Goal: Transaction & Acquisition: Purchase product/service

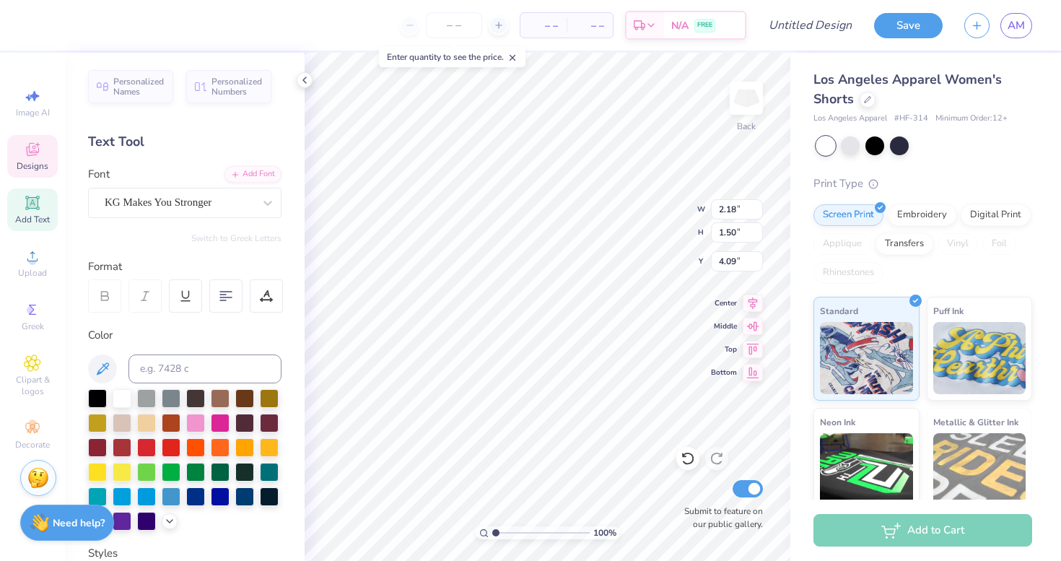
type textarea "E"
type textarea "edc"
type input "1.05"
type input "1.12"
type input "4.79"
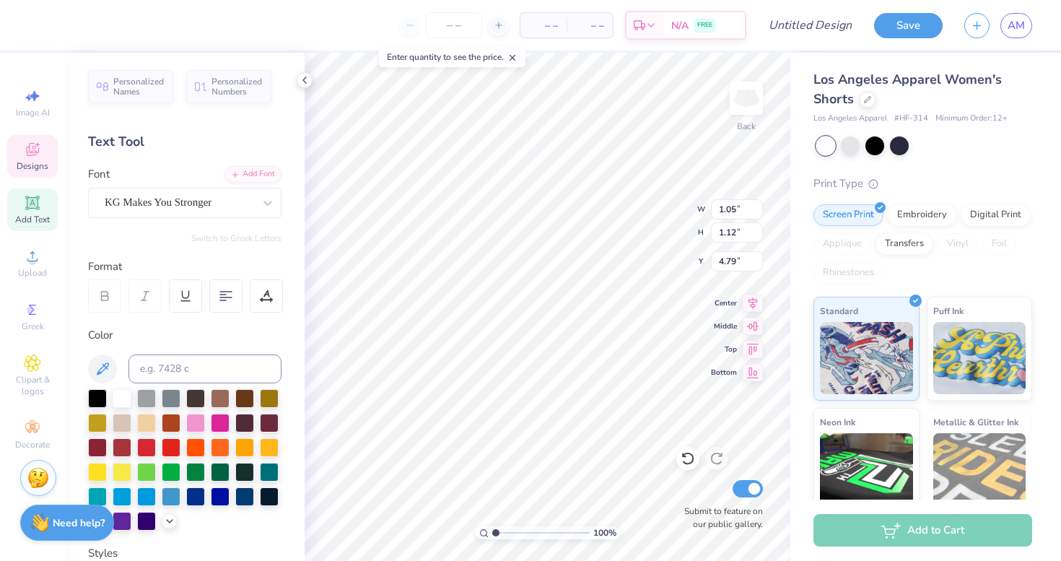
type textarea "'25"
type input "4.40"
type input "3.61"
type input "0.47"
type input "0.33"
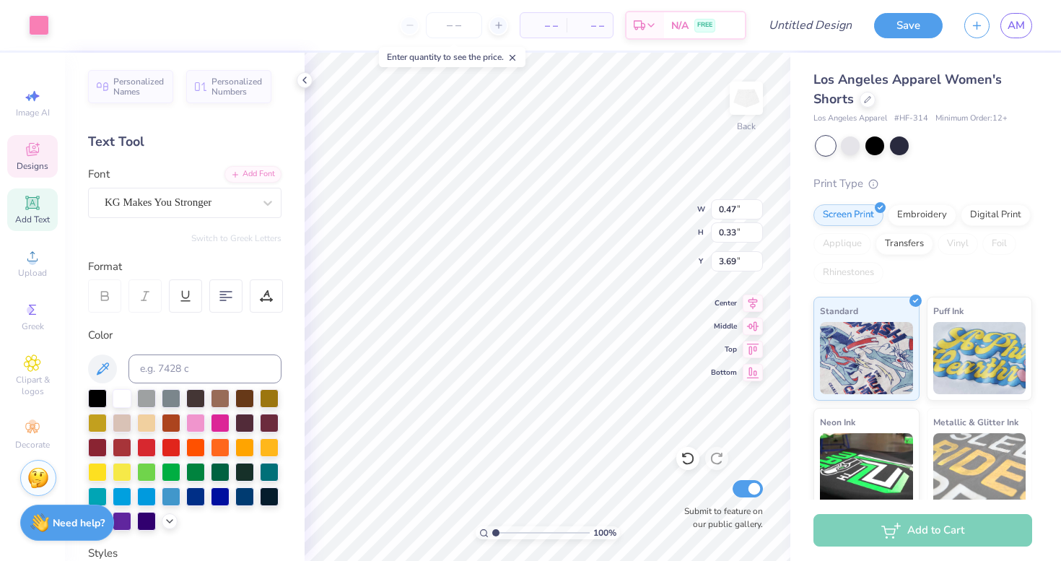
type input "3.92"
type input "0.48"
type input "0.63"
type input "5.02"
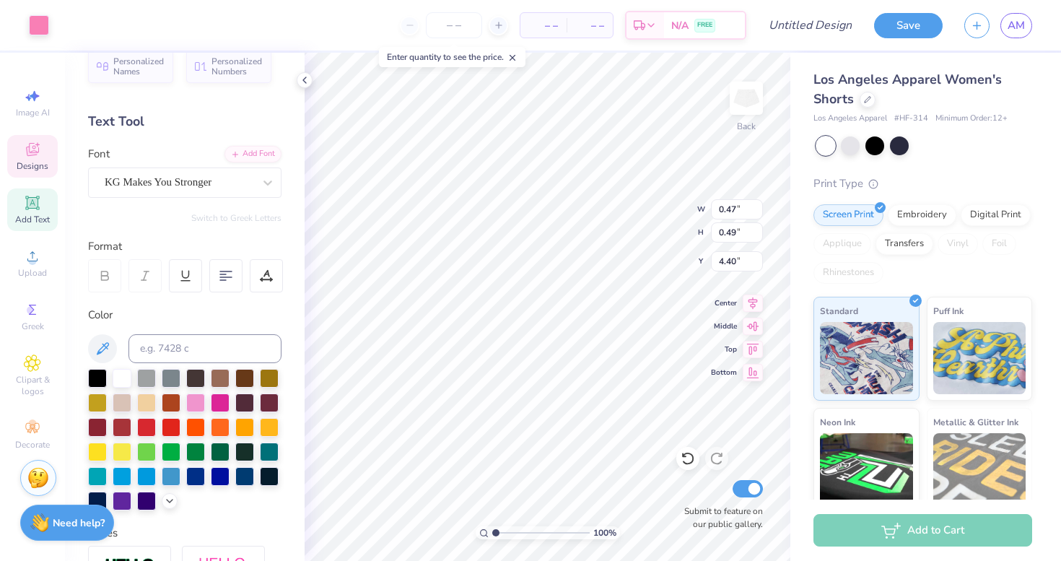
scroll to position [22, 0]
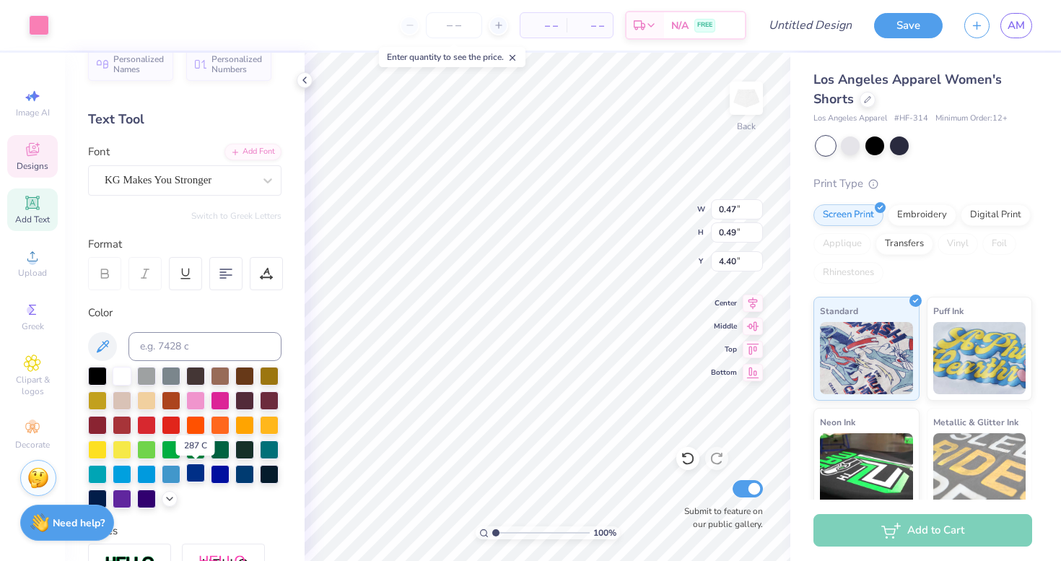
click at [197, 469] on div at bounding box center [195, 472] width 19 height 19
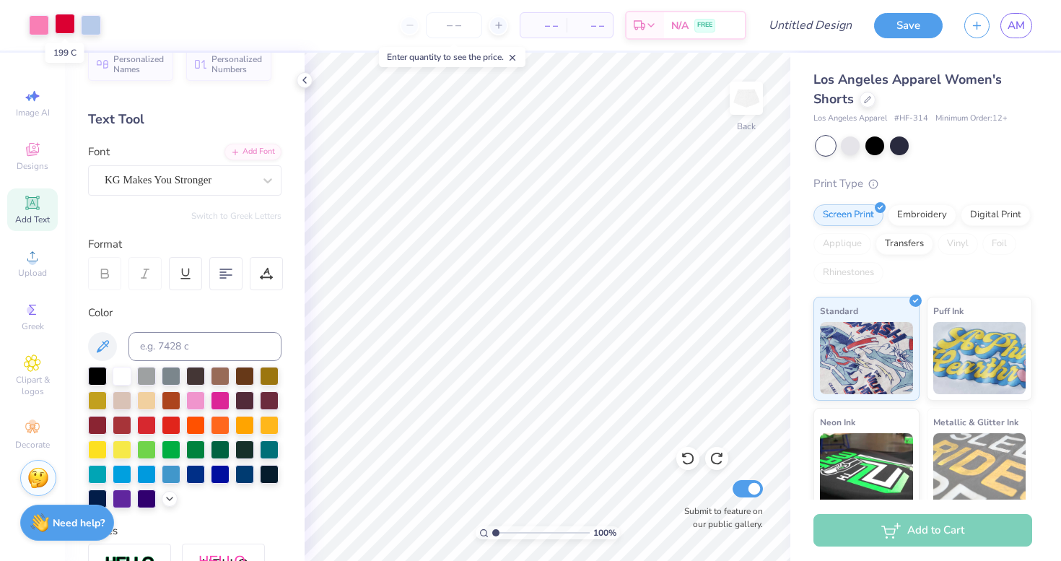
click at [69, 26] on div at bounding box center [65, 24] width 20 height 20
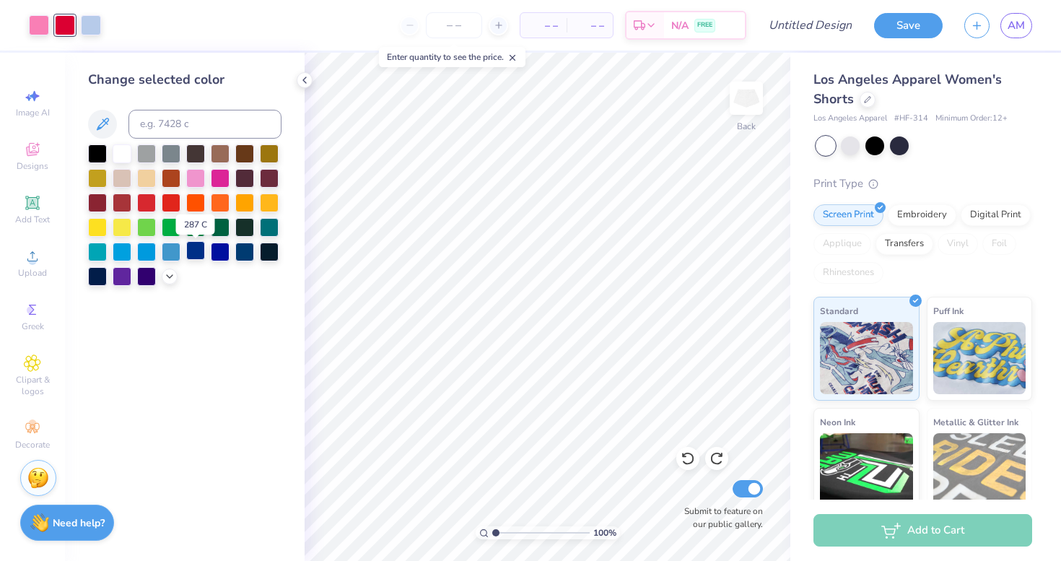
click at [193, 249] on div at bounding box center [195, 250] width 19 height 19
click at [245, 258] on div at bounding box center [244, 250] width 19 height 19
click at [44, 22] on div at bounding box center [39, 24] width 20 height 20
click at [167, 249] on div at bounding box center [171, 250] width 19 height 19
click at [193, 178] on div at bounding box center [195, 176] width 19 height 19
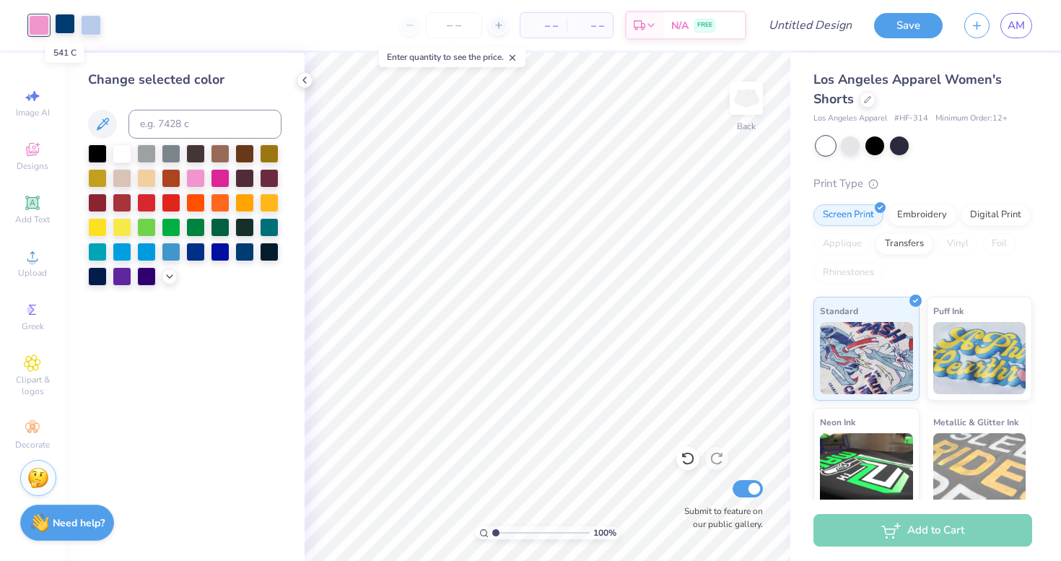
click at [63, 26] on div at bounding box center [65, 24] width 20 height 20
click at [198, 255] on div at bounding box center [195, 250] width 19 height 19
click at [242, 253] on div at bounding box center [244, 250] width 19 height 19
click at [921, 215] on div "Embroidery" at bounding box center [921, 213] width 69 height 22
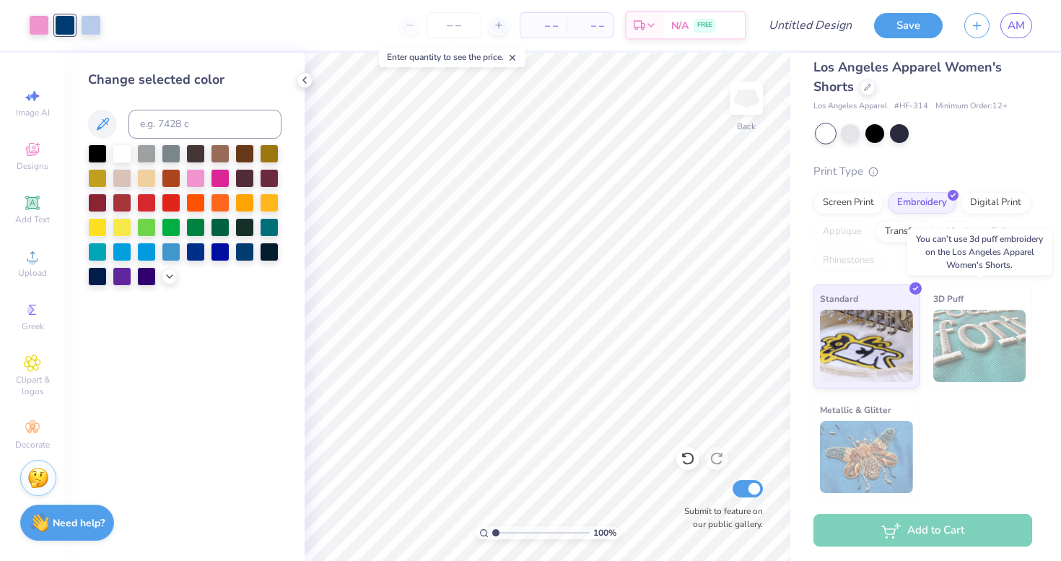
scroll to position [12, 0]
click at [850, 136] on div at bounding box center [850, 132] width 19 height 19
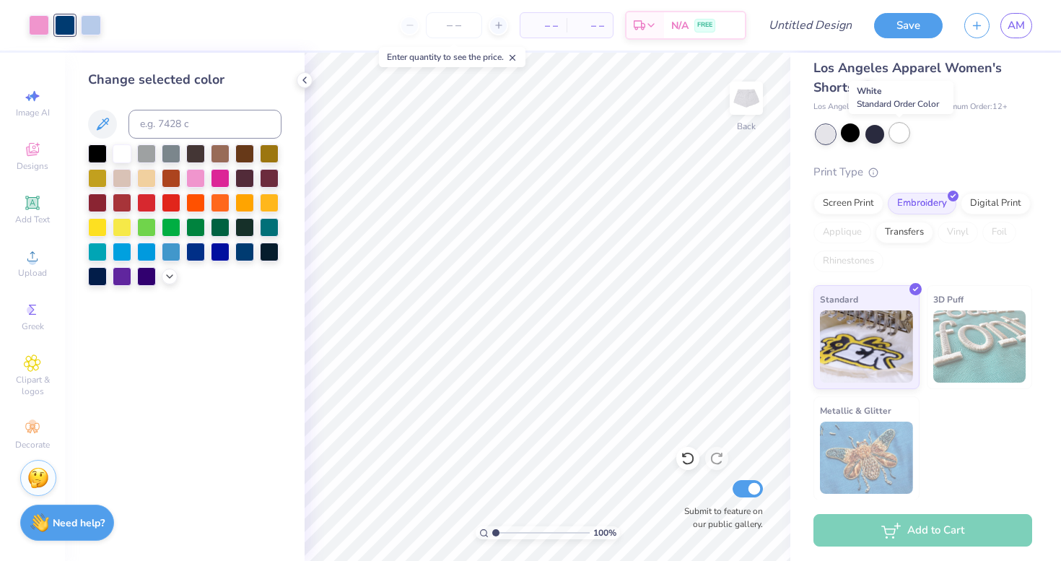
click at [903, 134] on div at bounding box center [899, 132] width 19 height 19
click at [880, 136] on div at bounding box center [874, 132] width 19 height 19
click at [870, 133] on div at bounding box center [874, 132] width 19 height 19
click at [899, 134] on div at bounding box center [899, 132] width 19 height 19
click at [816, 32] on input "Design Title" at bounding box center [827, 25] width 71 height 29
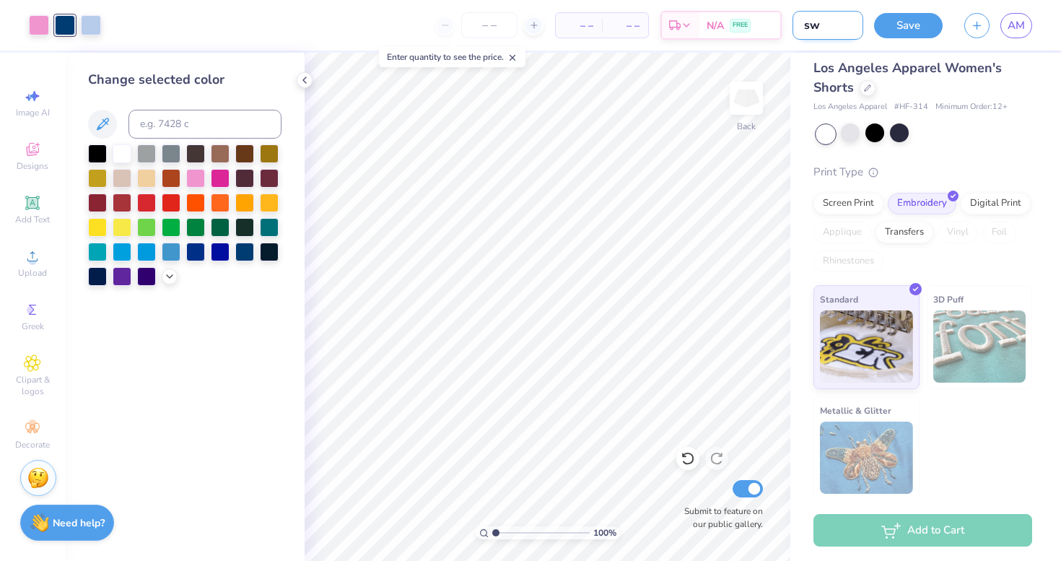
type input "s"
type input "white sweatshorts"
click at [752, 489] on input "Submit to feature on our public gallery." at bounding box center [747, 488] width 30 height 17
checkbox input "false"
click at [921, 25] on button "Save" at bounding box center [908, 23] width 69 height 25
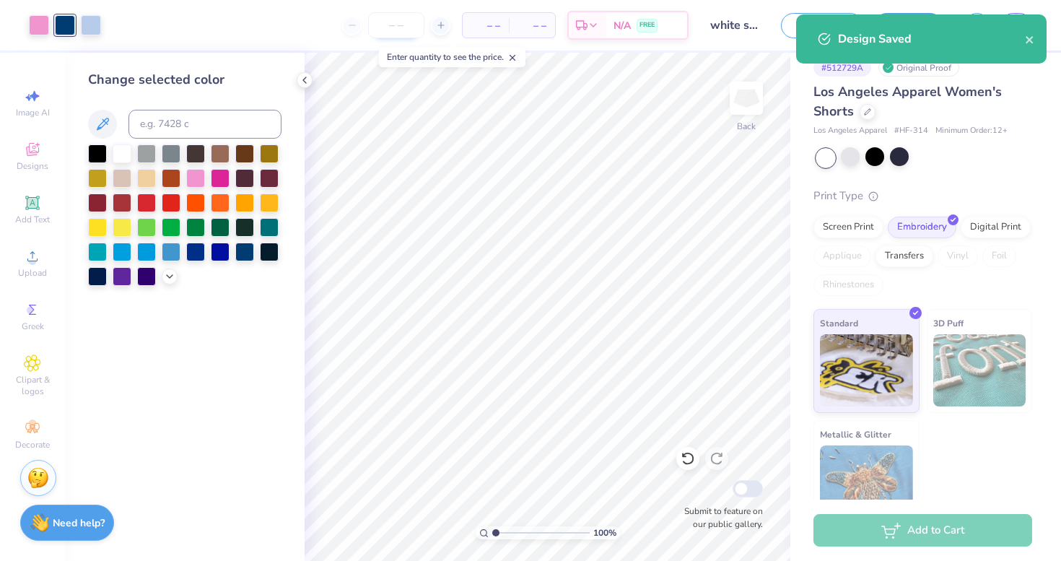
click at [413, 28] on input "number" at bounding box center [396, 25] width 56 height 26
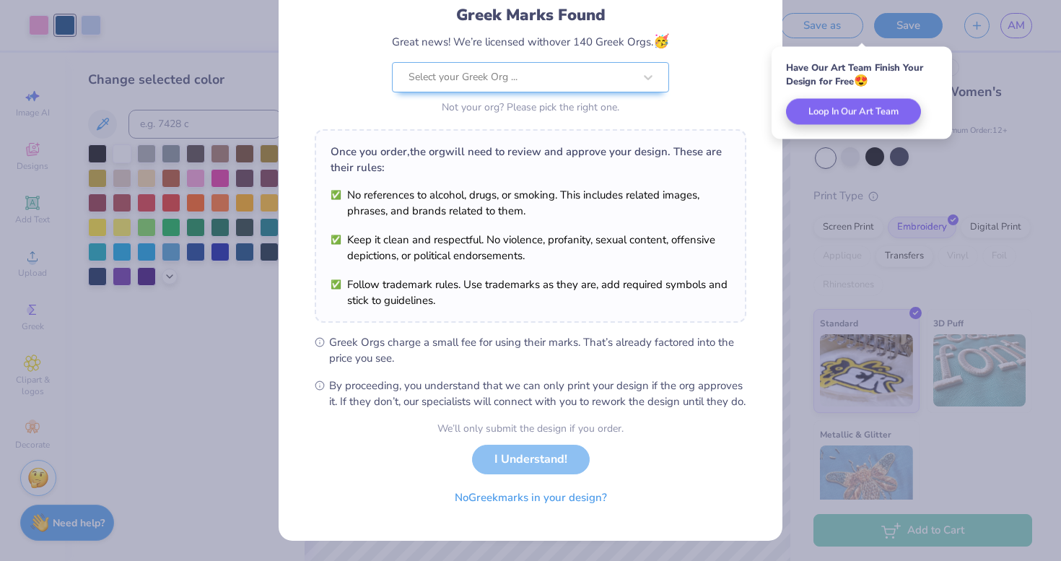
scroll to position [115, 0]
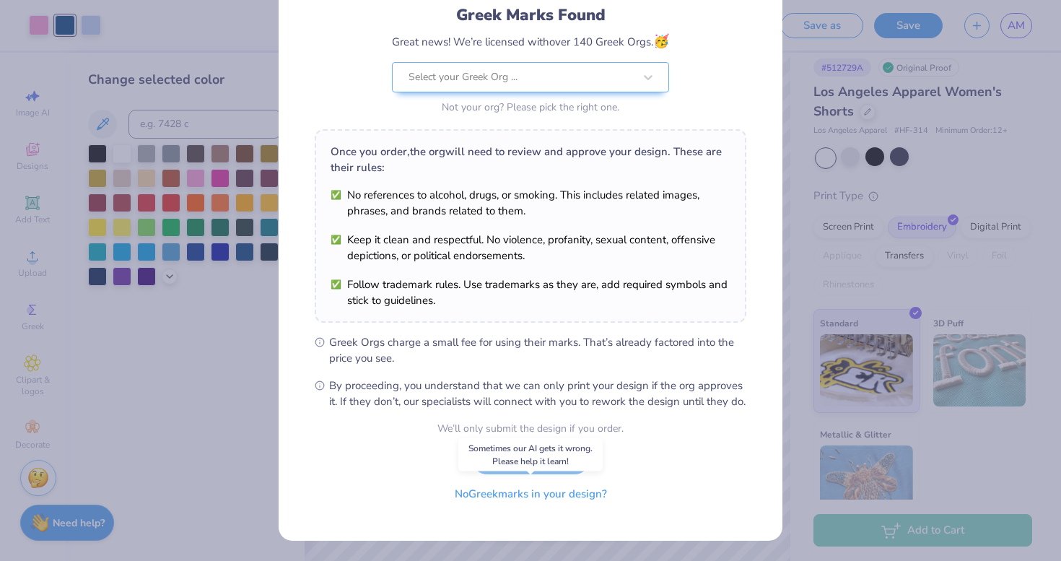
click at [522, 495] on button "No Greek marks in your design?" at bounding box center [530, 494] width 177 height 30
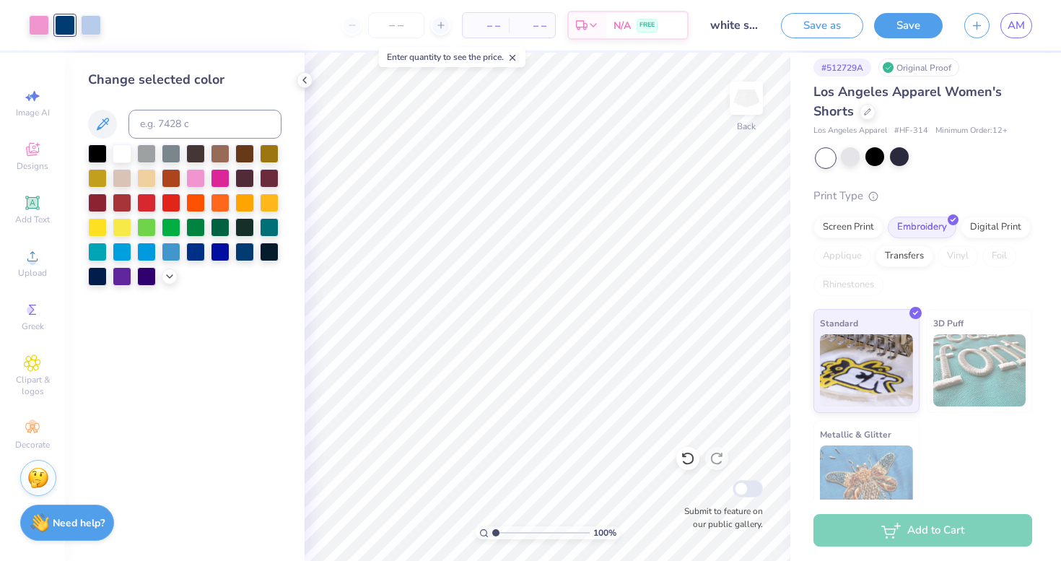
scroll to position [0, 0]
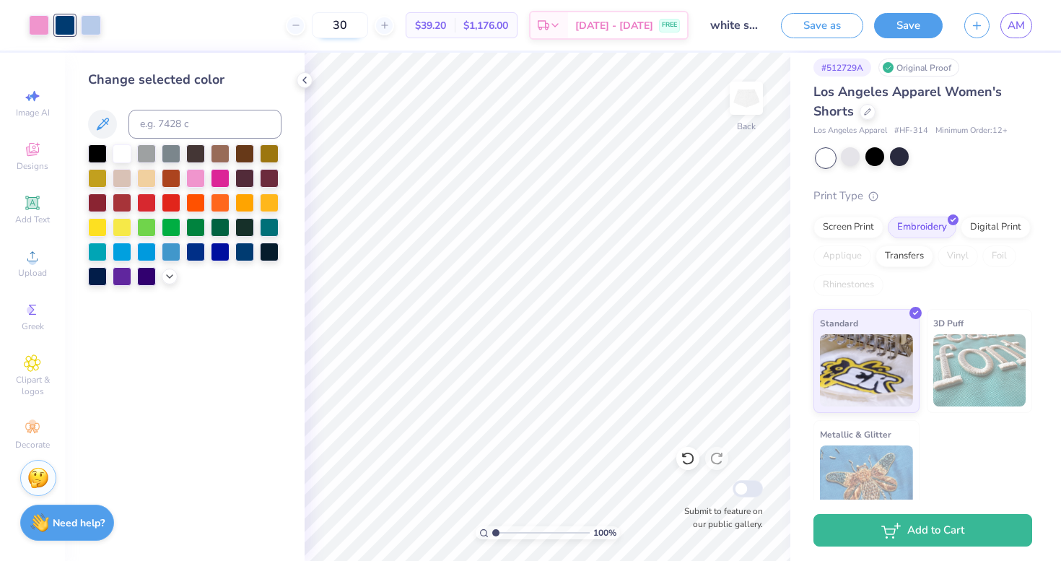
drag, startPoint x: 377, startPoint y: 24, endPoint x: 350, endPoint y: 24, distance: 26.7
click at [350, 24] on input "30" at bounding box center [340, 25] width 56 height 26
drag, startPoint x: 376, startPoint y: 26, endPoint x: 351, endPoint y: 26, distance: 24.5
click at [351, 26] on input "45" at bounding box center [340, 25] width 56 height 26
drag, startPoint x: 374, startPoint y: 24, endPoint x: 340, endPoint y: 23, distance: 33.9
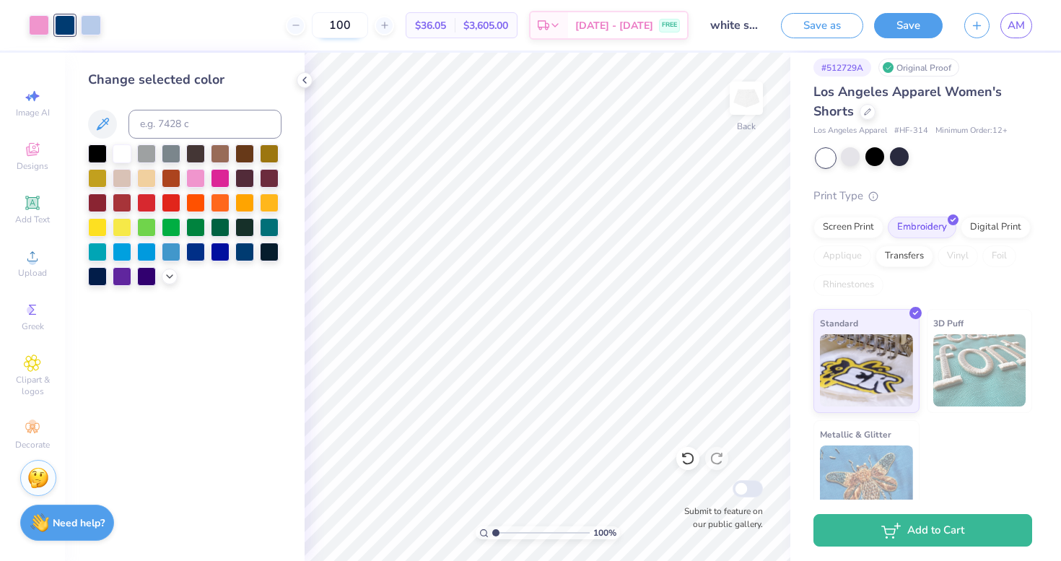
click at [340, 24] on input "100" at bounding box center [340, 25] width 56 height 26
type input "50"
click at [1021, 25] on span "AM" at bounding box center [1015, 25] width 17 height 17
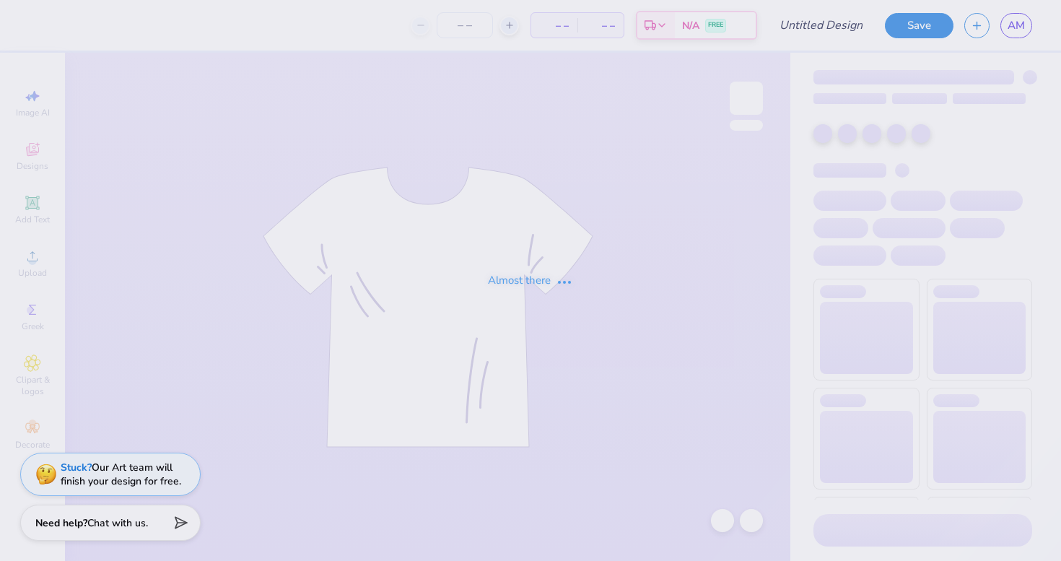
type input "white sweatshorts"
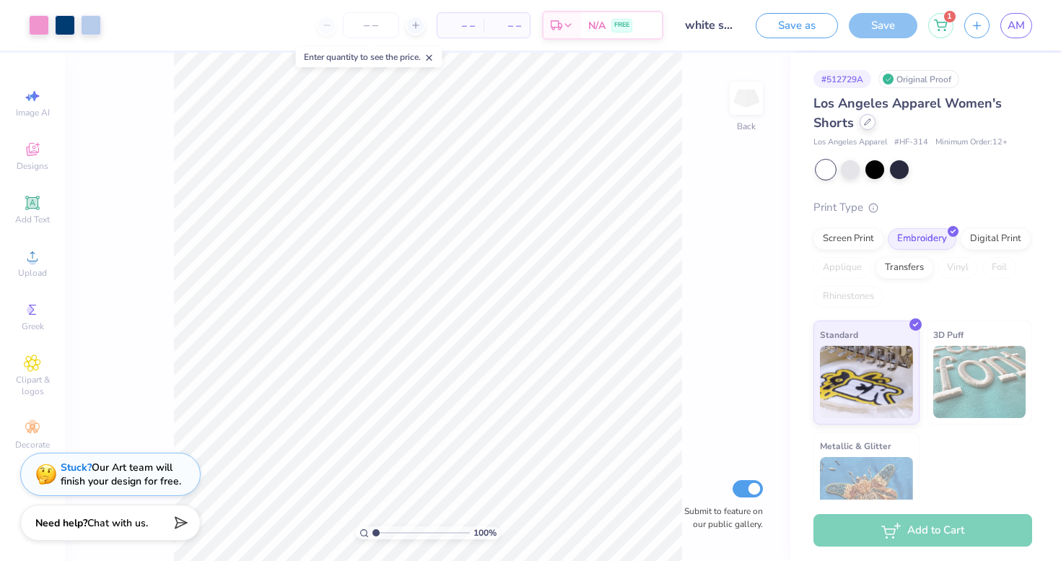
click at [867, 123] on icon at bounding box center [867, 121] width 7 height 7
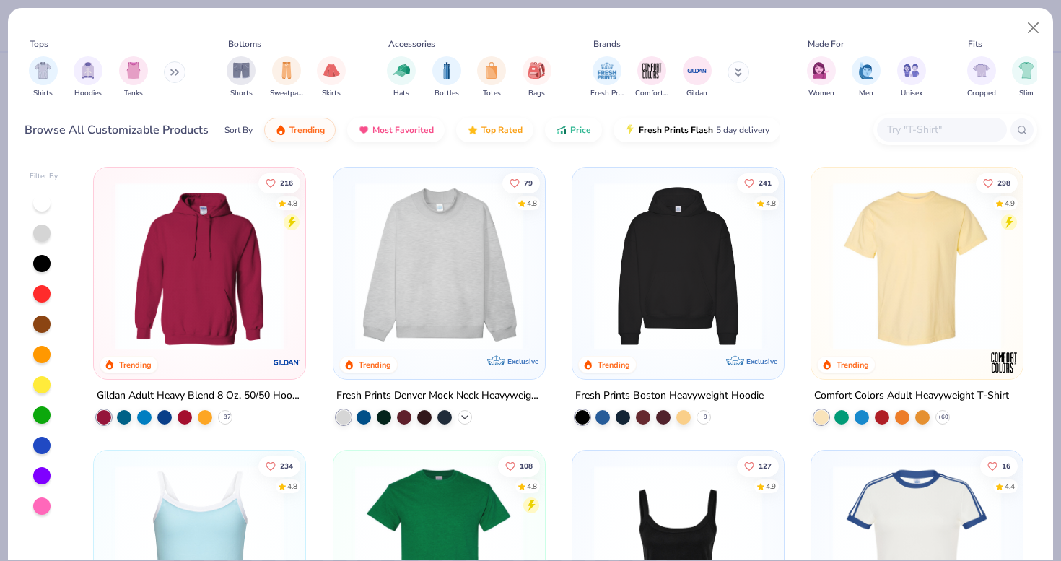
click at [467, 417] on icon at bounding box center [465, 417] width 12 height 12
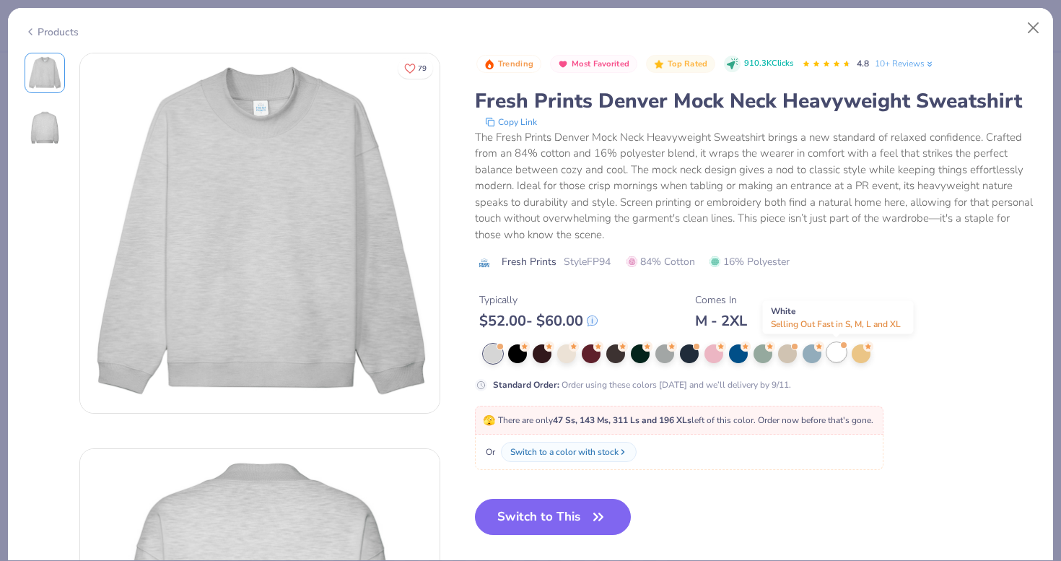
click at [839, 353] on div at bounding box center [836, 352] width 19 height 19
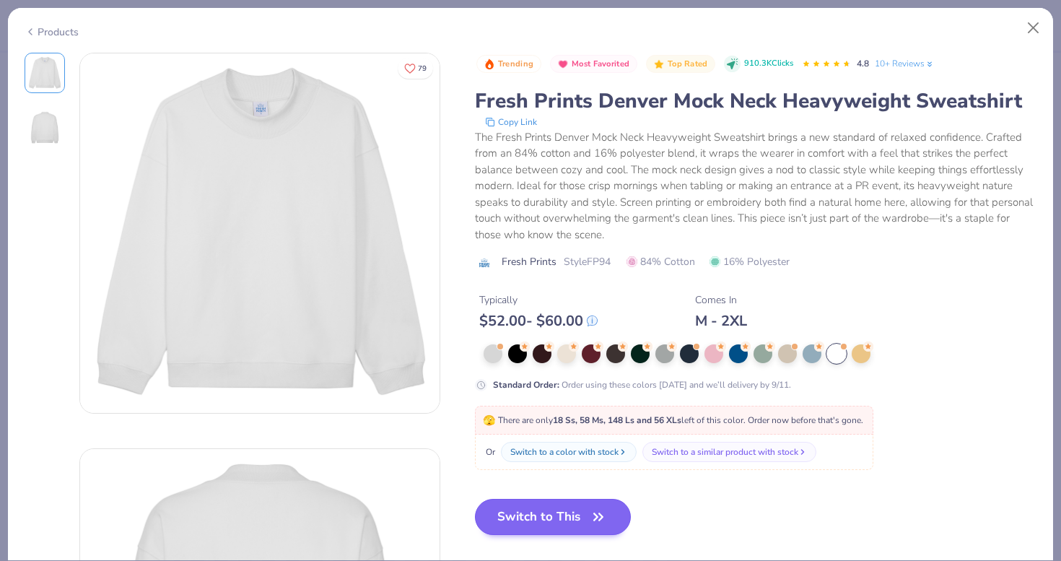
click at [568, 518] on button "Switch to This" at bounding box center [553, 517] width 157 height 36
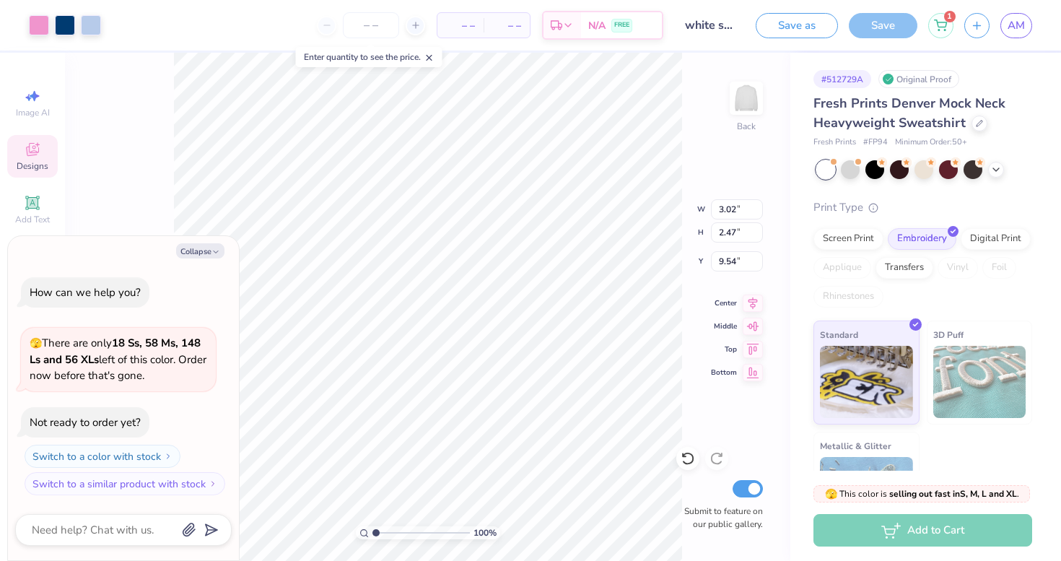
type textarea "x"
type input "1.33"
type textarea "x"
type input "4.52"
type input "3.69"
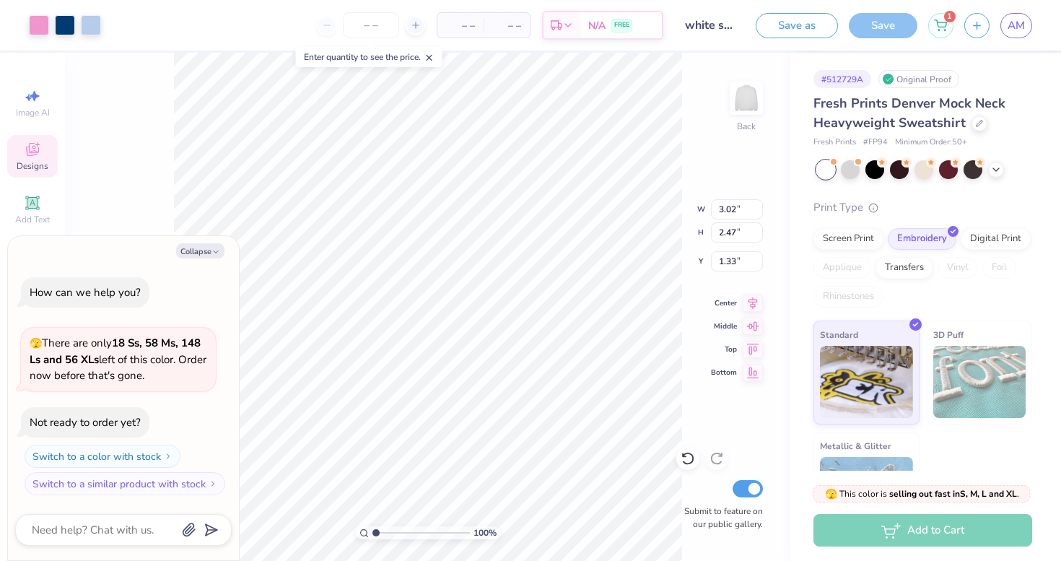
type input "1.34"
type textarea "x"
type input "1.16"
click at [200, 250] on button "Collapse" at bounding box center [200, 250] width 48 height 15
type textarea "x"
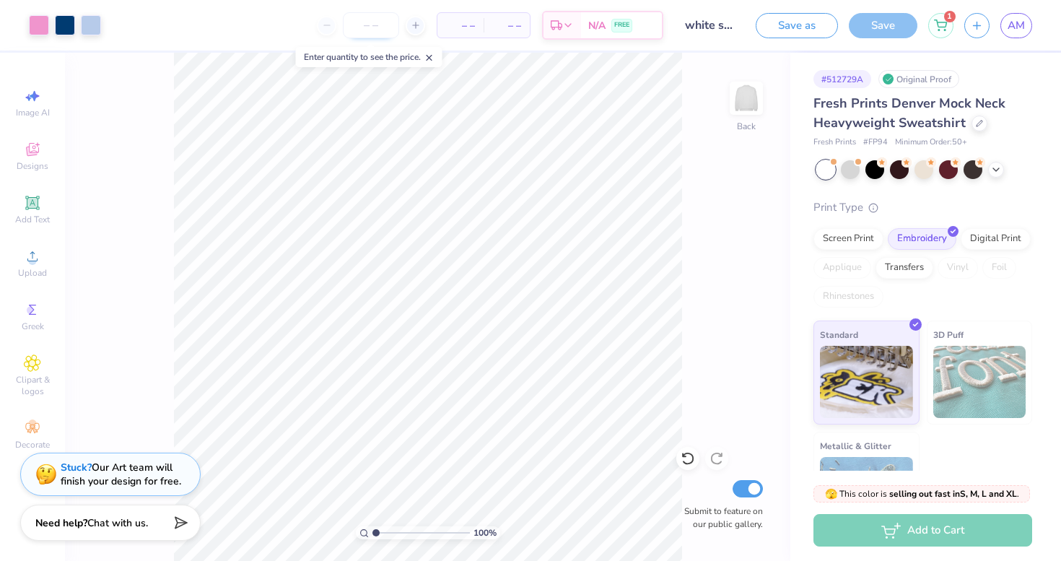
click at [372, 29] on input "number" at bounding box center [371, 25] width 56 height 26
type input "50"
click at [725, 22] on input "white sweatshorts" at bounding box center [709, 25] width 71 height 29
click at [729, 22] on input "white sweatshorts" at bounding box center [709, 25] width 71 height 29
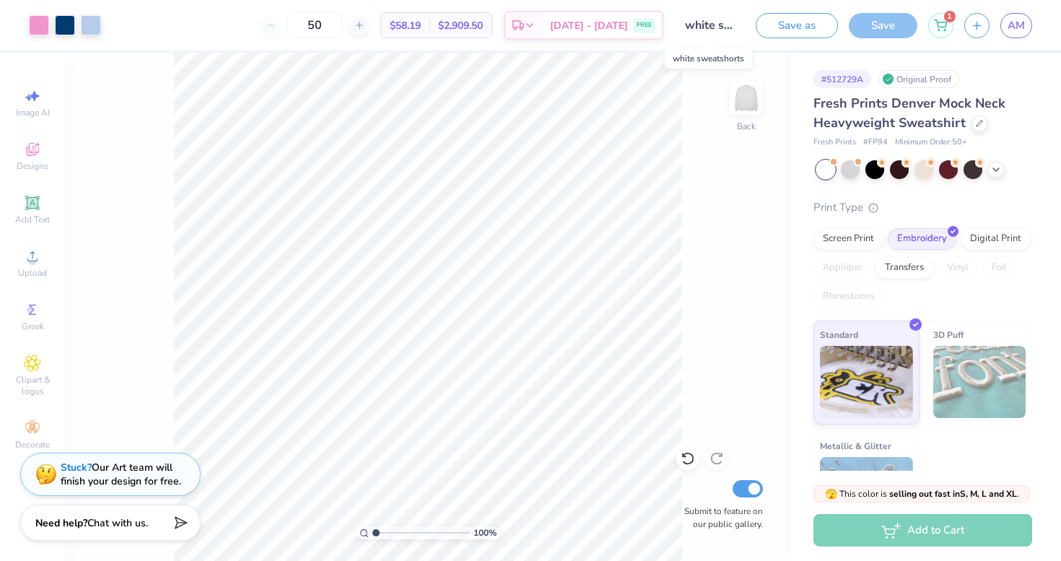
click at [729, 22] on input "white sweatshorts" at bounding box center [709, 25] width 71 height 29
click at [721, 25] on input "white sweatshorts" at bounding box center [709, 25] width 71 height 29
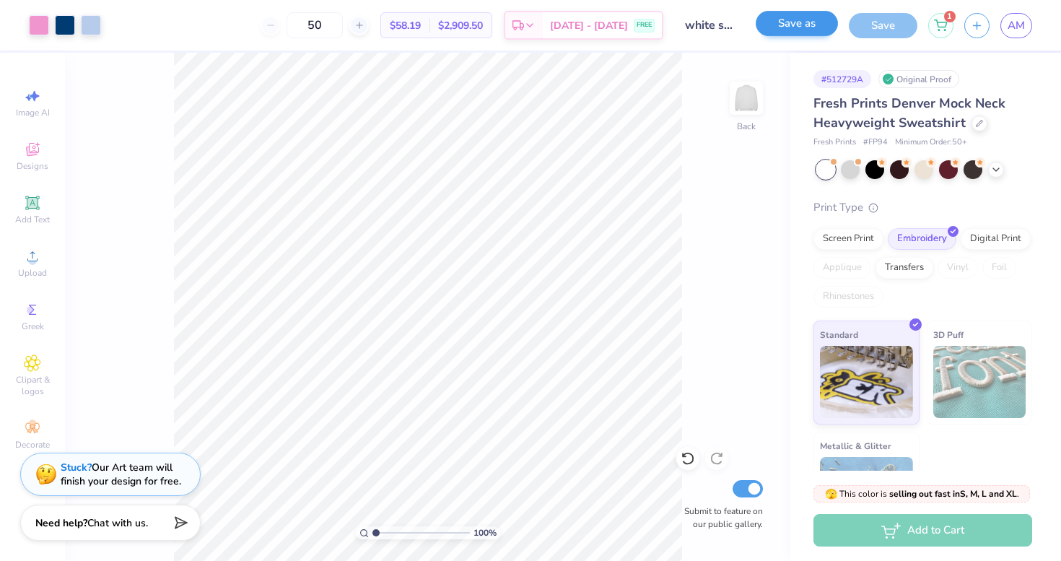
click at [807, 25] on button "Save as" at bounding box center [796, 23] width 82 height 25
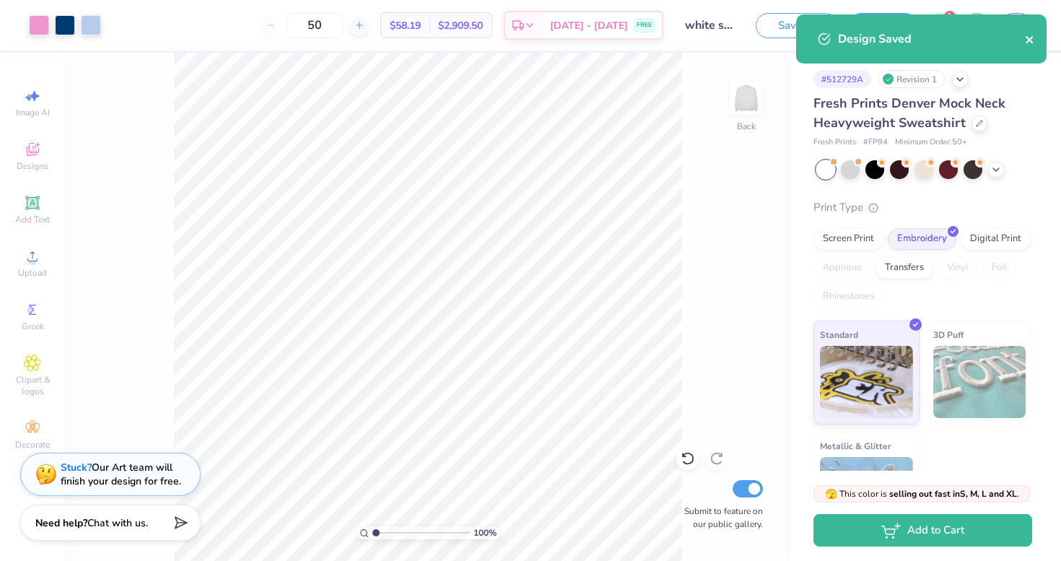
click at [1030, 43] on icon "close" at bounding box center [1030, 40] width 10 height 12
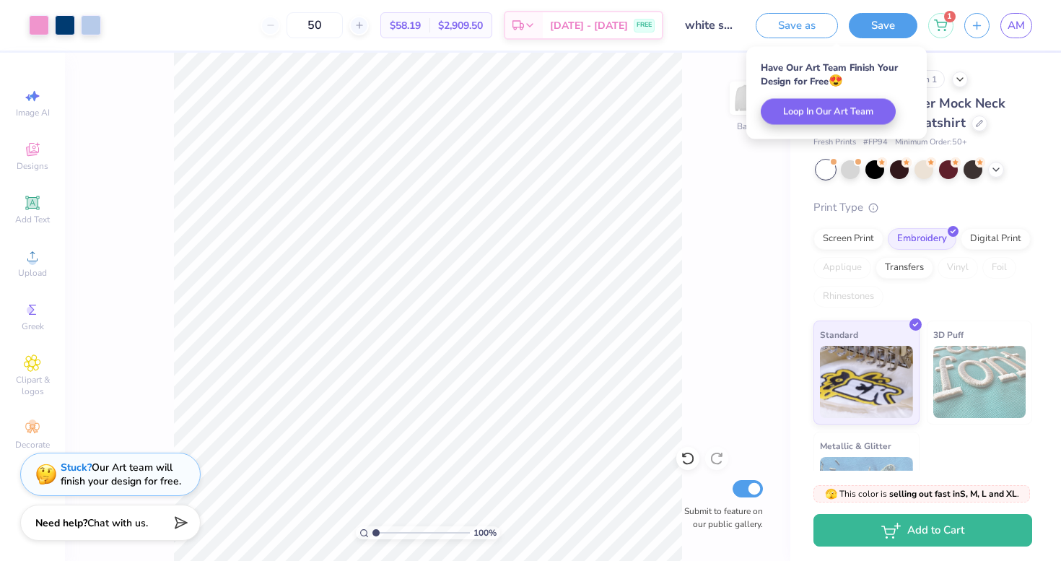
click at [726, 21] on input "white sweatshorts" at bounding box center [709, 25] width 71 height 29
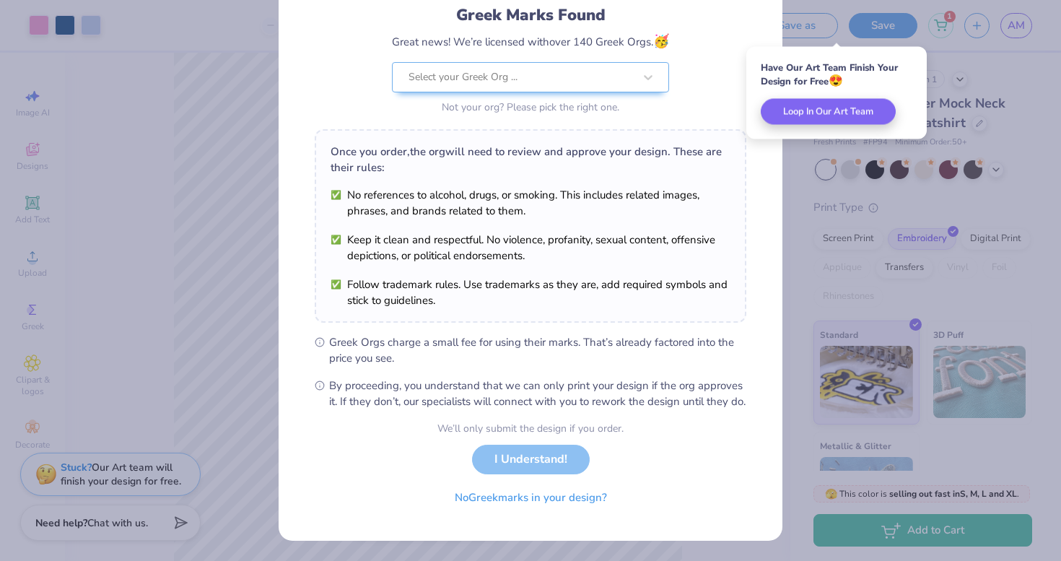
scroll to position [115, 0]
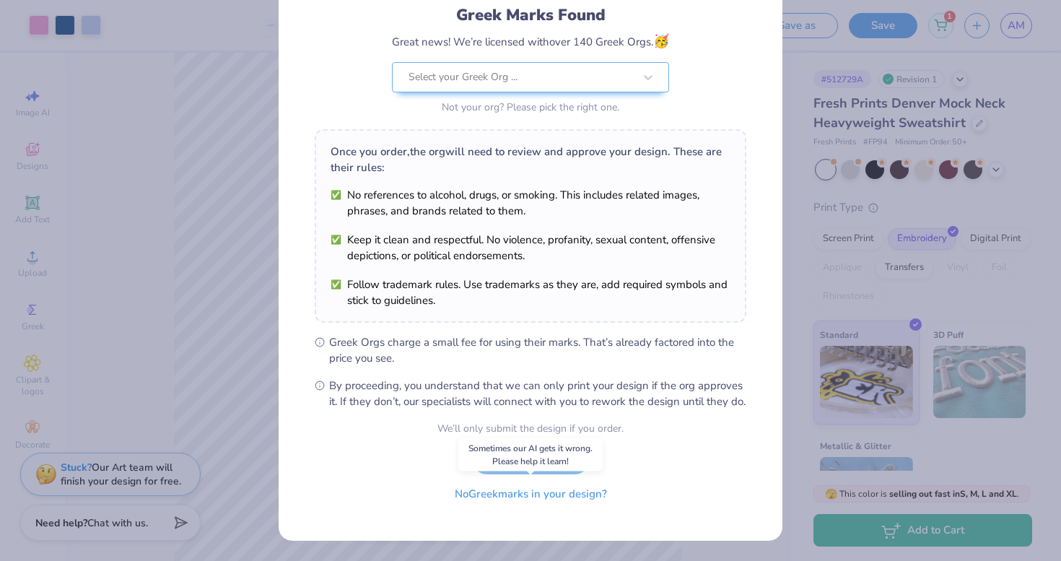
click at [539, 497] on button "No Greek marks in your design?" at bounding box center [530, 494] width 177 height 30
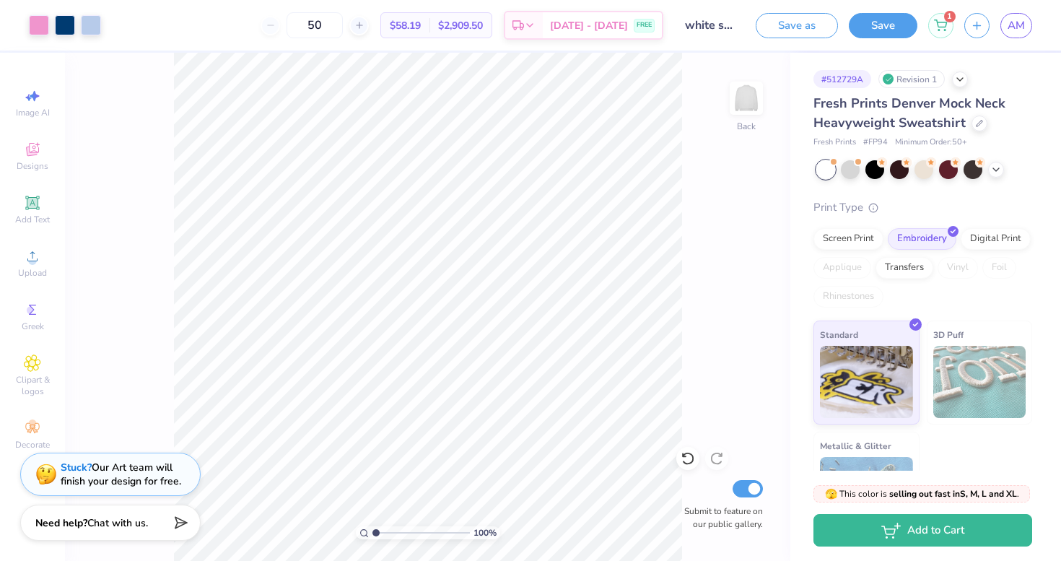
click at [711, 177] on div "100 % Back Submit to feature on our public gallery." at bounding box center [427, 307] width 725 height 508
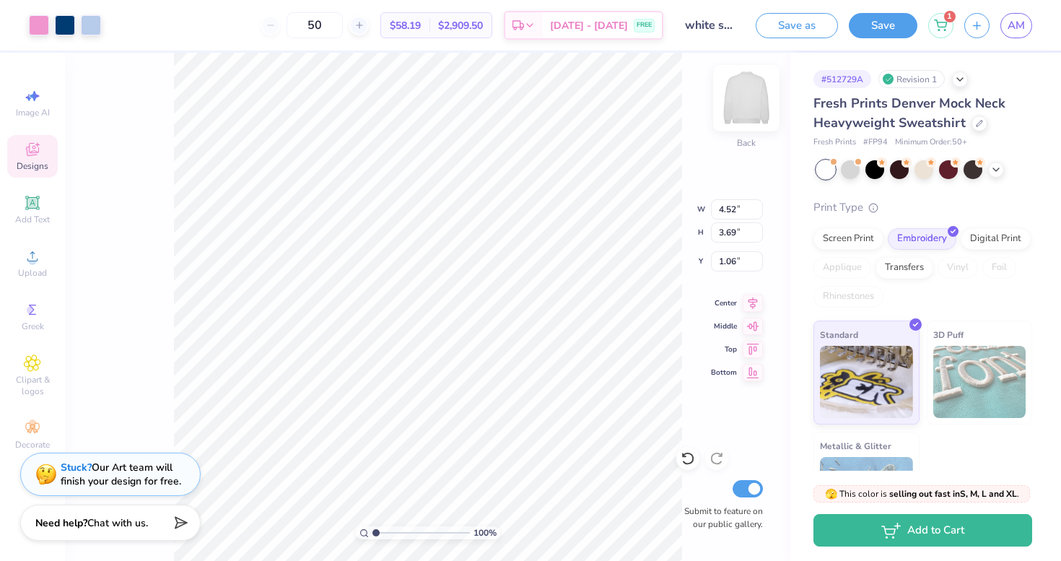
click at [750, 100] on img at bounding box center [746, 98] width 58 height 58
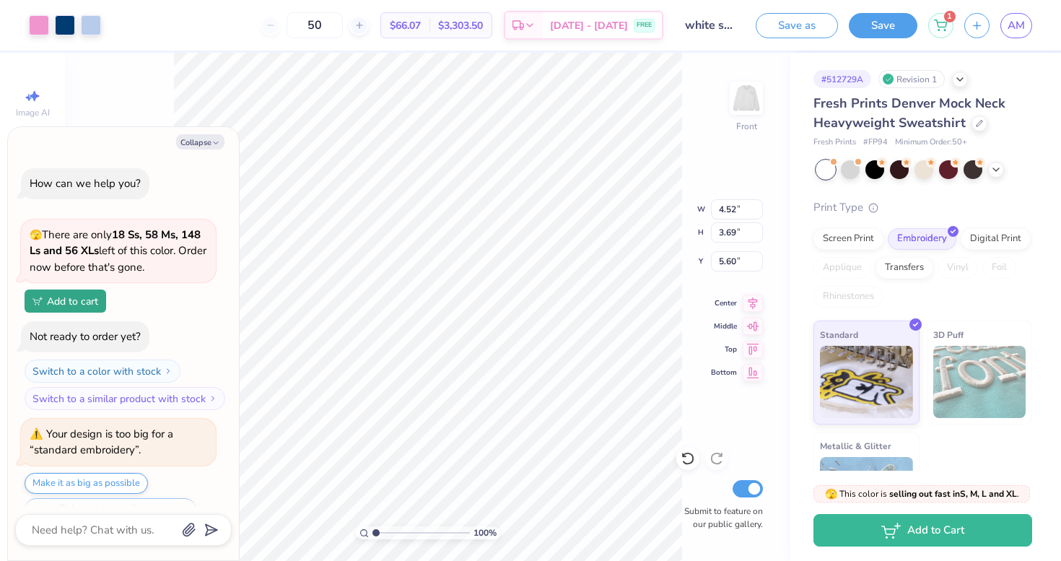
scroll to position [32, 0]
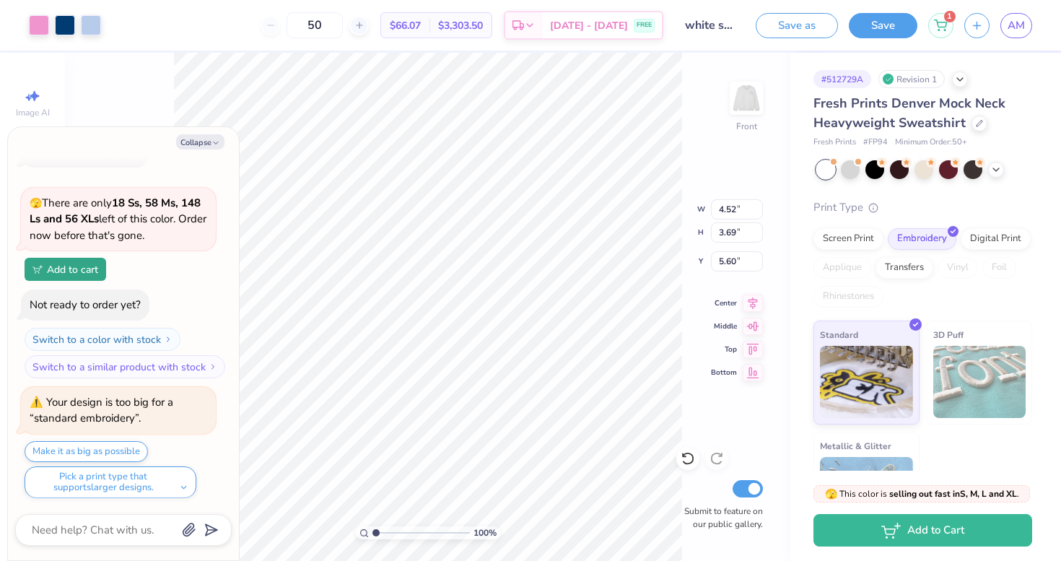
type textarea "x"
type input "7.78"
type input "6.34"
type input "5.61"
type textarea "x"
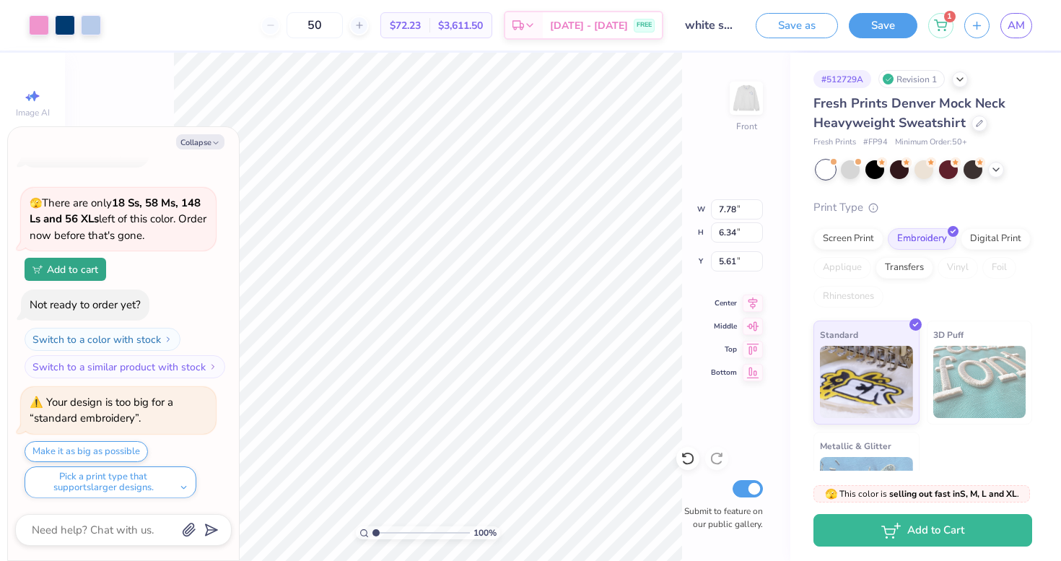
type input "9.91"
type input "8.08"
type input "5.62"
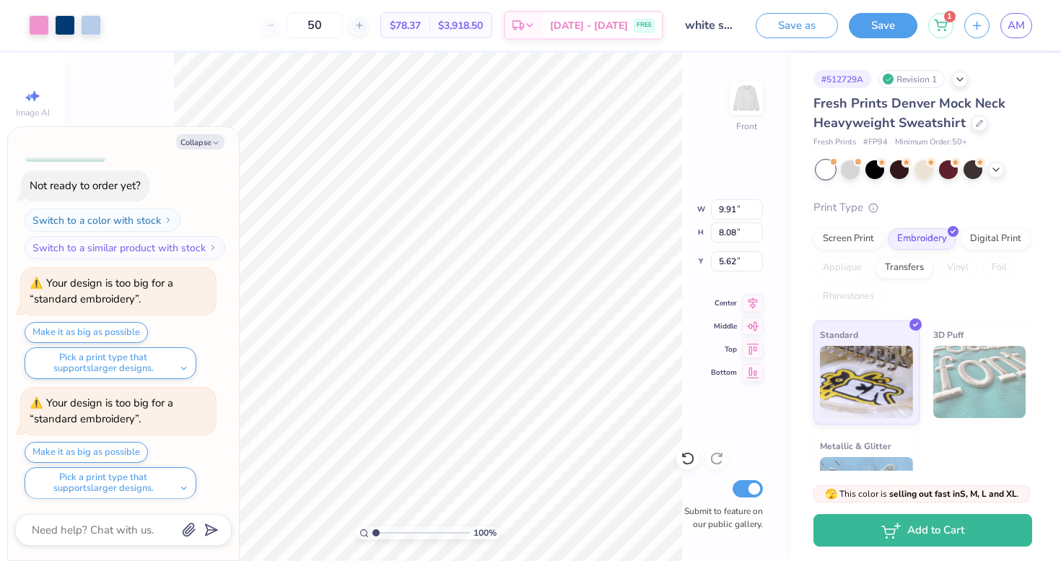
type textarea "x"
type input "5.85"
type textarea "x"
type input "5.71"
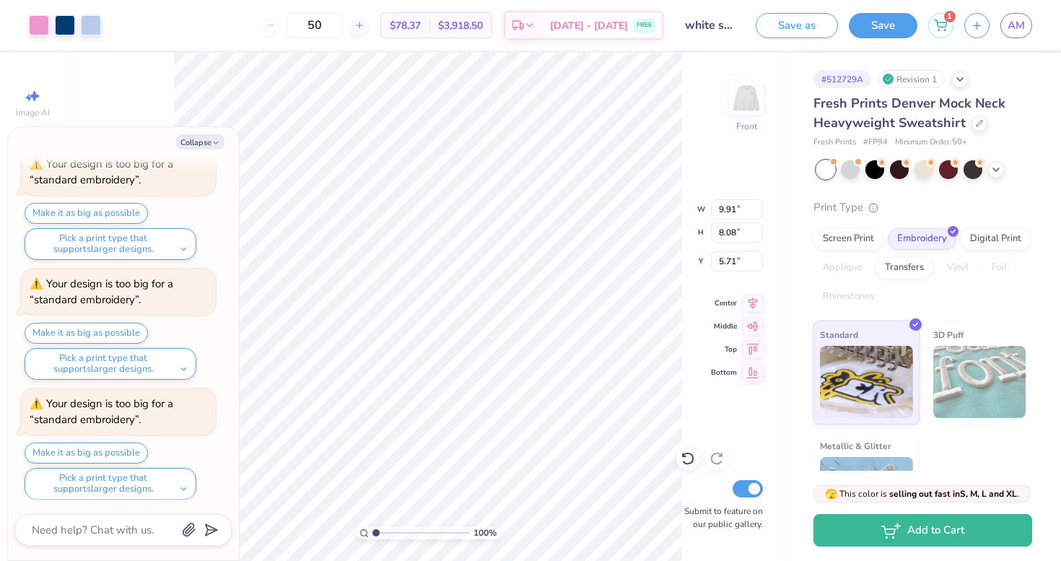
type textarea "x"
type input "11.74"
type input "9.57"
type input "5.72"
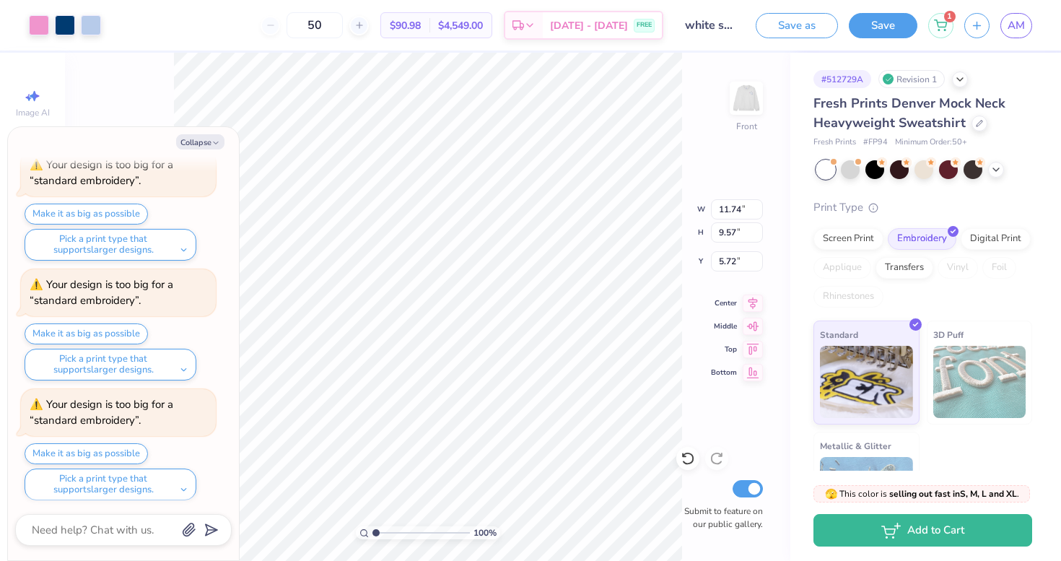
type textarea "x"
type input "7.47"
drag, startPoint x: 355, startPoint y: 27, endPoint x: 325, endPoint y: 27, distance: 30.3
click at [325, 27] on input "50" at bounding box center [314, 25] width 56 height 26
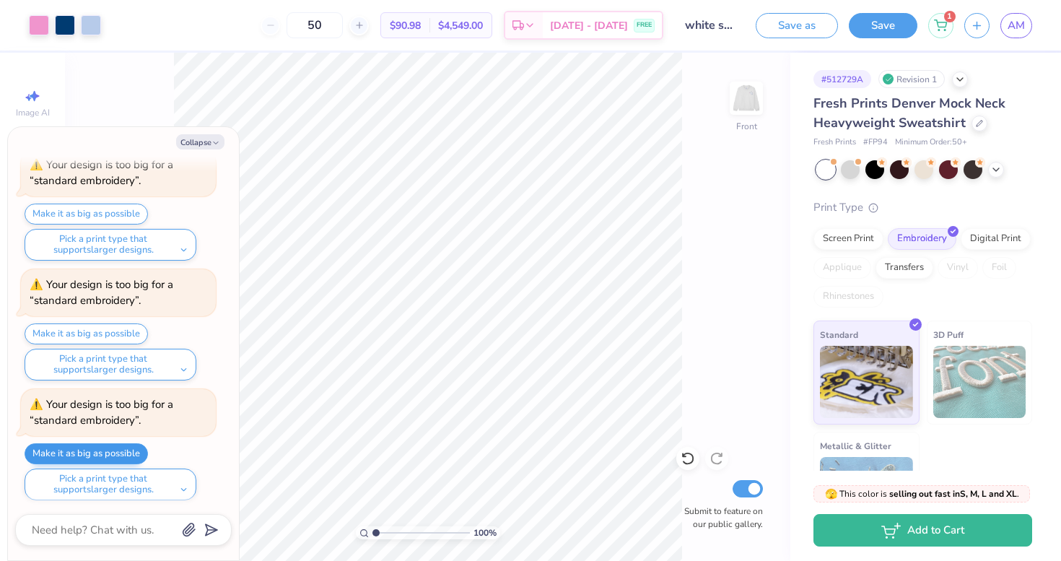
click at [127, 445] on button "Make it as big as possible" at bounding box center [86, 453] width 123 height 21
click at [204, 143] on button "Collapse" at bounding box center [200, 141] width 48 height 15
type textarea "x"
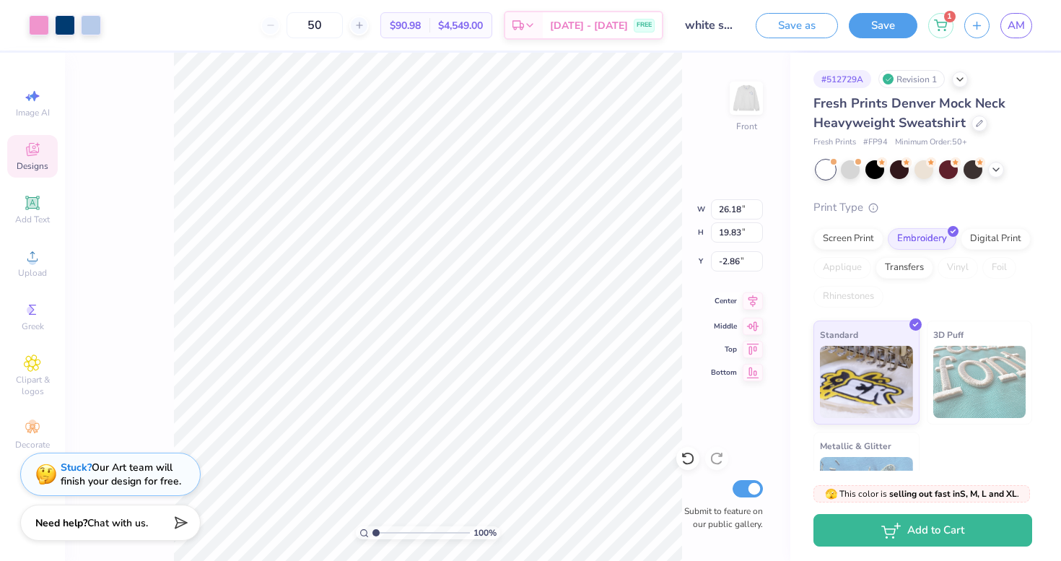
click at [754, 302] on icon at bounding box center [752, 300] width 9 height 12
type input "11.74"
type input "9.57"
click at [754, 302] on icon at bounding box center [752, 300] width 9 height 12
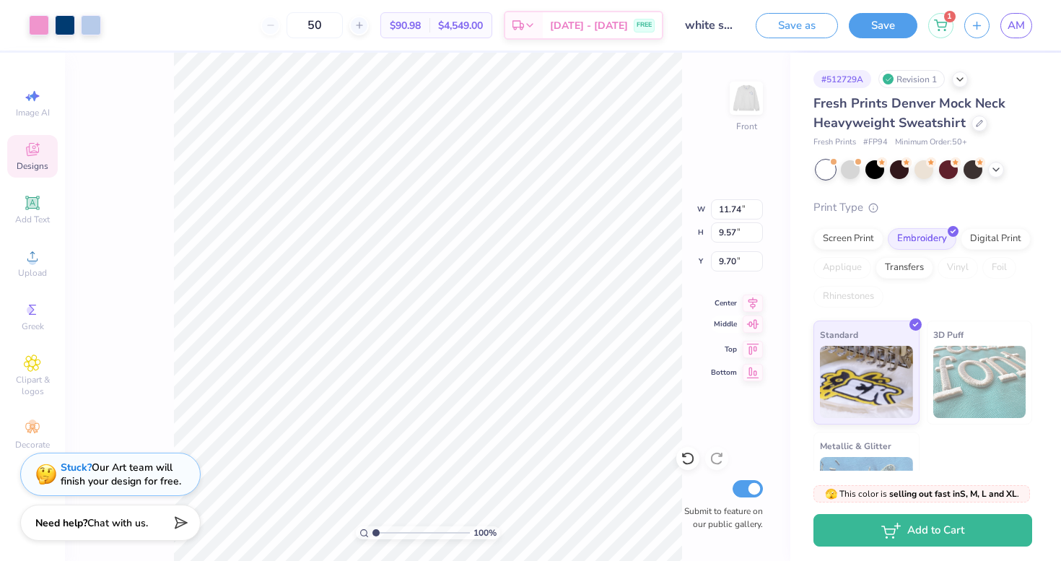
click at [751, 324] on icon at bounding box center [753, 323] width 12 height 9
type input "7.47"
click at [690, 310] on div "100 % Front W 11.74 11.74 " H 9.57 9.57 " Y 7.47 7.47 " Center Middle Top Botto…" at bounding box center [427, 307] width 725 height 508
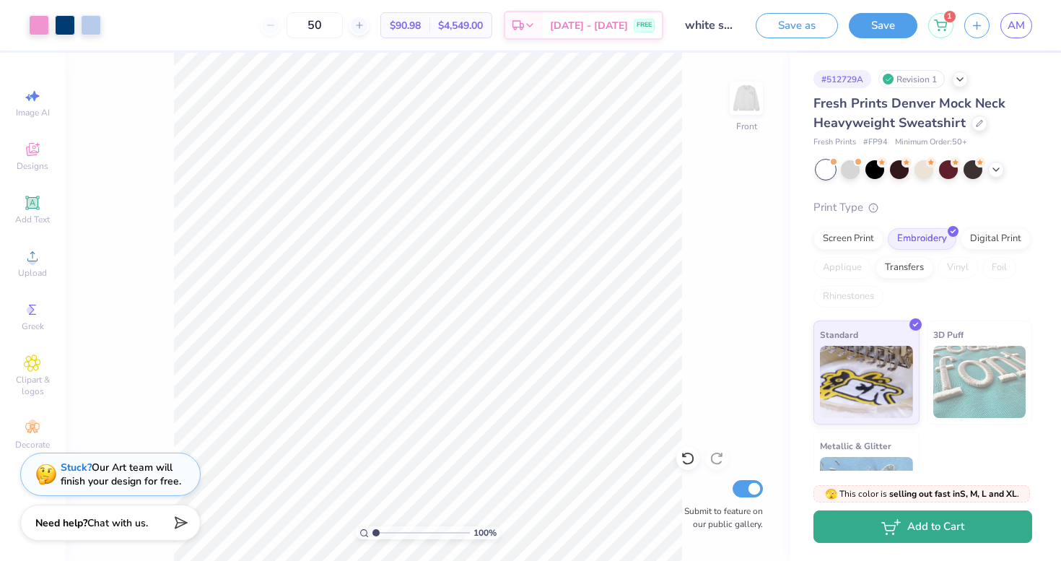
click at [899, 521] on icon "button" at bounding box center [890, 527] width 19 height 16
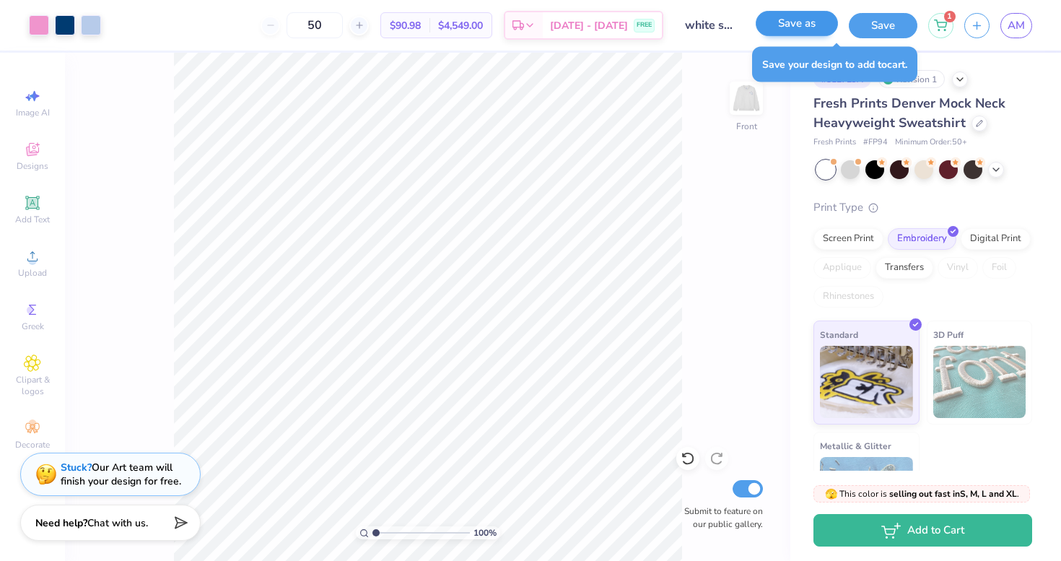
click at [808, 31] on button "Save as" at bounding box center [796, 23] width 82 height 25
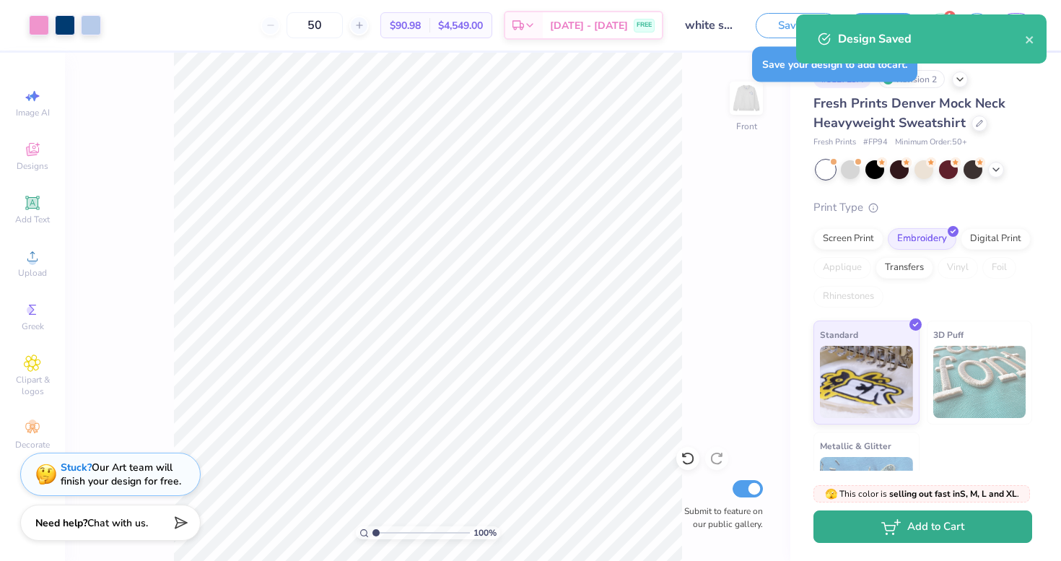
click at [866, 519] on button "Add to Cart" at bounding box center [922, 526] width 219 height 32
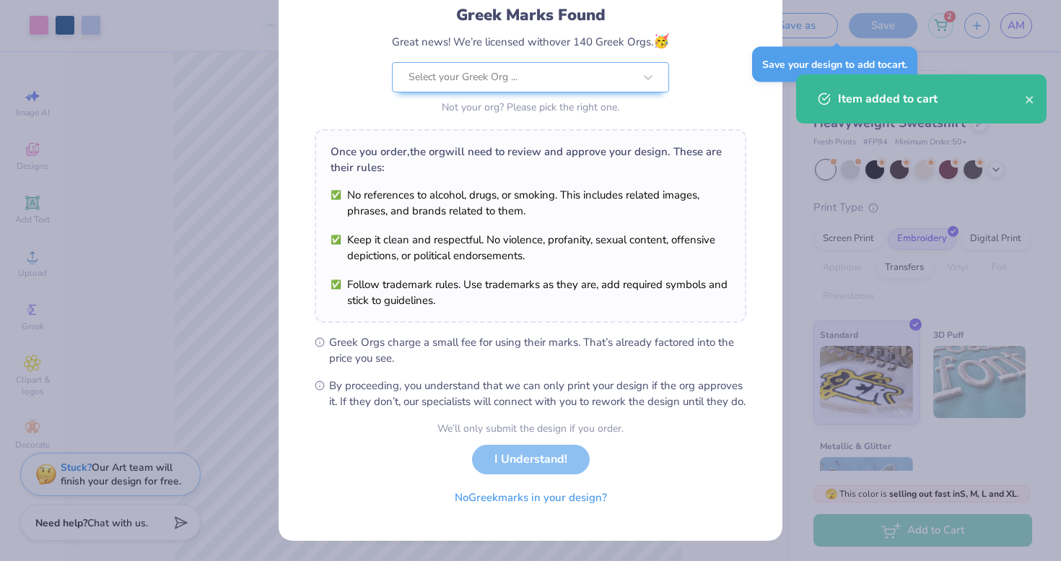
scroll to position [115, 0]
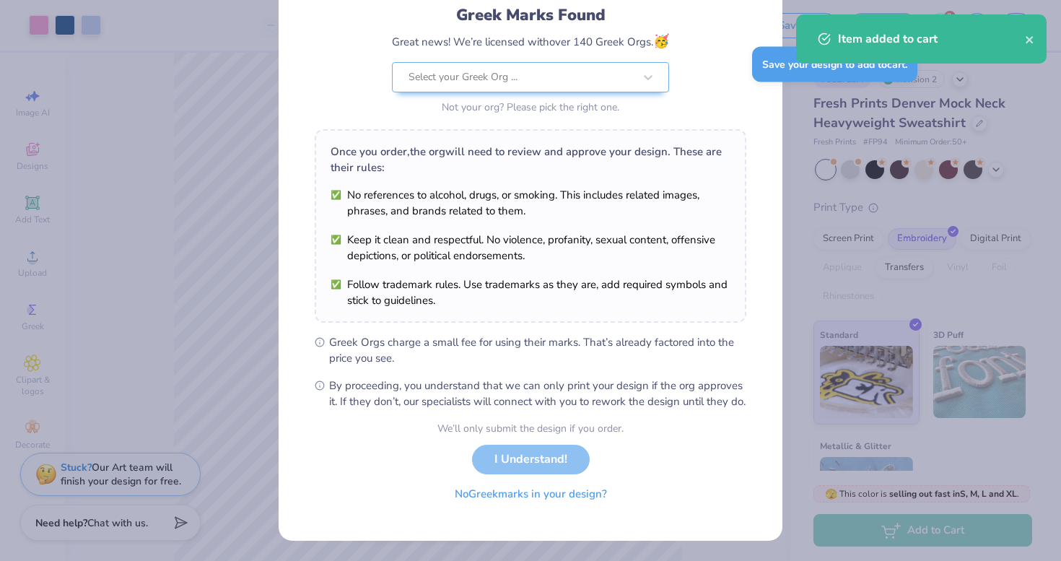
click at [540, 495] on button "No Greek marks in your design?" at bounding box center [530, 494] width 177 height 30
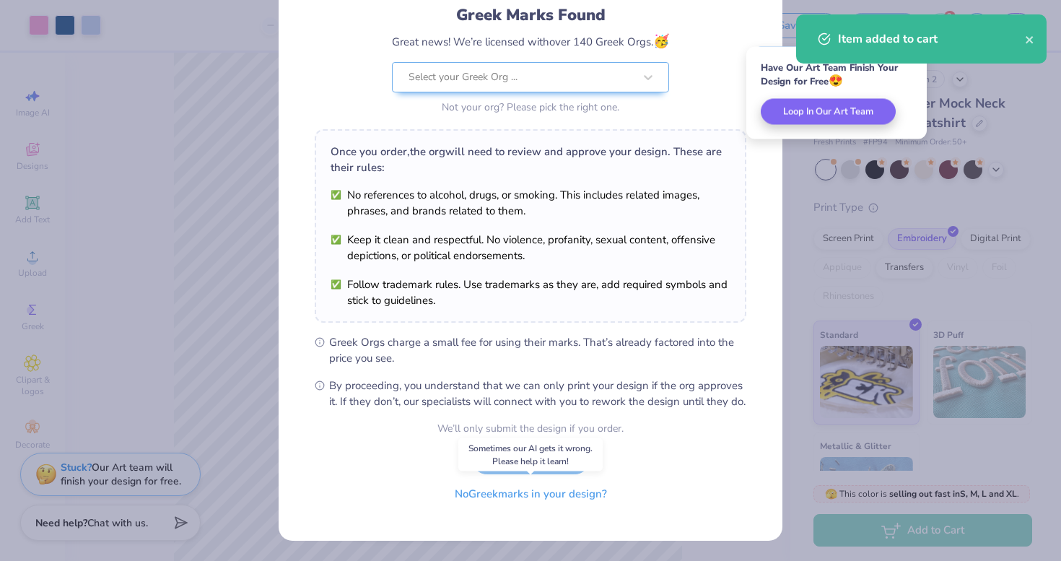
scroll to position [0, 0]
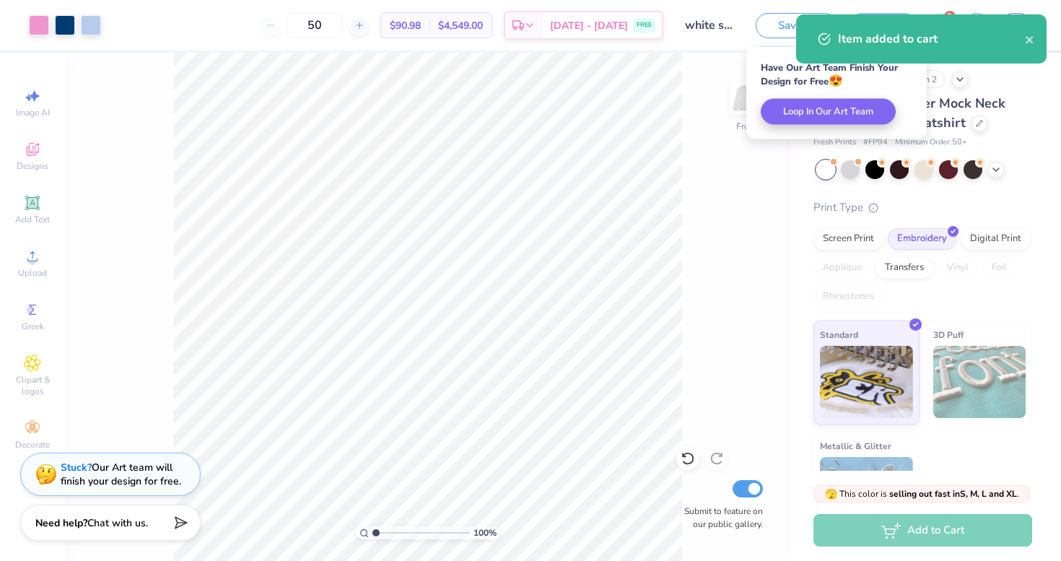
click at [1026, 48] on div "Item added to cart" at bounding box center [921, 38] width 250 height 49
click at [1033, 34] on button "close" at bounding box center [1030, 38] width 10 height 17
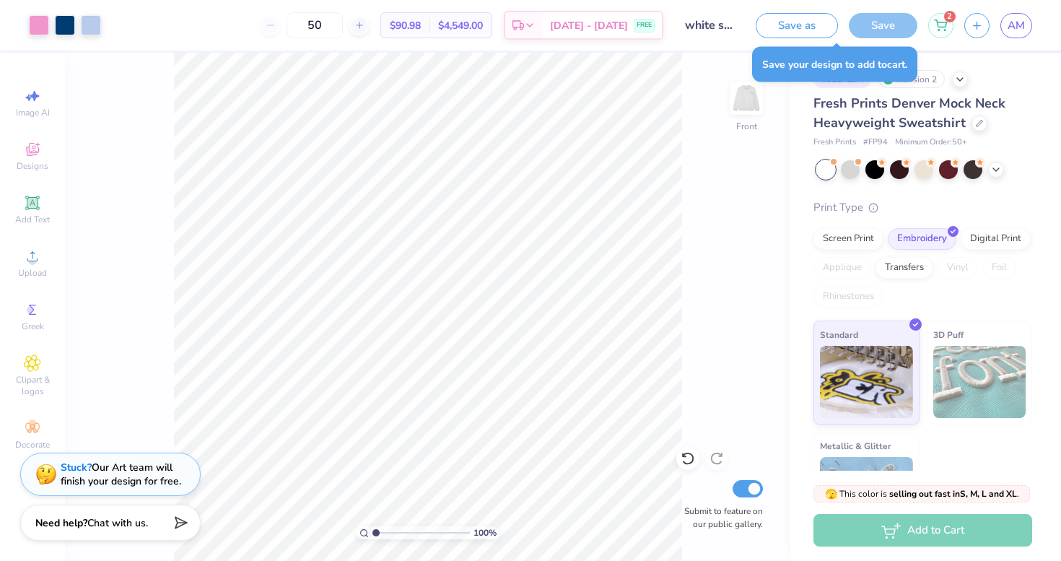
click at [945, 17] on div "Item added to cart" at bounding box center [921, 15] width 256 height 6
click at [939, 20] on icon at bounding box center [940, 23] width 13 height 12
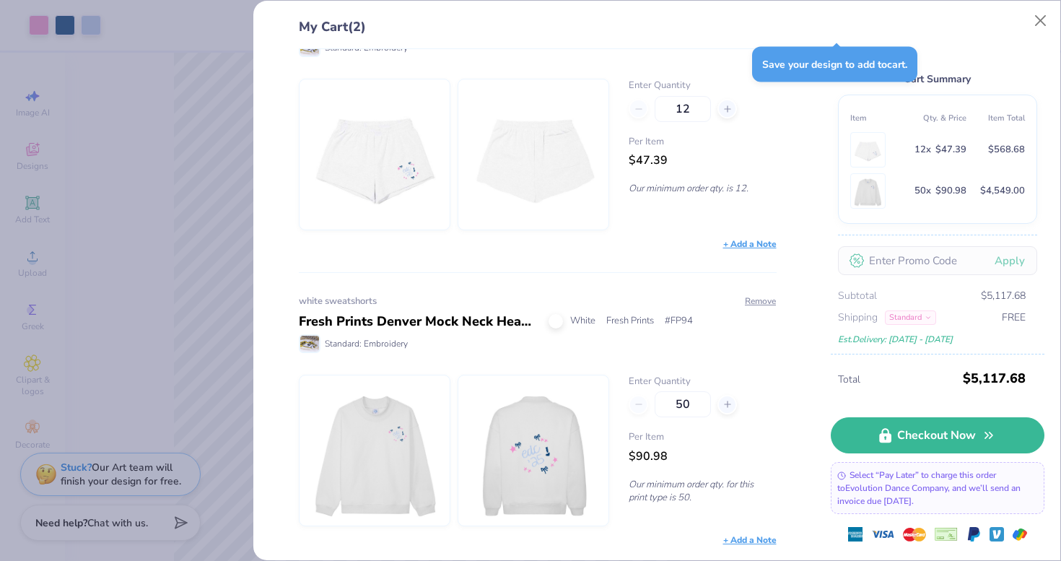
scroll to position [71, 0]
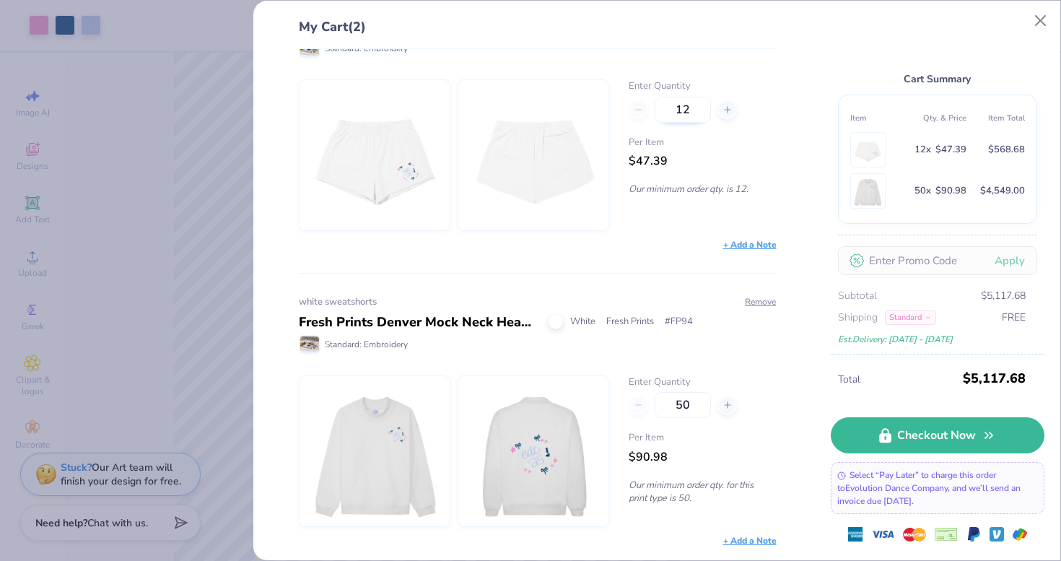
click at [696, 110] on input "12" at bounding box center [682, 110] width 56 height 26
drag, startPoint x: 696, startPoint y: 110, endPoint x: 675, endPoint y: 110, distance: 20.9
click at [675, 110] on input "12" at bounding box center [682, 110] width 56 height 26
type input "50"
click at [700, 257] on div "white sweatshorts Women's Shorts White Los Angeles Apparel # HF-314 Standard: E…" at bounding box center [532, 305] width 525 height 512
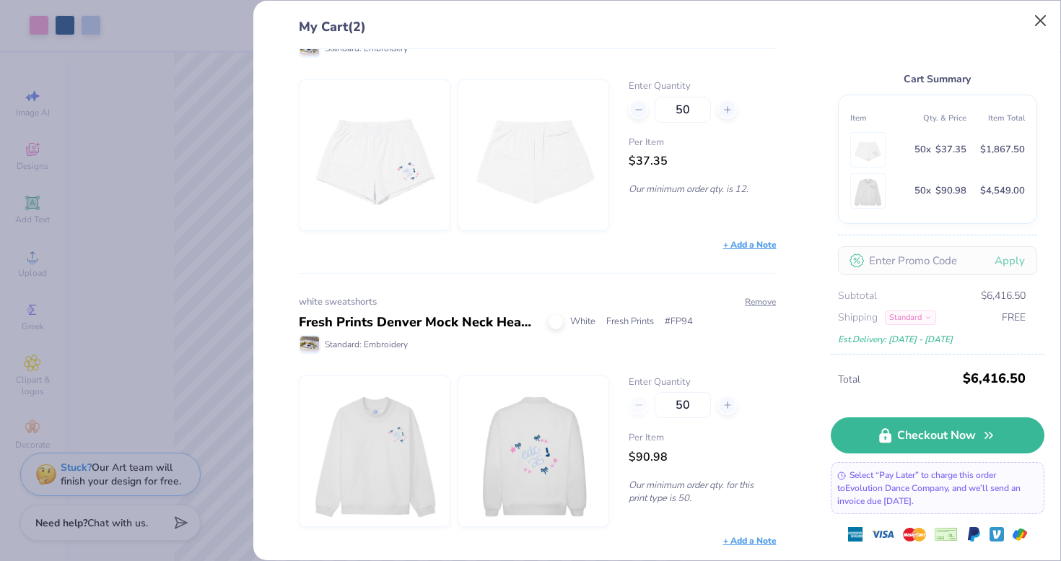
click at [1035, 22] on button "Close" at bounding box center [1040, 20] width 27 height 27
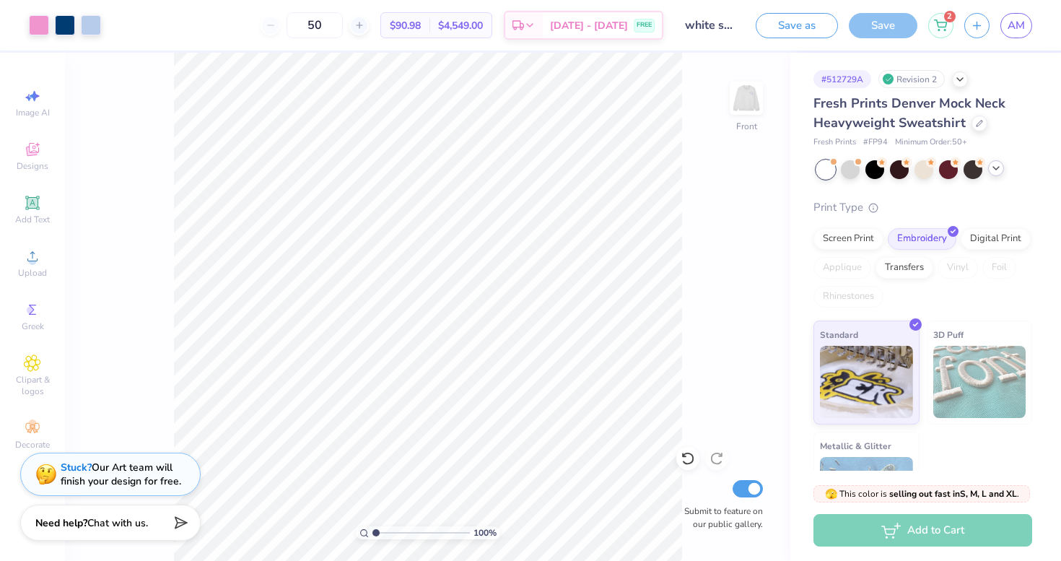
click at [996, 167] on icon at bounding box center [996, 168] width 12 height 12
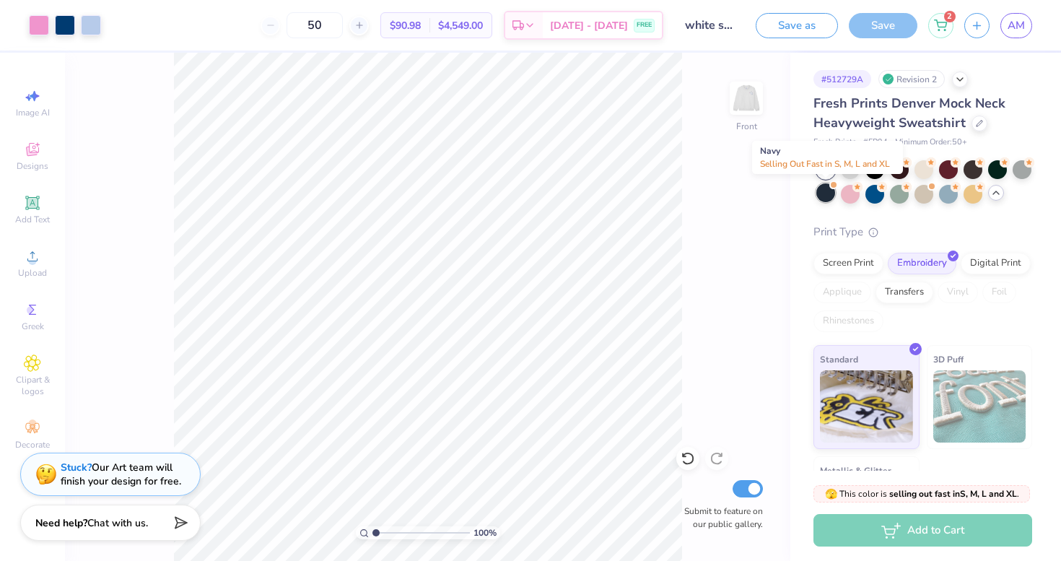
click at [823, 196] on div at bounding box center [825, 192] width 19 height 19
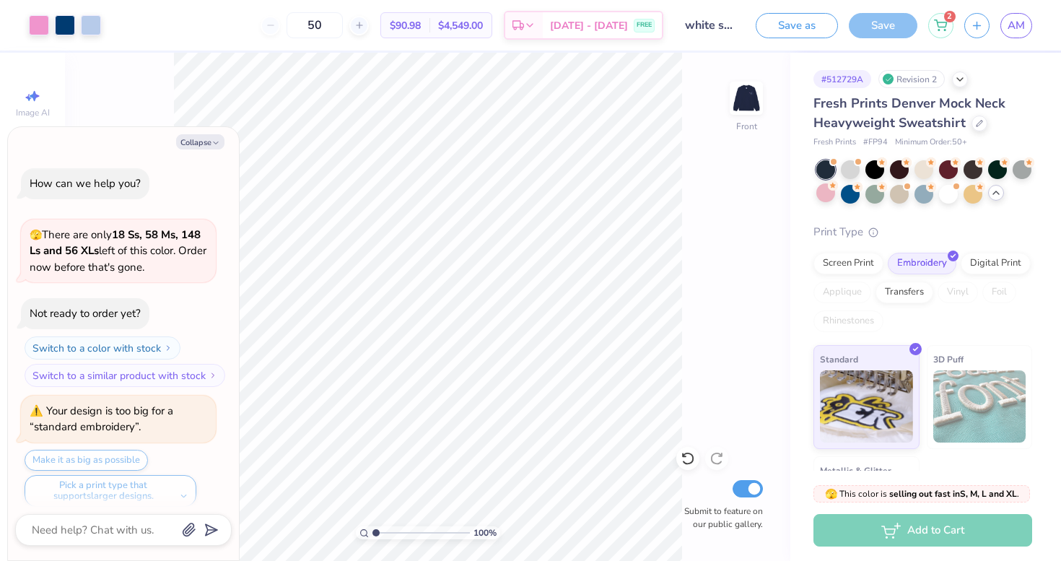
scroll to position [552, 0]
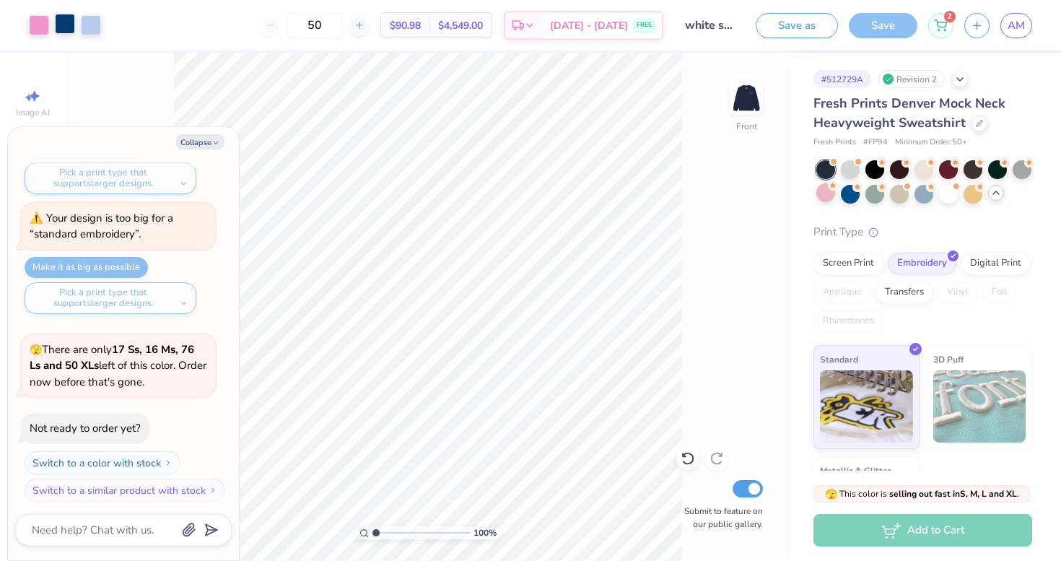
click at [68, 25] on div at bounding box center [65, 24] width 20 height 20
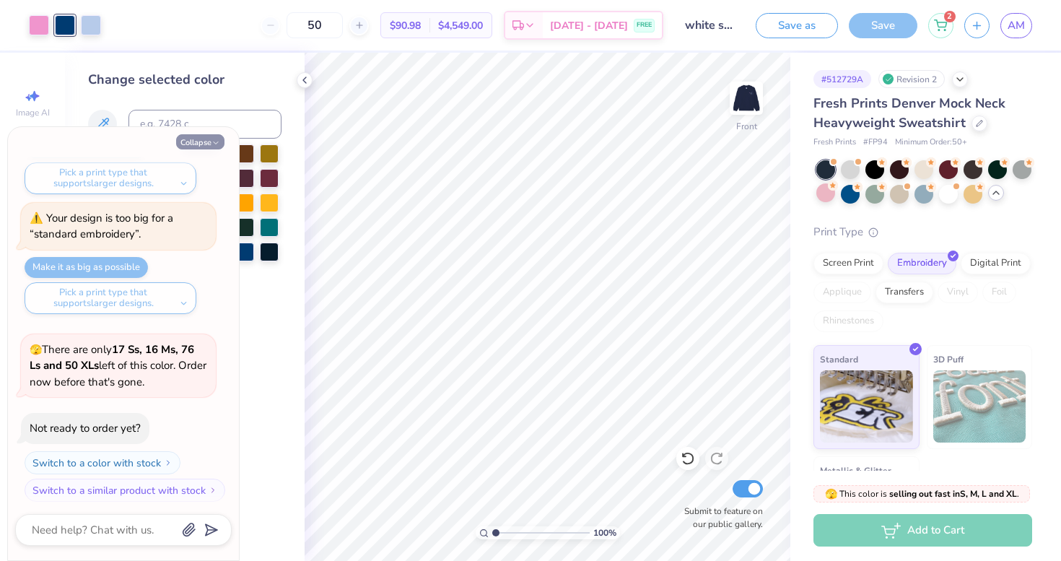
click at [203, 141] on button "Collapse" at bounding box center [200, 141] width 48 height 15
type textarea "x"
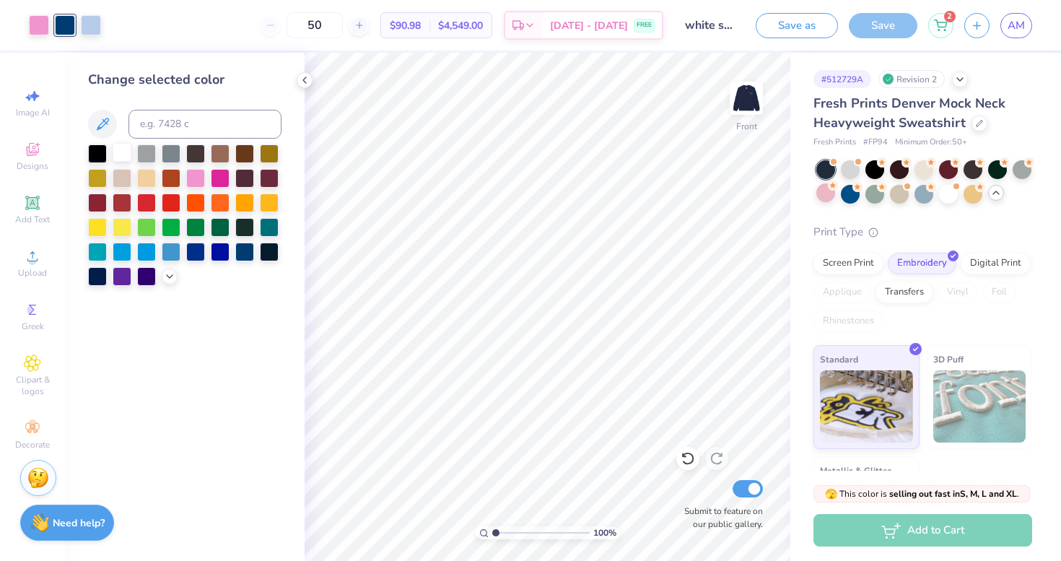
click at [126, 157] on div at bounding box center [122, 152] width 19 height 19
click at [742, 105] on img at bounding box center [746, 98] width 58 height 58
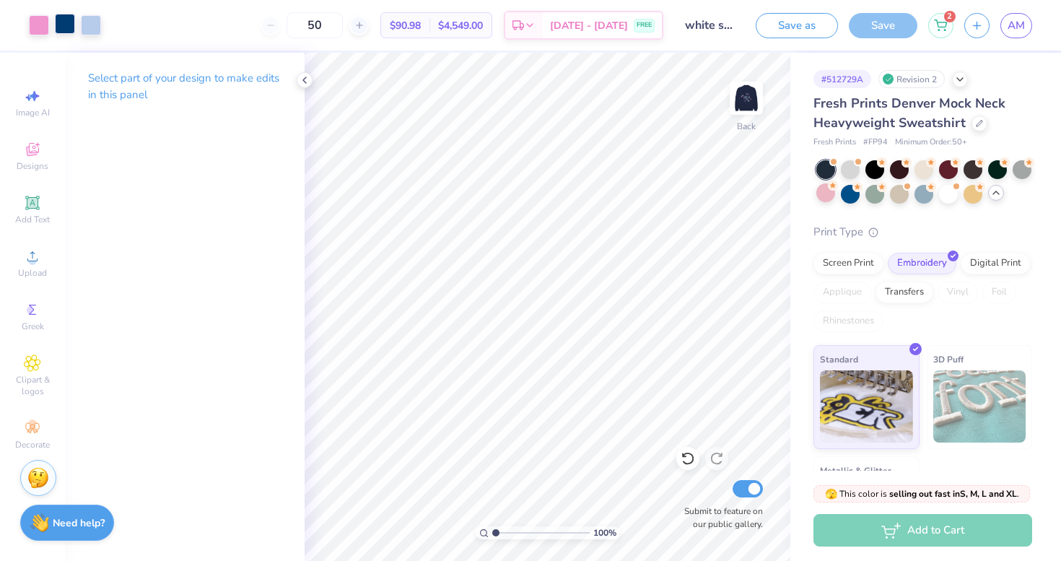
click at [62, 20] on div at bounding box center [65, 24] width 20 height 20
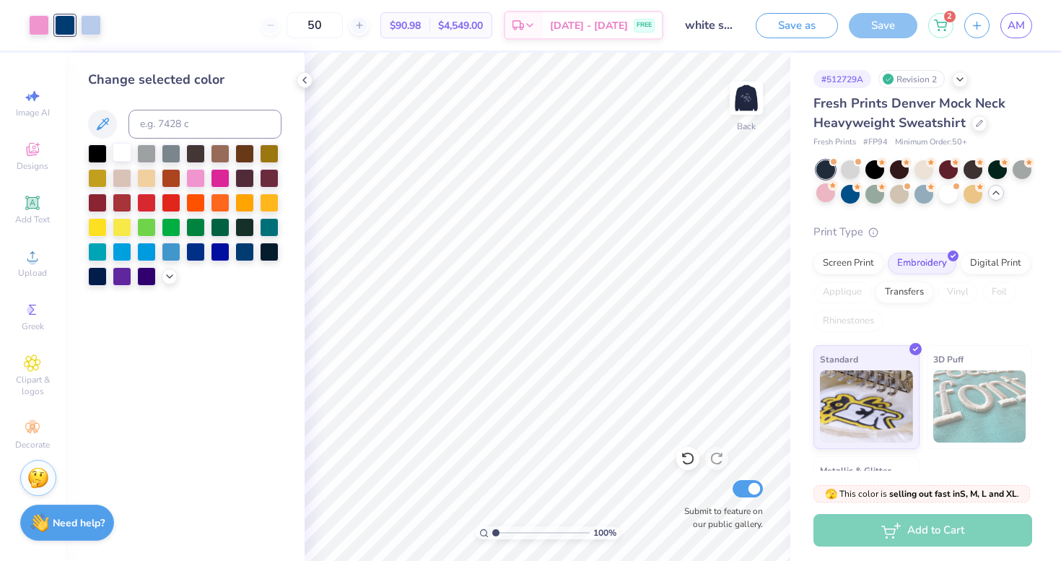
click at [122, 154] on div at bounding box center [122, 152] width 19 height 19
click at [794, 29] on button "Save as" at bounding box center [796, 23] width 82 height 25
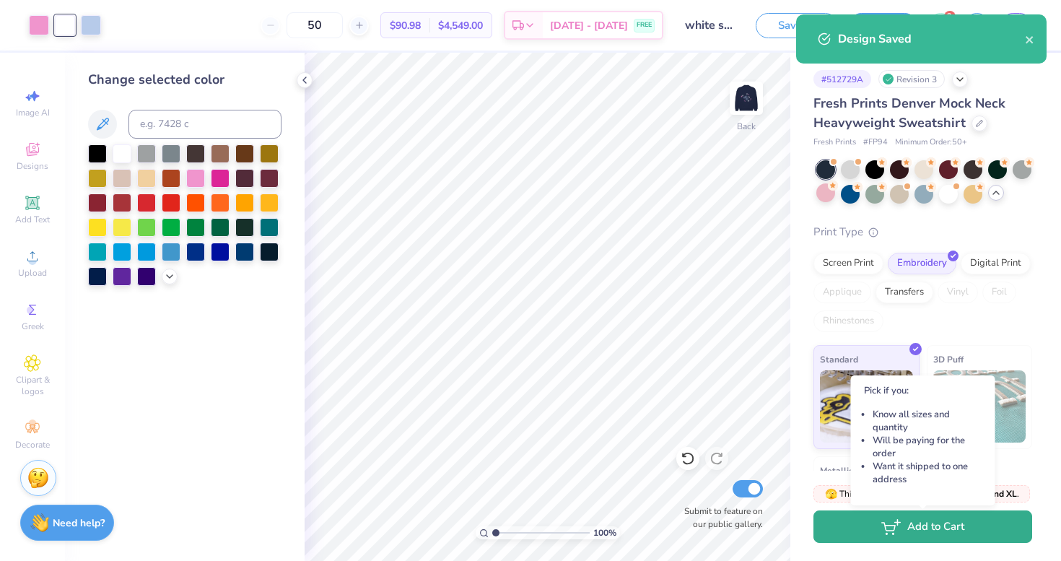
click at [898, 528] on icon "button" at bounding box center [890, 527] width 19 height 16
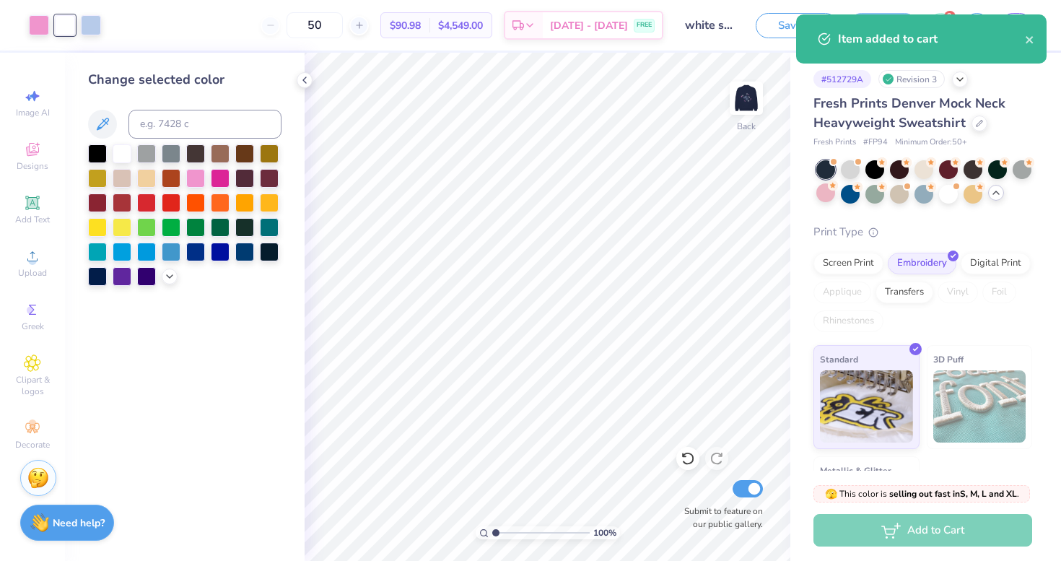
click at [1037, 38] on div "Item added to cart" at bounding box center [921, 38] width 250 height 49
click at [1030, 38] on icon "close" at bounding box center [1030, 40] width 10 height 12
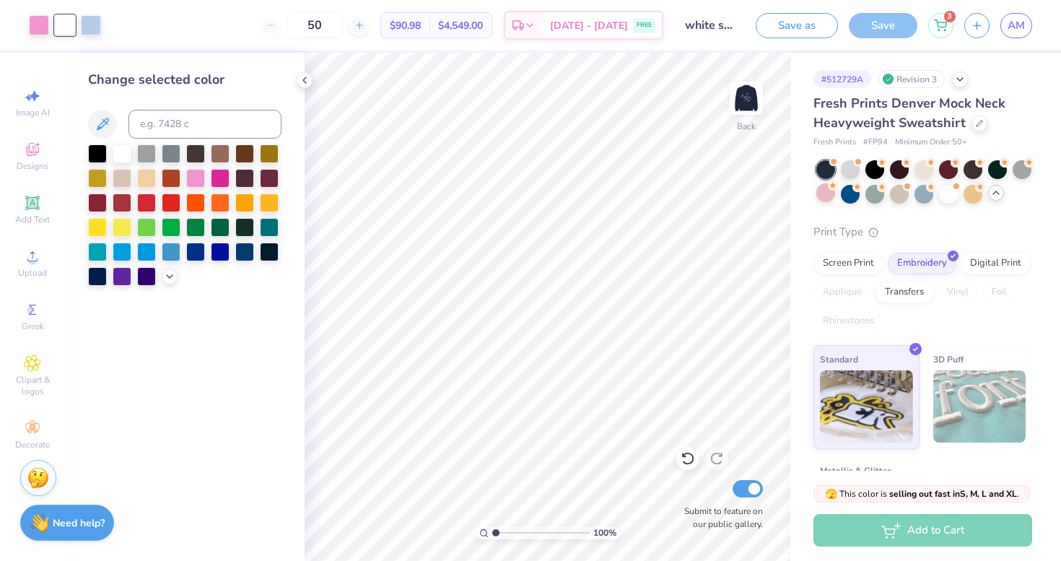
click at [941, 25] on div "Item added to cart" at bounding box center [921, 45] width 256 height 66
click at [939, 18] on icon at bounding box center [940, 23] width 13 height 12
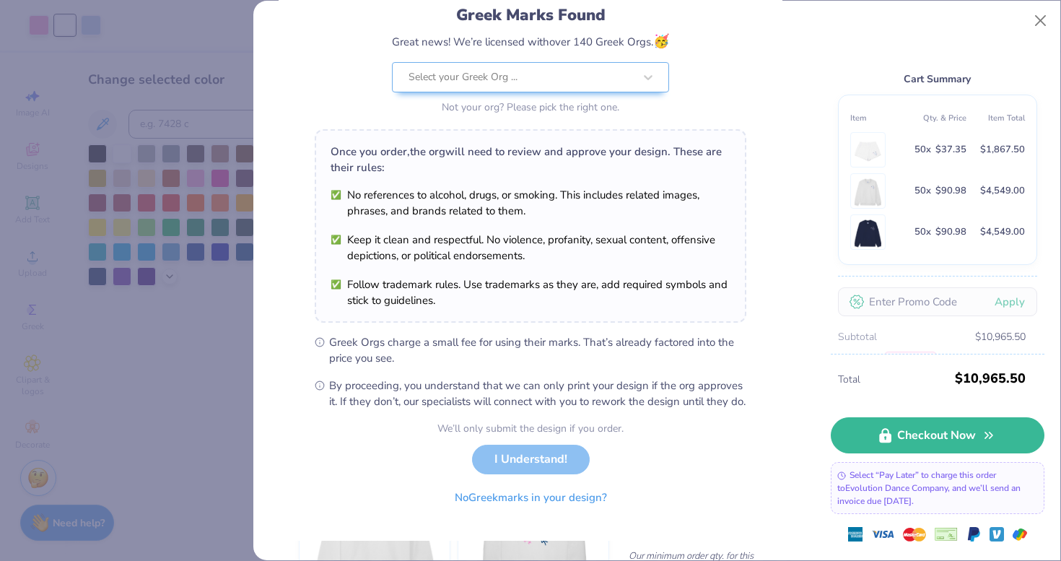
scroll to position [115, 0]
click at [530, 494] on button "No Greek marks in your design?" at bounding box center [530, 494] width 177 height 30
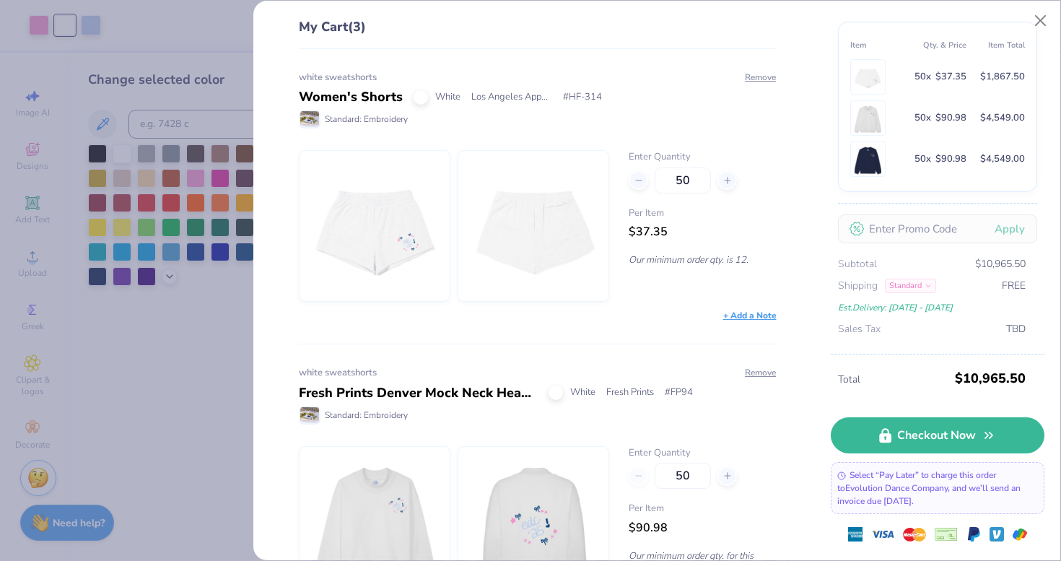
scroll to position [0, 0]
click at [1043, 23] on button "Close" at bounding box center [1040, 20] width 27 height 27
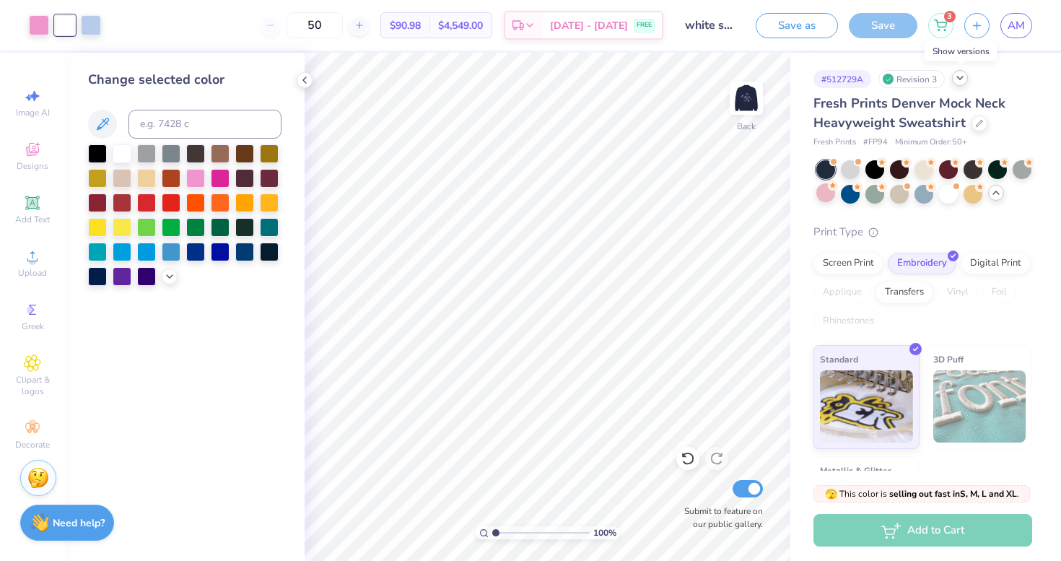
click at [959, 78] on icon at bounding box center [960, 78] width 12 height 12
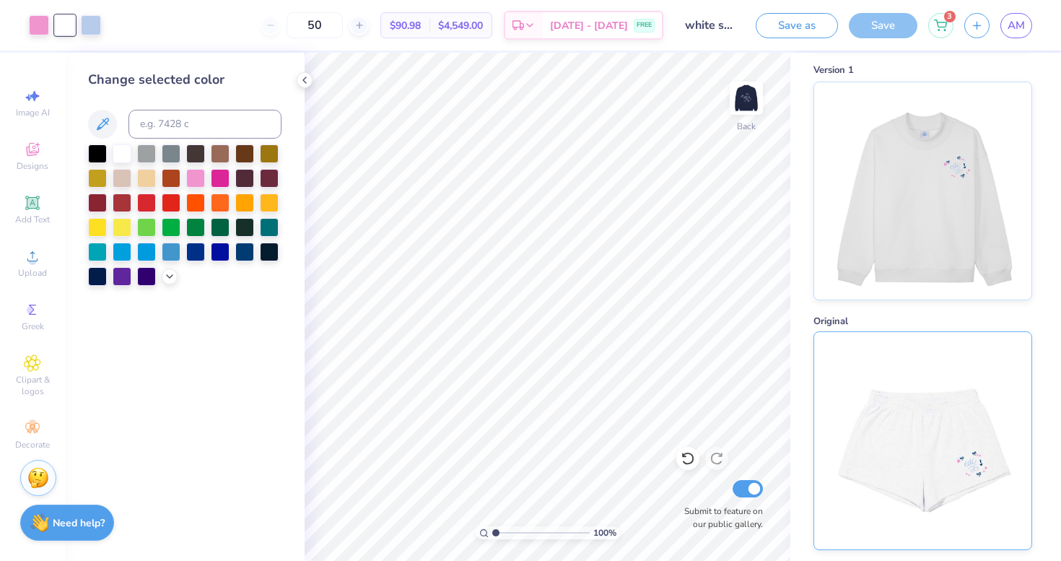
scroll to position [291, 0]
click at [929, 402] on img at bounding box center [922, 441] width 179 height 217
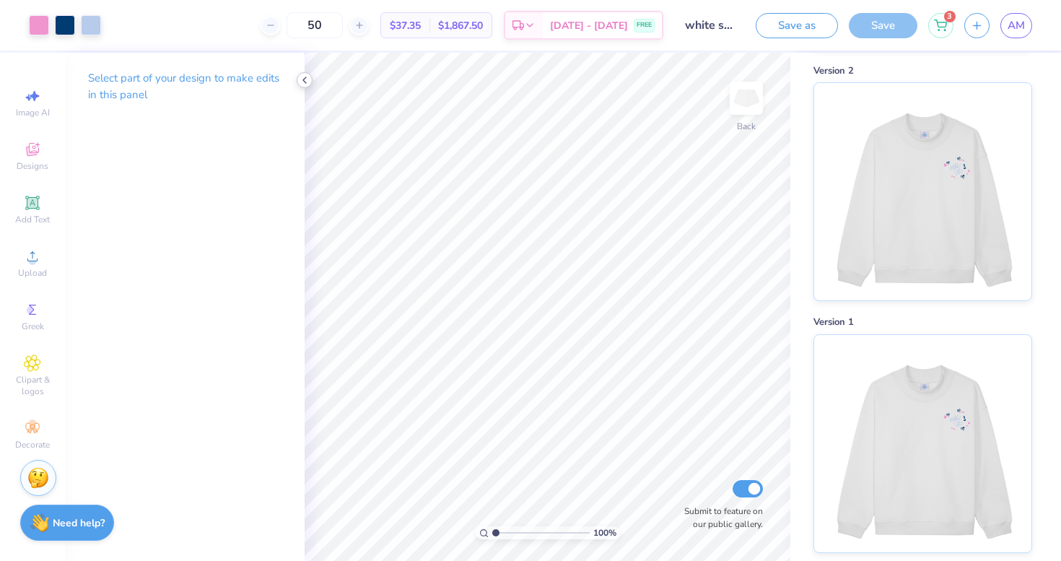
click at [305, 83] on icon at bounding box center [305, 80] width 12 height 12
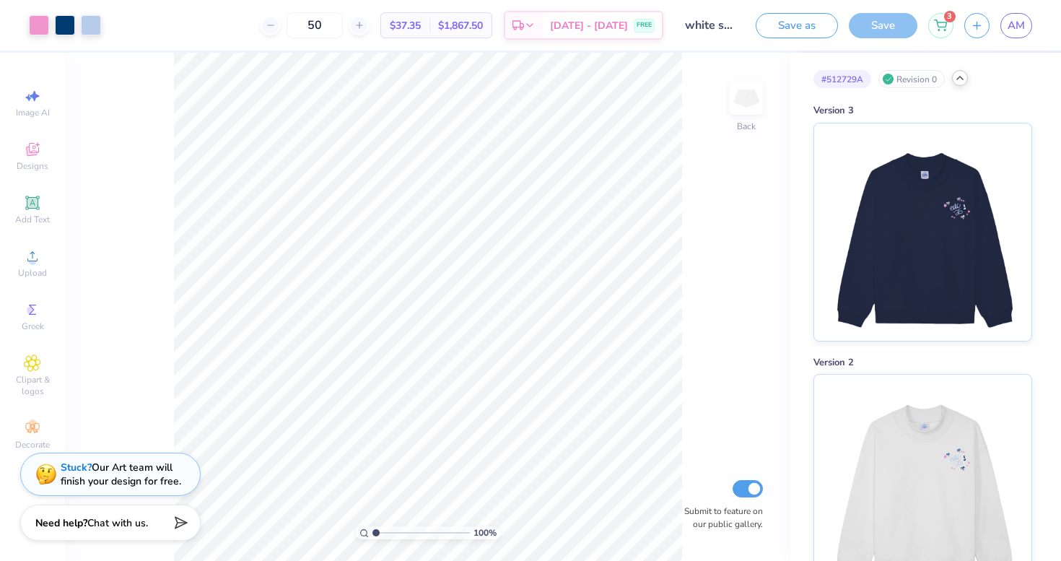
click at [962, 76] on icon at bounding box center [960, 78] width 12 height 12
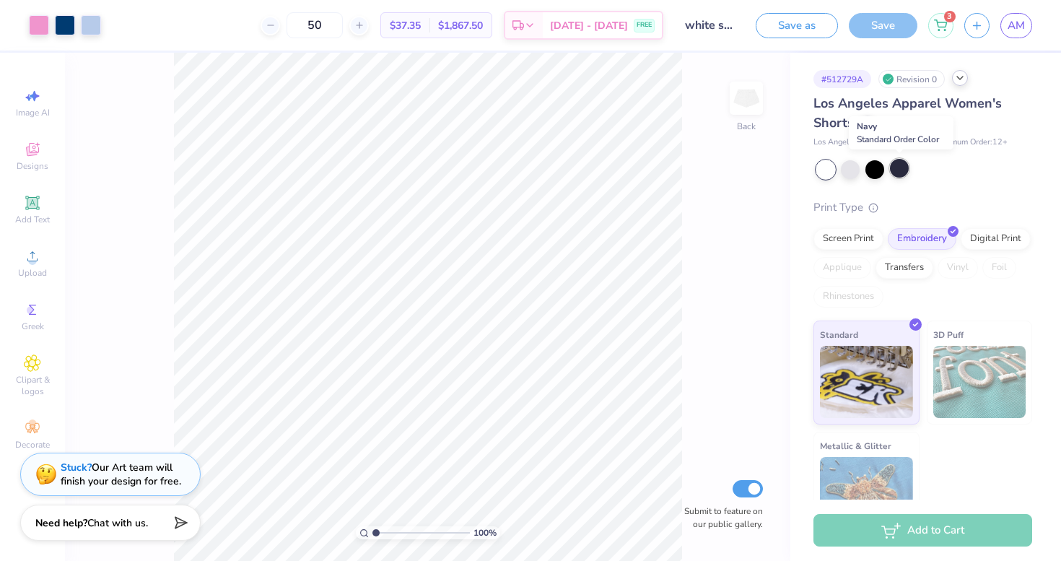
click at [897, 169] on div at bounding box center [899, 168] width 19 height 19
click at [66, 19] on div at bounding box center [65, 24] width 20 height 20
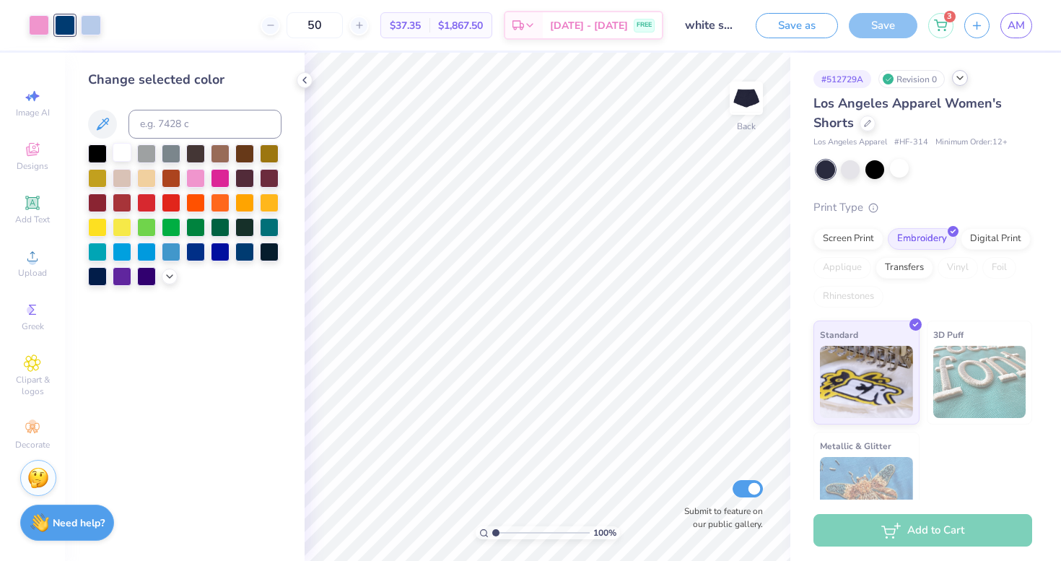
click at [120, 150] on div at bounding box center [122, 152] width 19 height 19
click at [812, 27] on button "Save as" at bounding box center [796, 23] width 82 height 25
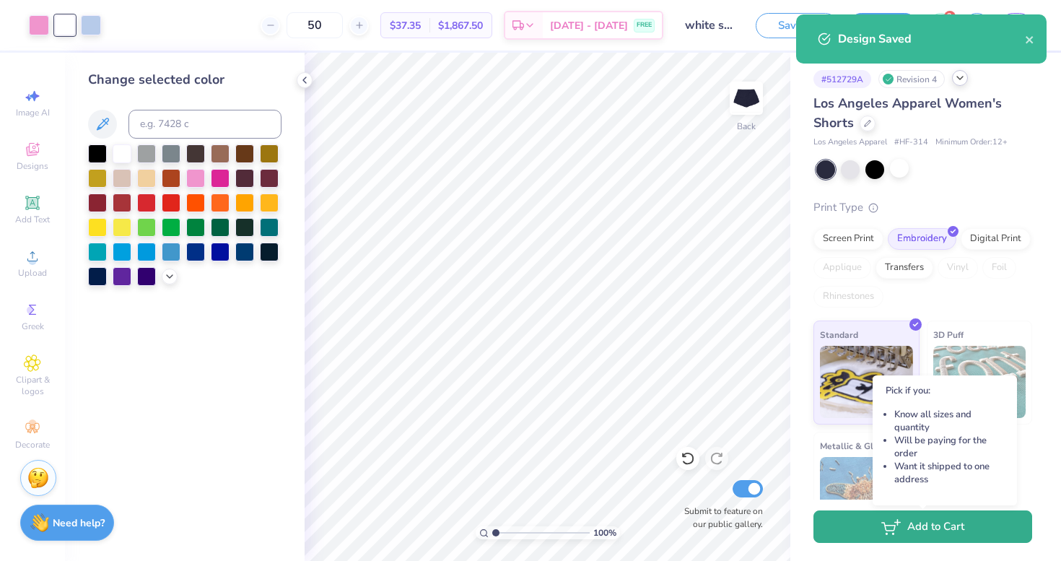
click at [910, 529] on button "Add to Cart" at bounding box center [922, 526] width 219 height 32
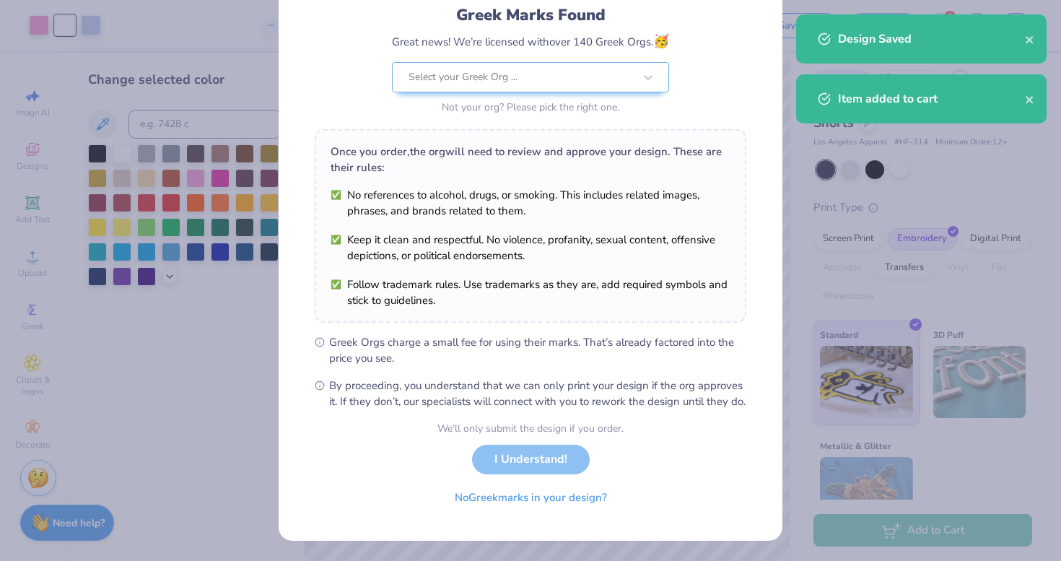
scroll to position [115, 0]
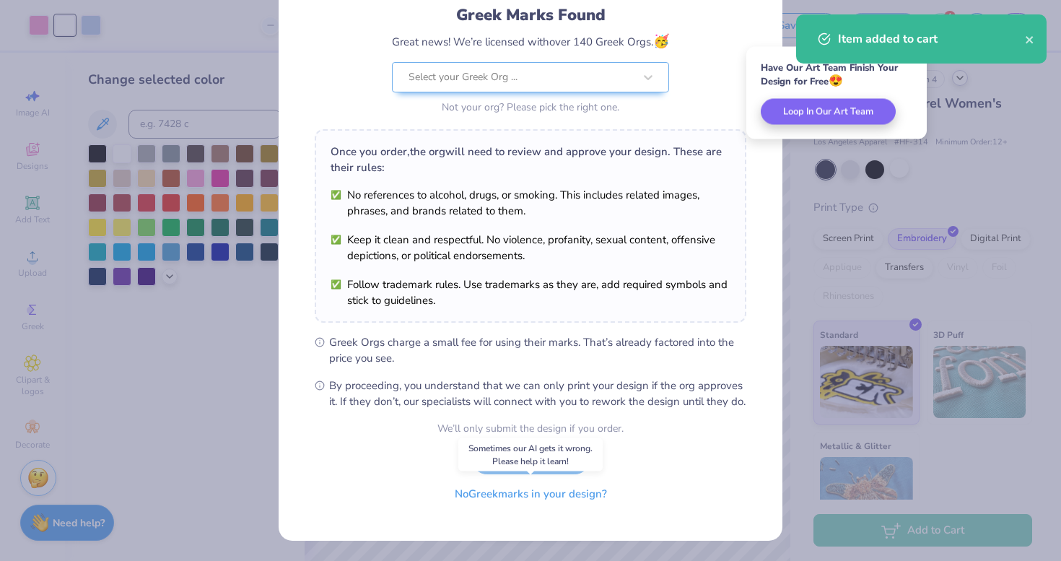
click at [538, 497] on button "No Greek marks in your design?" at bounding box center [530, 494] width 177 height 30
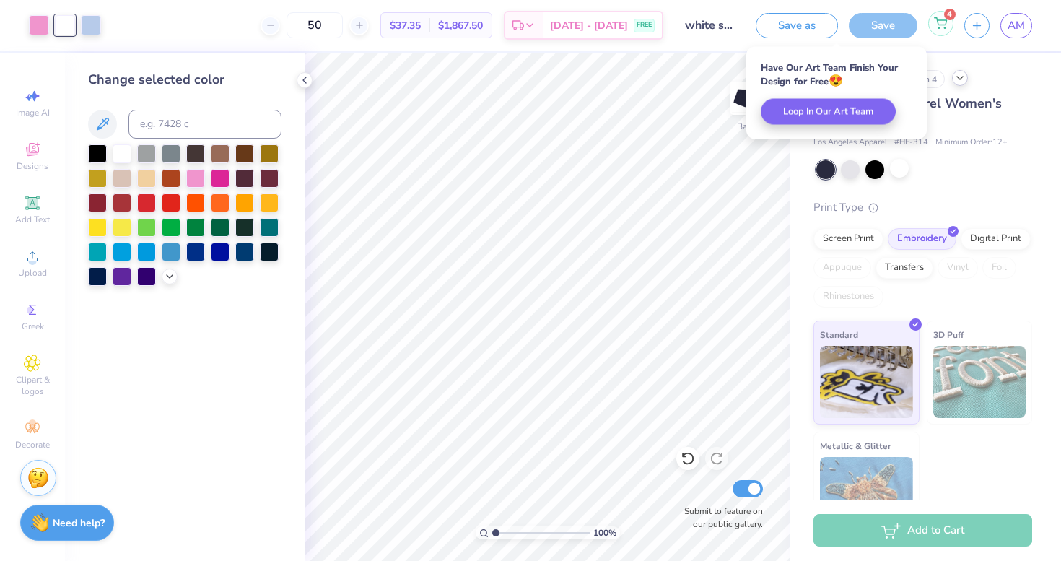
click at [943, 25] on icon at bounding box center [940, 21] width 12 height 7
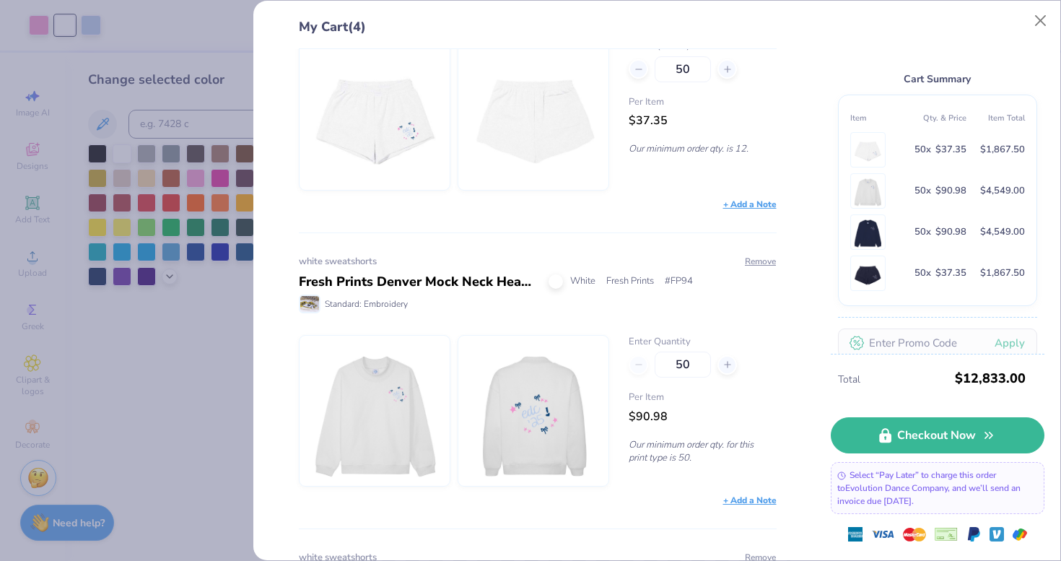
scroll to position [53, 0]
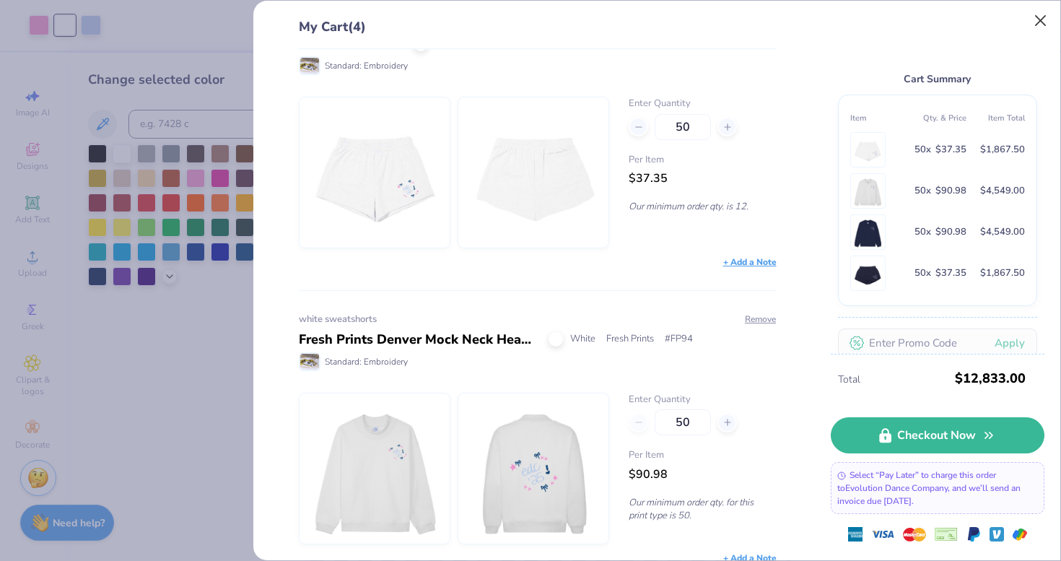
click at [1038, 25] on button "Close" at bounding box center [1040, 20] width 27 height 27
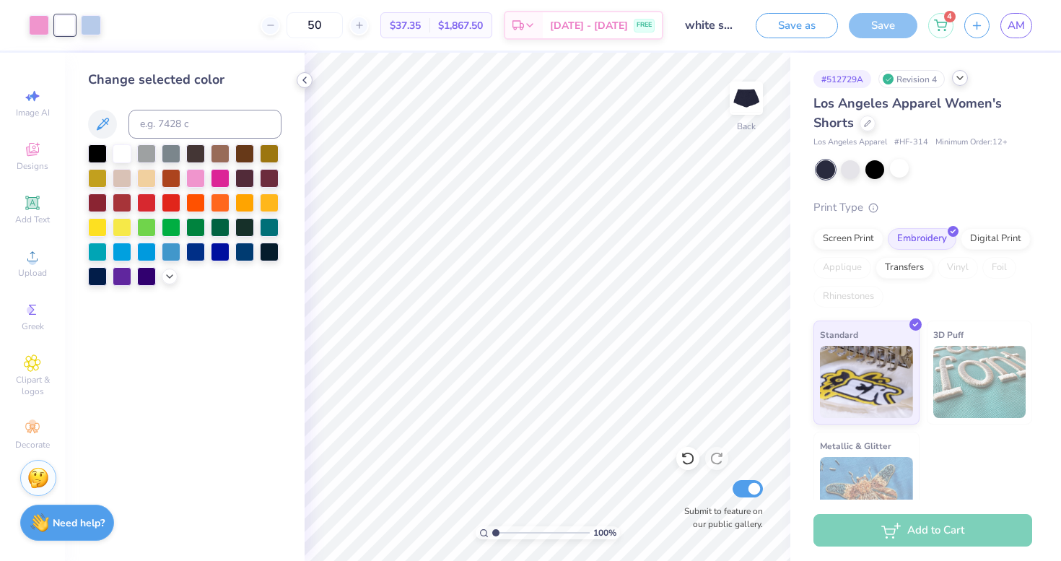
click at [302, 80] on icon at bounding box center [305, 80] width 12 height 12
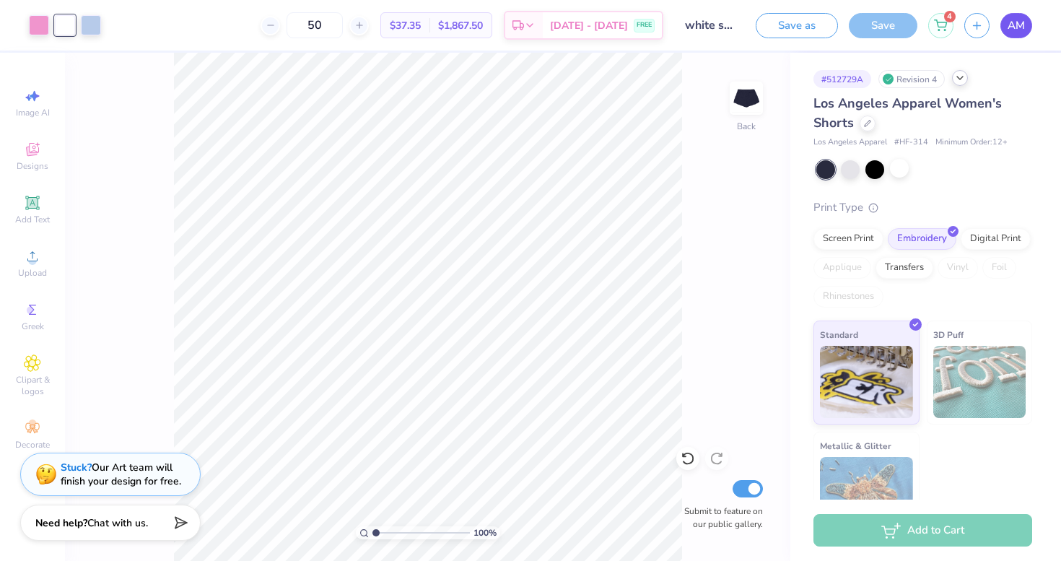
click at [1019, 27] on span "AM" at bounding box center [1015, 25] width 17 height 17
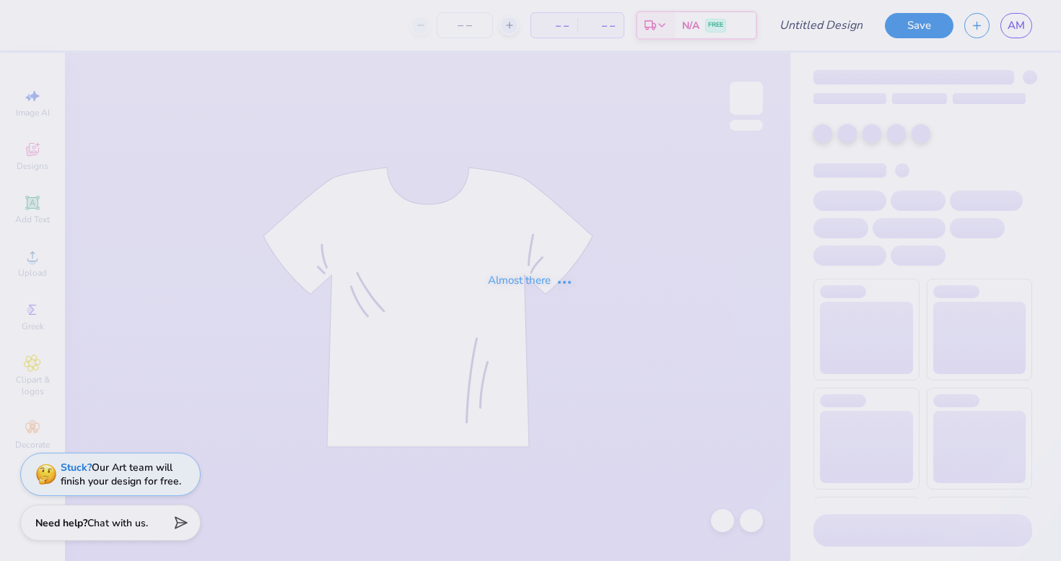
type input "white sweatshorts"
type input "50"
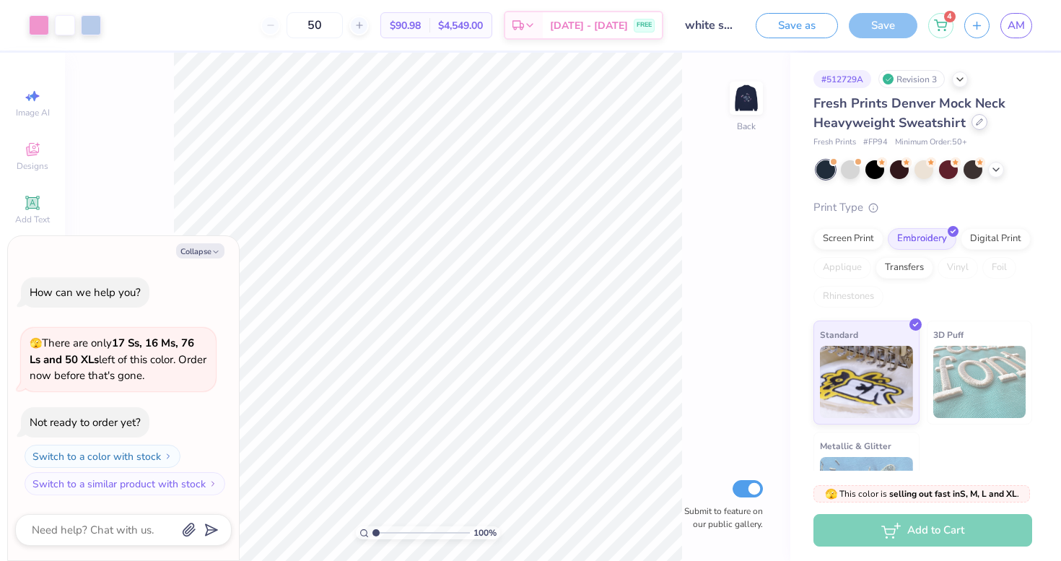
click at [976, 123] on icon at bounding box center [979, 122] width 6 height 6
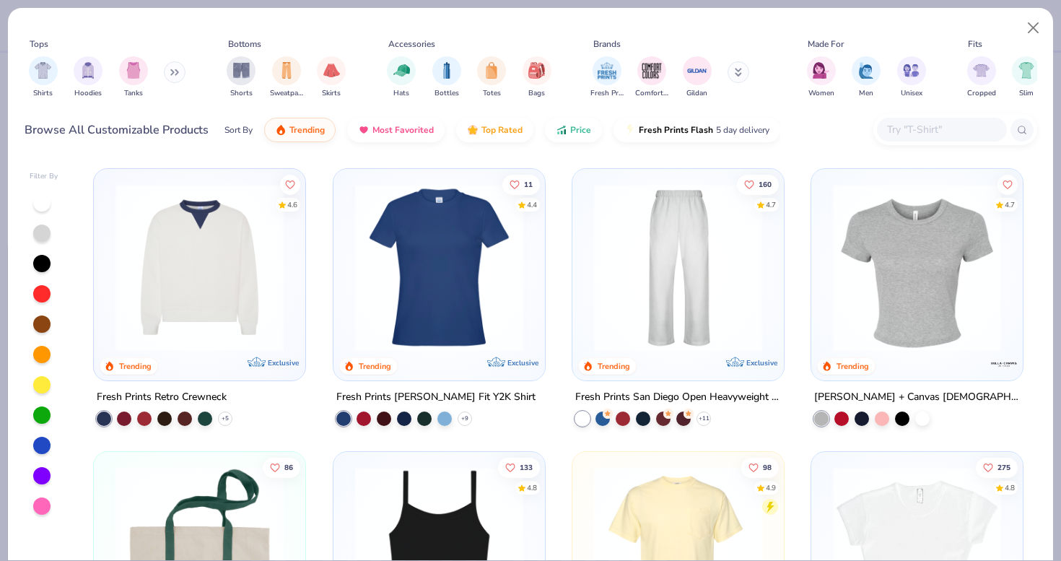
scroll to position [838, 0]
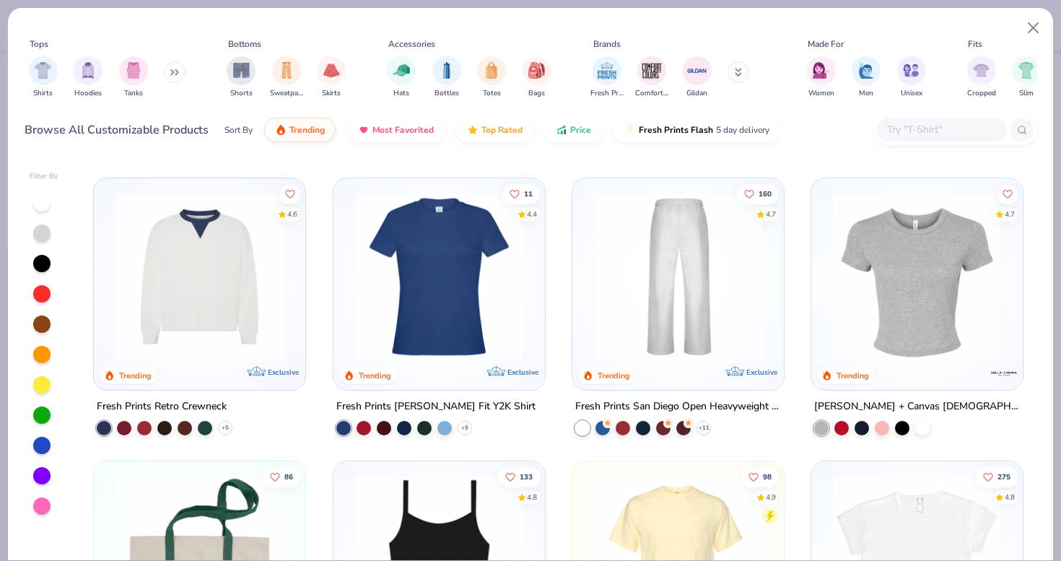
click at [587, 298] on img at bounding box center [495, 277] width 183 height 168
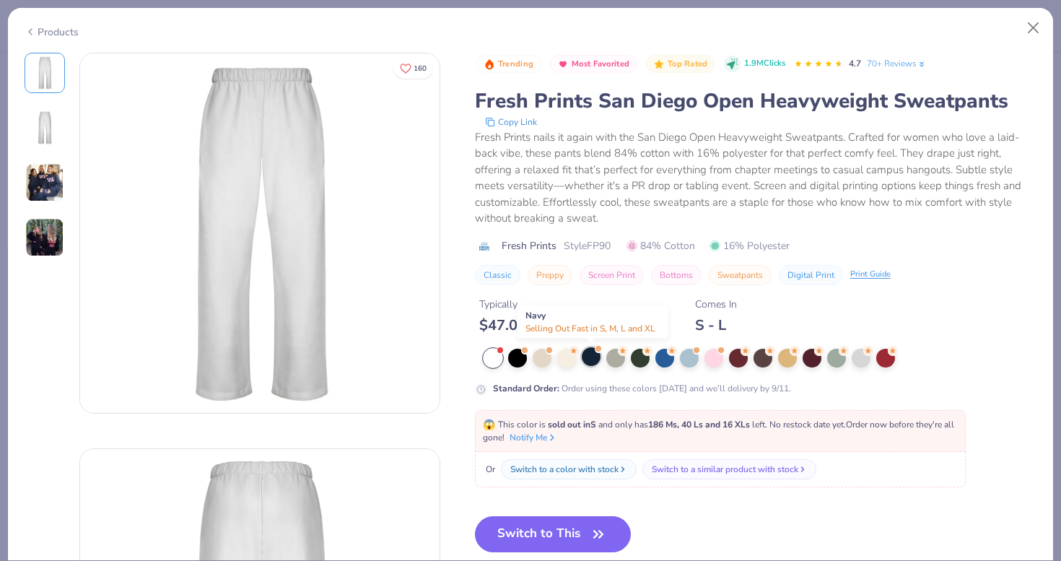
click at [592, 356] on div at bounding box center [591, 356] width 19 height 19
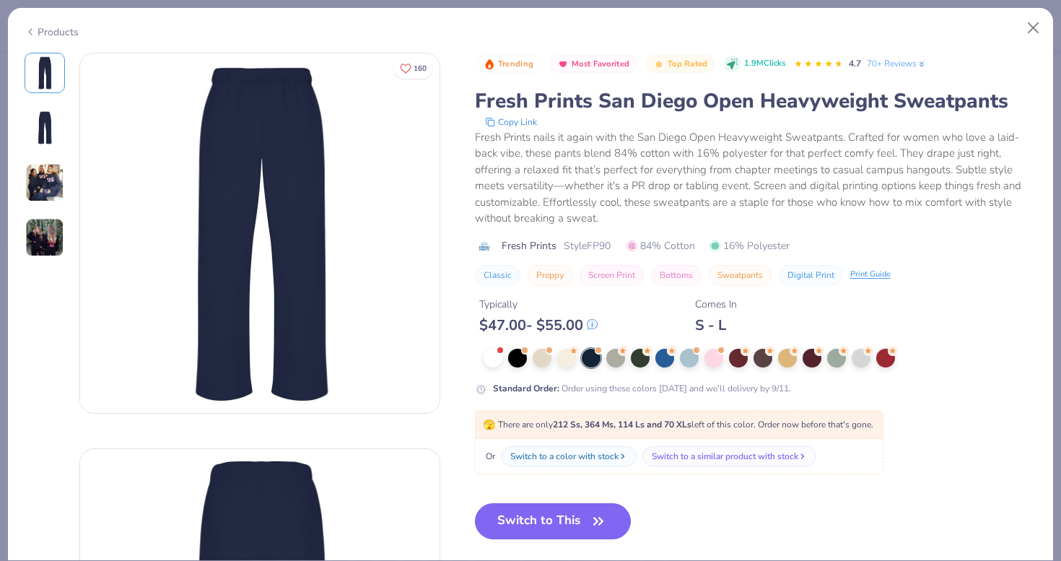
click at [40, 168] on img at bounding box center [44, 182] width 39 height 39
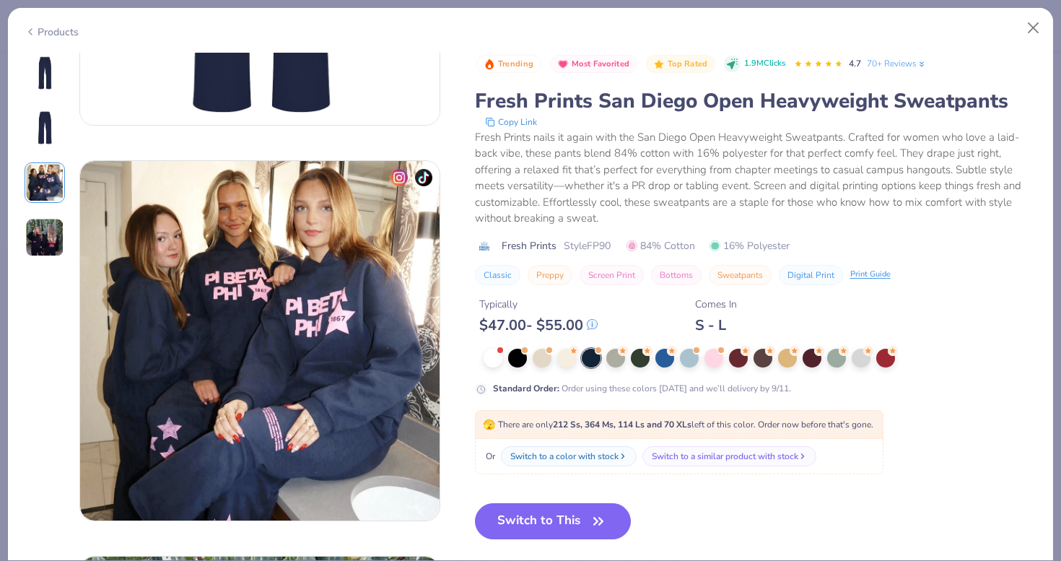
scroll to position [791, 0]
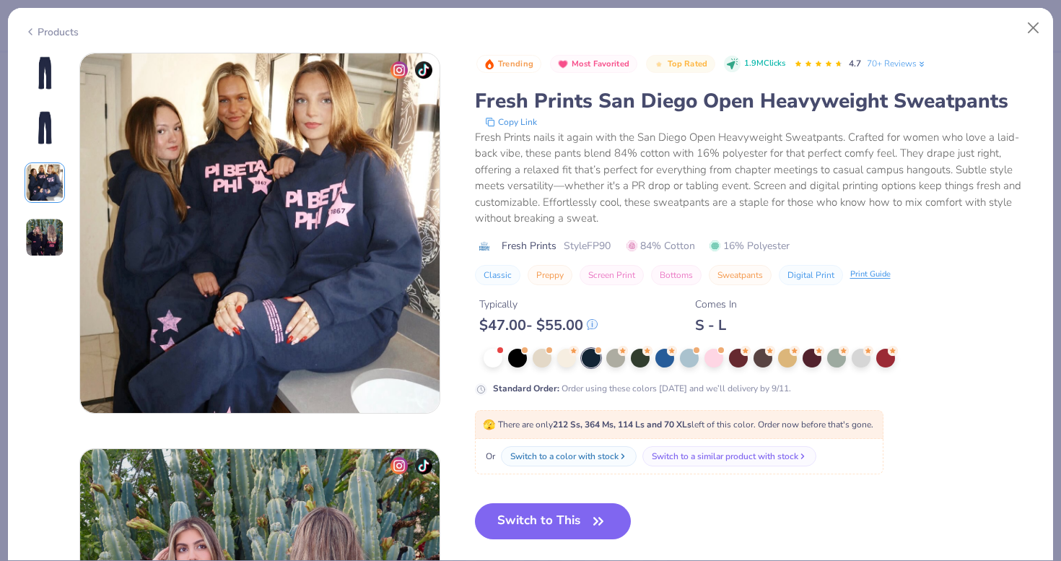
click at [45, 232] on img at bounding box center [44, 237] width 39 height 39
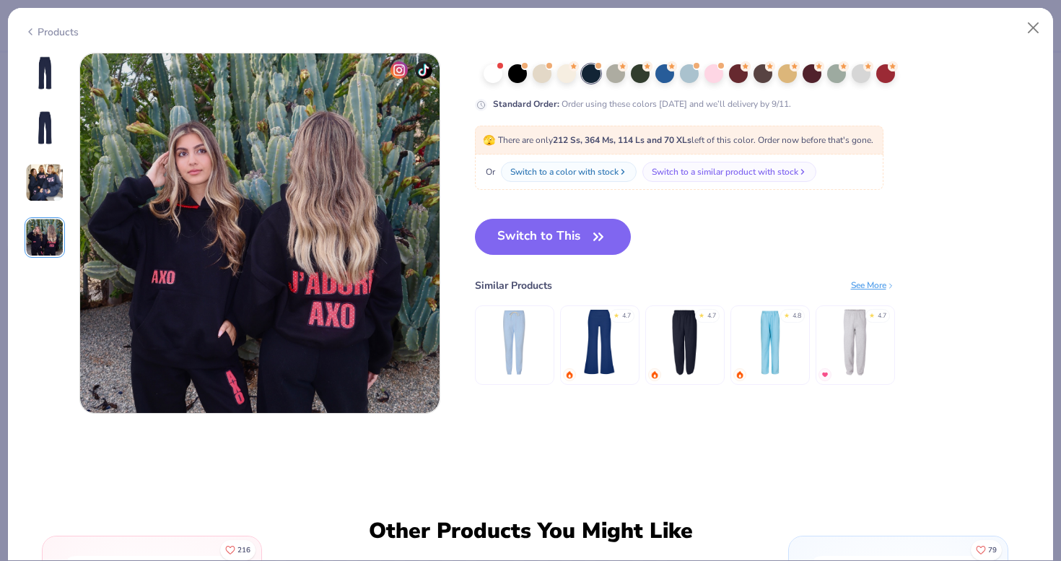
click at [46, 188] on img at bounding box center [44, 182] width 39 height 39
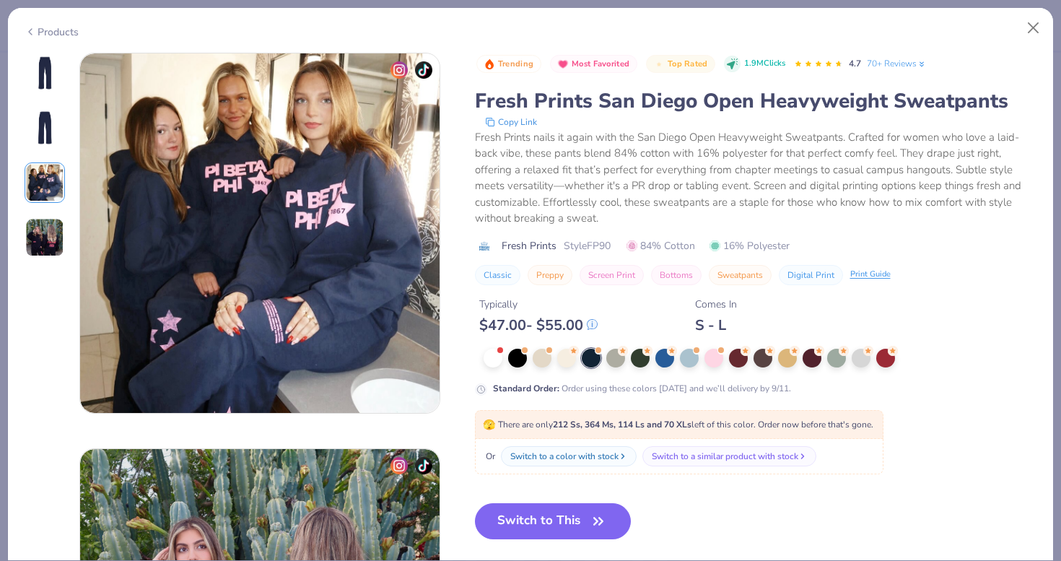
click at [56, 87] on img at bounding box center [44, 73] width 35 height 35
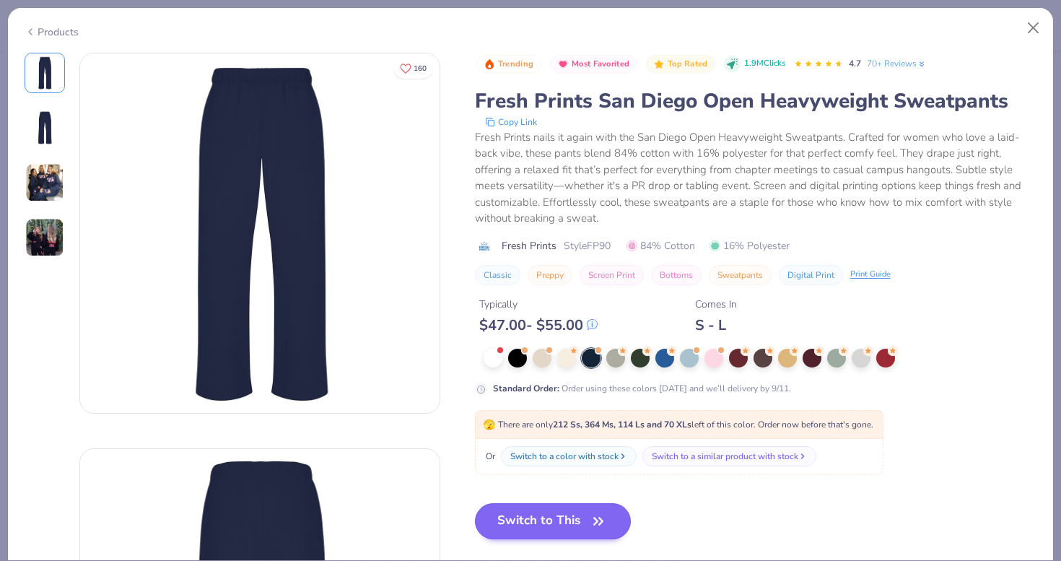
click at [571, 514] on button "Switch to This" at bounding box center [553, 521] width 157 height 36
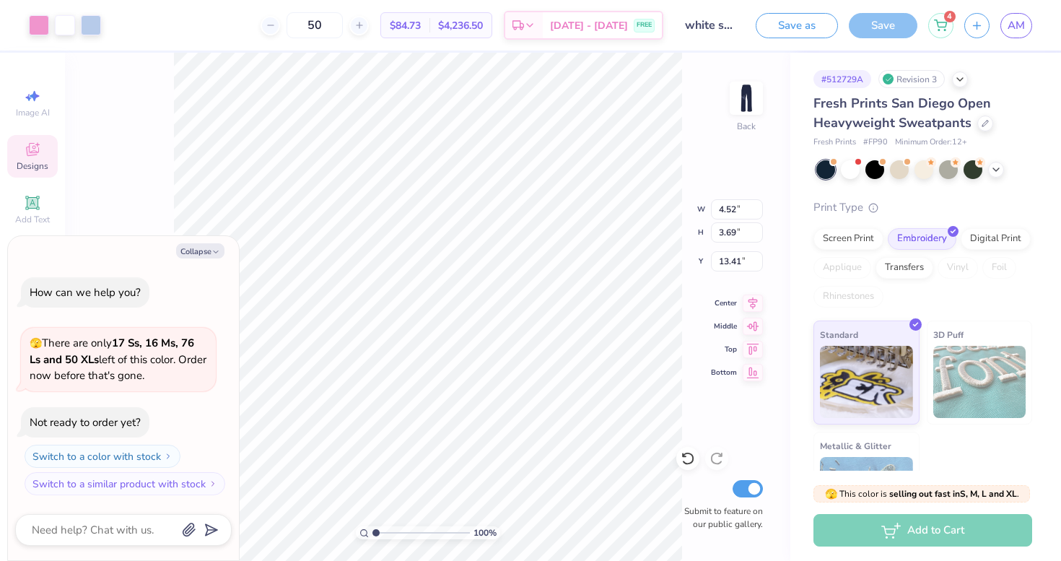
type textarea "x"
type input "3.99"
type textarea "x"
type input "5.33"
type input "4.35"
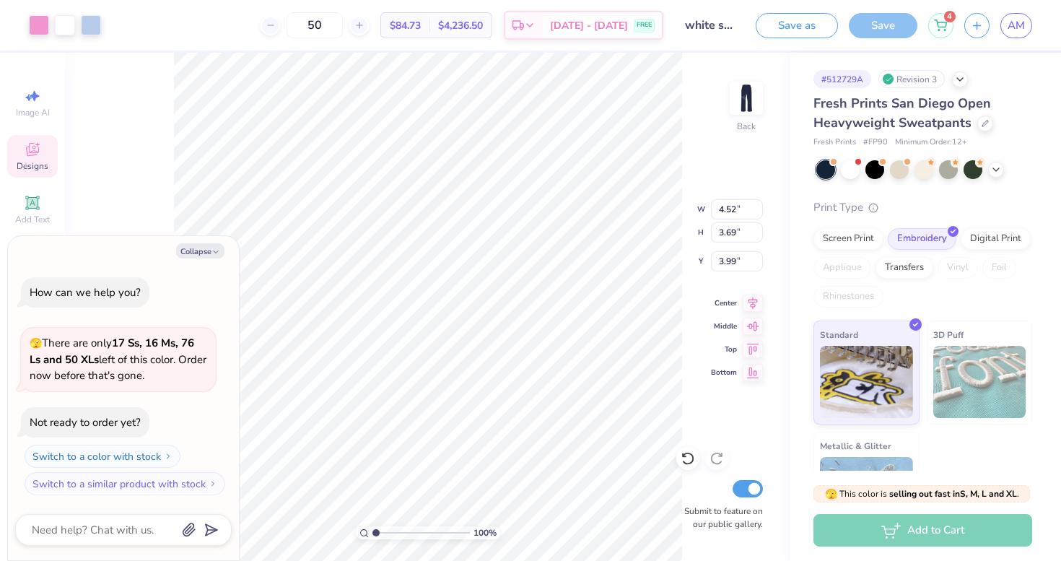
type input "3.32"
type textarea "x"
type input "3.84"
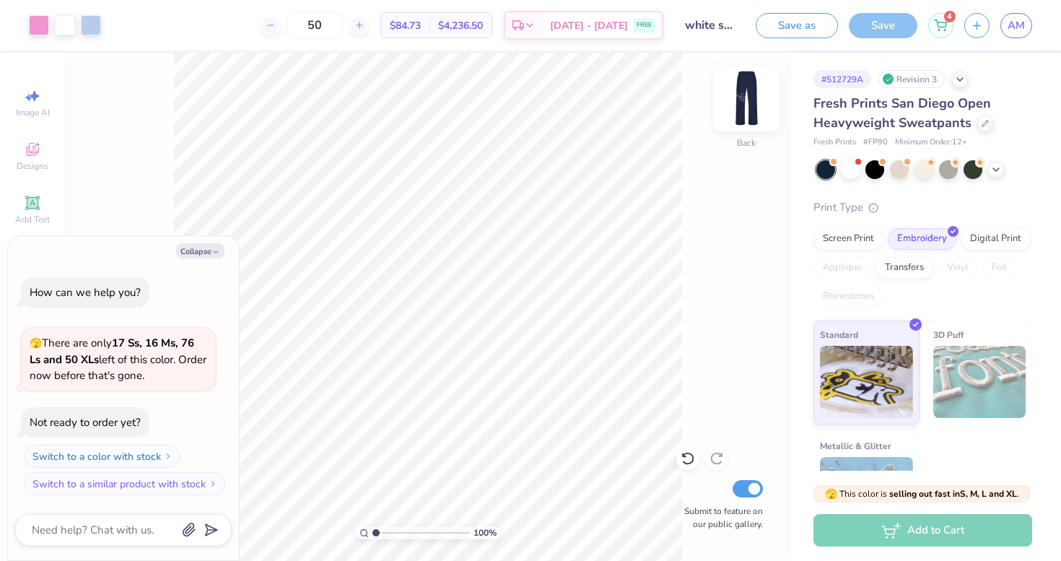
click at [744, 100] on img at bounding box center [746, 98] width 58 height 58
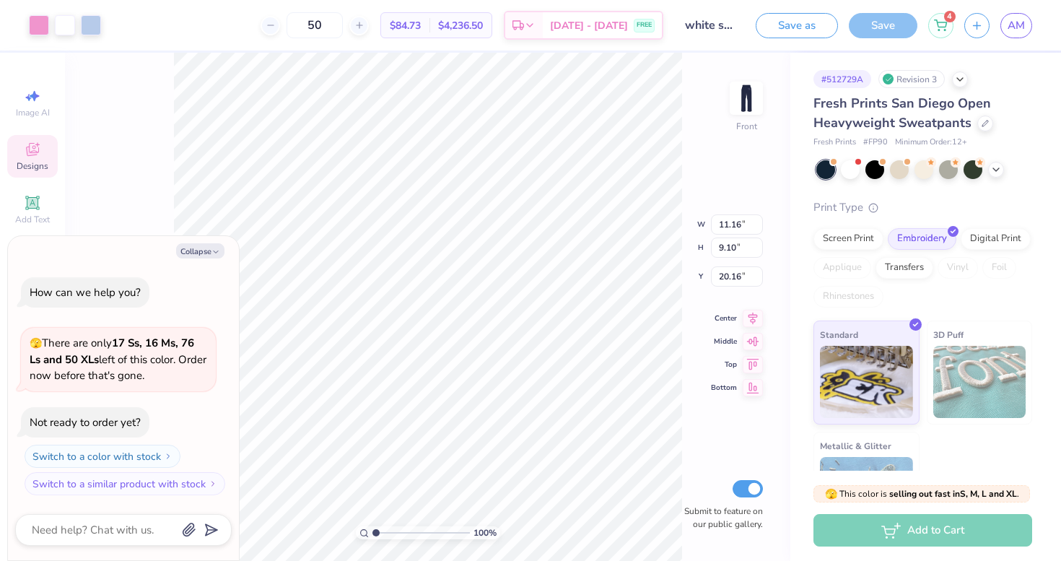
type textarea "x"
type input "0.50"
type textarea "x"
click at [758, 212] on input "11.15" at bounding box center [737, 209] width 52 height 20
click at [758, 212] on input "11.14" at bounding box center [737, 209] width 52 height 20
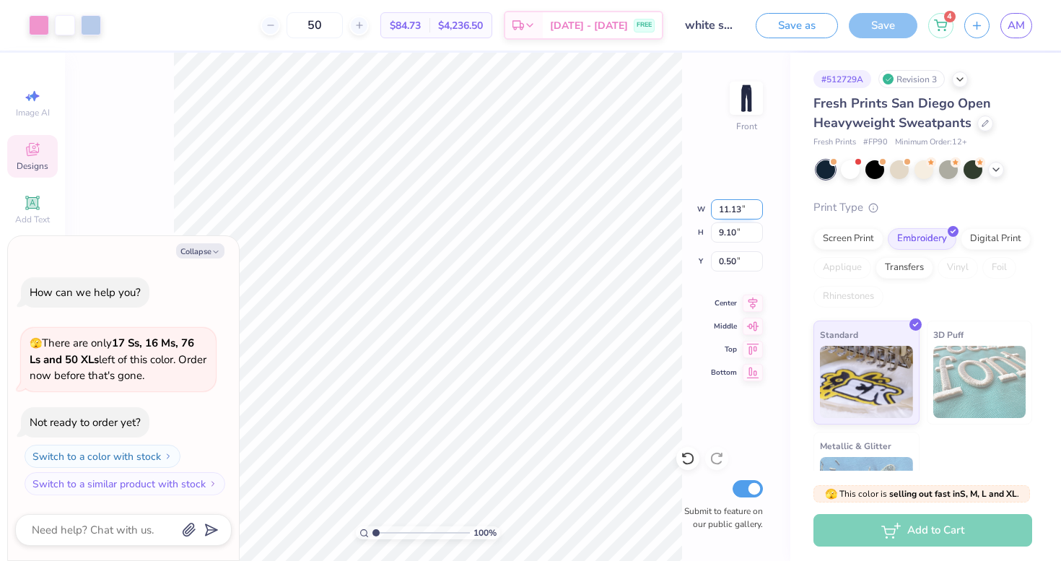
click at [758, 212] on input "11.13" at bounding box center [737, 209] width 52 height 20
click at [758, 212] on input "11.12" at bounding box center [737, 209] width 52 height 20
click at [758, 212] on input "11.11" at bounding box center [737, 209] width 52 height 20
click at [758, 212] on input "11.1" at bounding box center [737, 209] width 52 height 20
click at [758, 212] on input "11.09" at bounding box center [737, 209] width 52 height 20
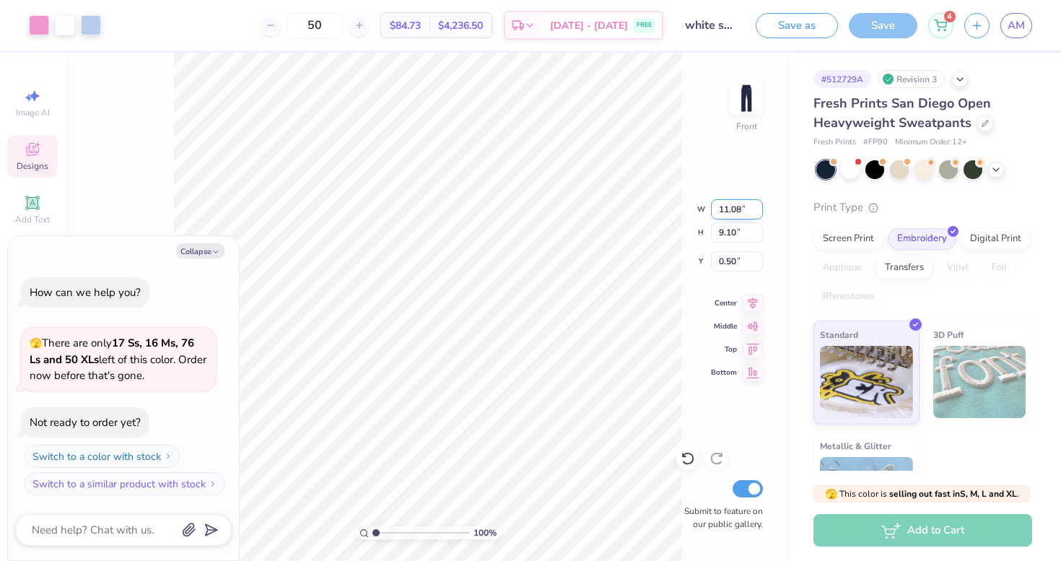
click at [758, 212] on input "11.08" at bounding box center [737, 209] width 52 height 20
click at [758, 212] on input "11.07" at bounding box center [737, 209] width 52 height 20
click at [758, 212] on input "11.06" at bounding box center [737, 209] width 52 height 20
click at [758, 212] on input "11.05" at bounding box center [737, 209] width 52 height 20
click at [758, 212] on input "11.04" at bounding box center [737, 209] width 52 height 20
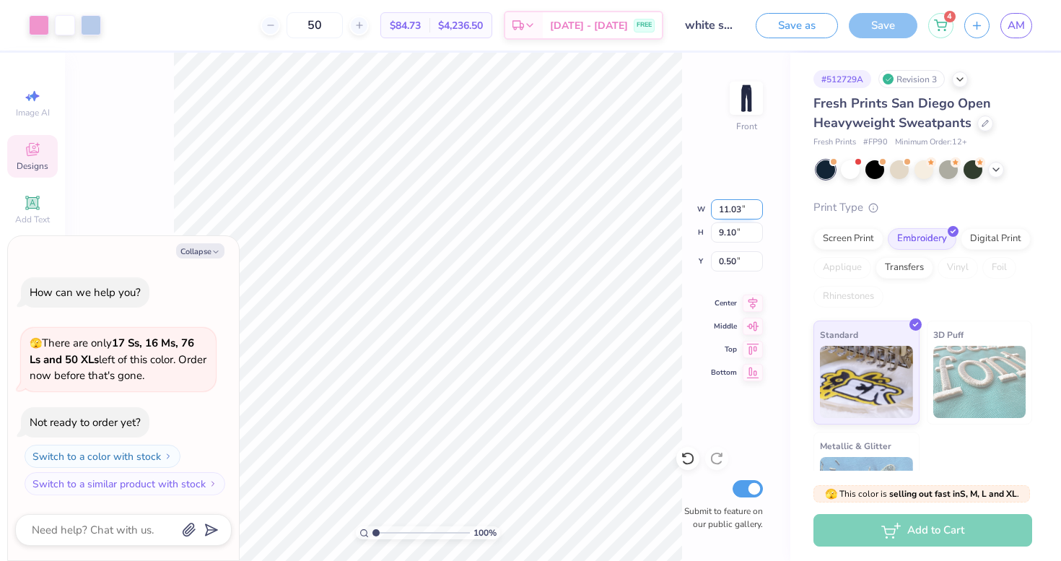
click at [758, 212] on input "11.03" at bounding box center [737, 209] width 52 height 20
click at [758, 212] on input "11.02" at bounding box center [737, 209] width 52 height 20
click at [758, 212] on input "11.01" at bounding box center [737, 209] width 52 height 20
click at [758, 212] on input "11" at bounding box center [737, 209] width 52 height 20
click at [758, 212] on input "10.99" at bounding box center [737, 209] width 52 height 20
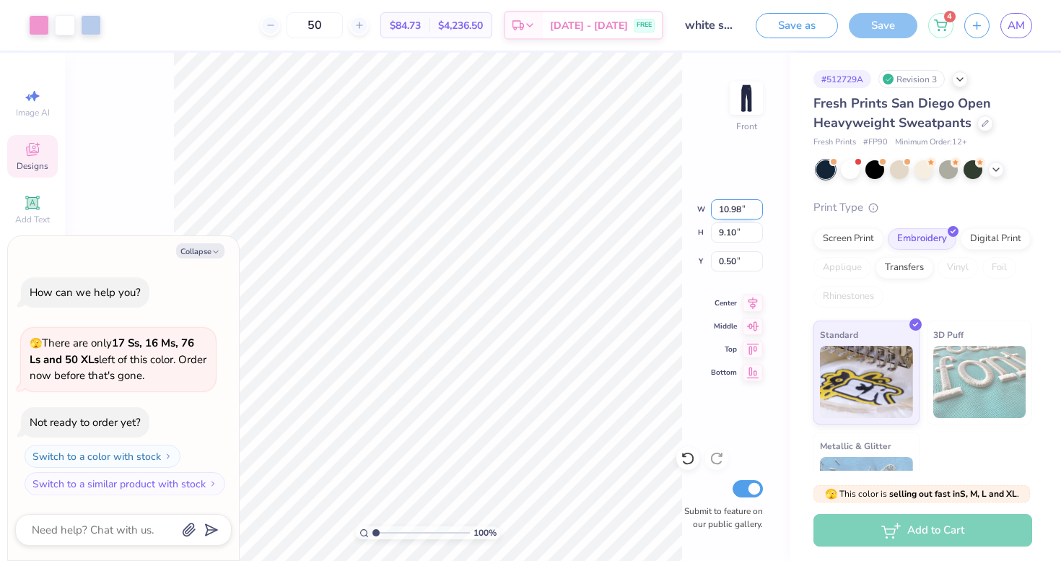
click at [757, 212] on input "10.98" at bounding box center [737, 209] width 52 height 20
click at [757, 212] on input "10.97" at bounding box center [737, 209] width 52 height 20
click at [757, 212] on input "10.96" at bounding box center [737, 209] width 52 height 20
click at [757, 212] on input "10.95" at bounding box center [737, 209] width 52 height 20
click at [757, 212] on input "10.94" at bounding box center [737, 209] width 52 height 20
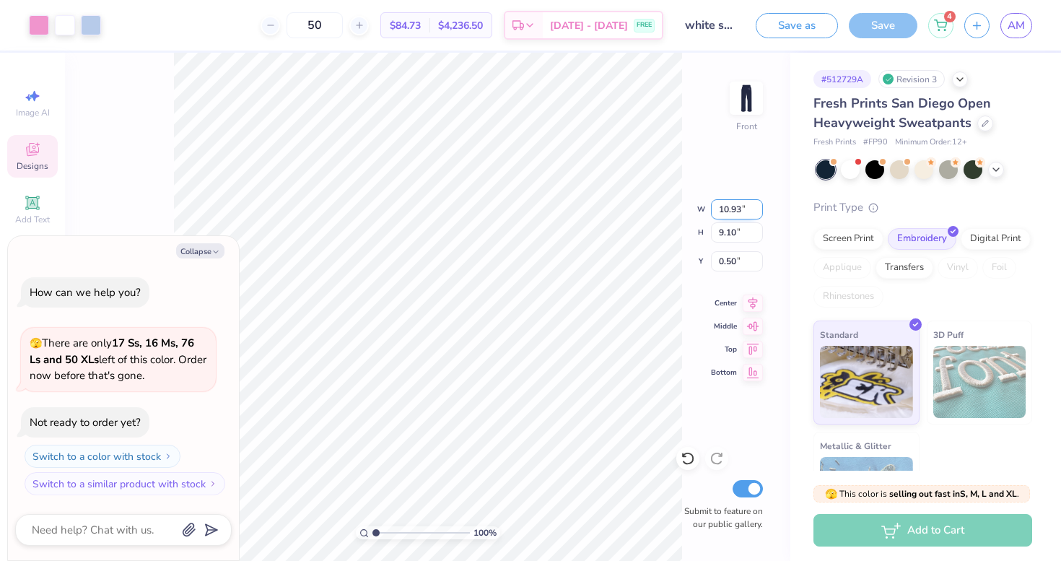
click at [757, 212] on input "10.93" at bounding box center [737, 209] width 52 height 20
click at [757, 212] on input "10.92" at bounding box center [737, 209] width 52 height 20
click at [757, 212] on input "10.91" at bounding box center [737, 209] width 52 height 20
type input "10.9"
click at [757, 212] on input "10.9" at bounding box center [737, 209] width 52 height 20
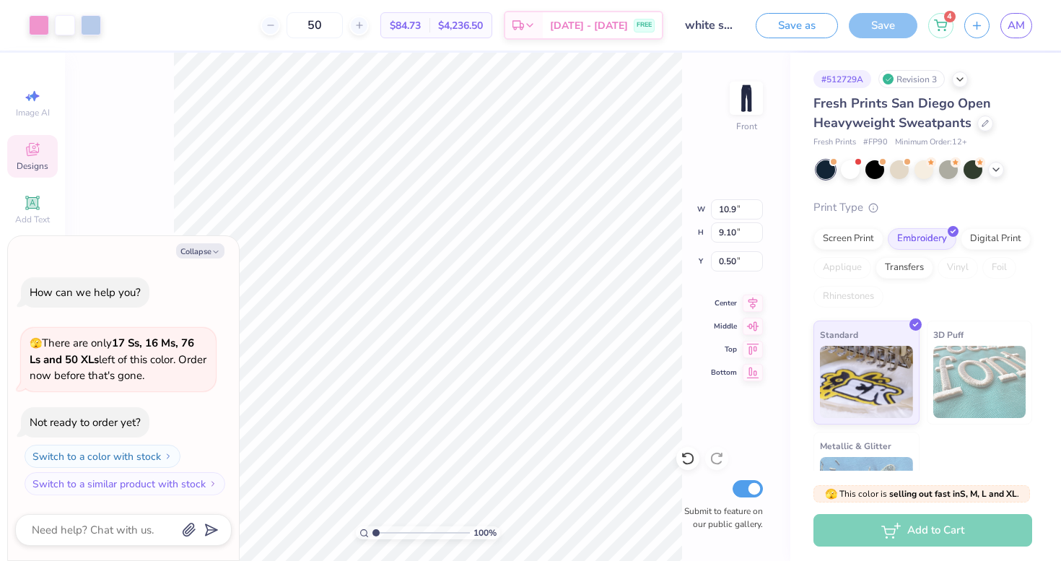
type textarea "x"
type input "10.90"
type input "8.89"
type input "0.60"
click at [751, 179] on div "100 % Front W 10.90 10.90 " H 8.89 8.89 " Y 0.60 0.60 " Center Middle Top Botto…" at bounding box center [427, 307] width 725 height 508
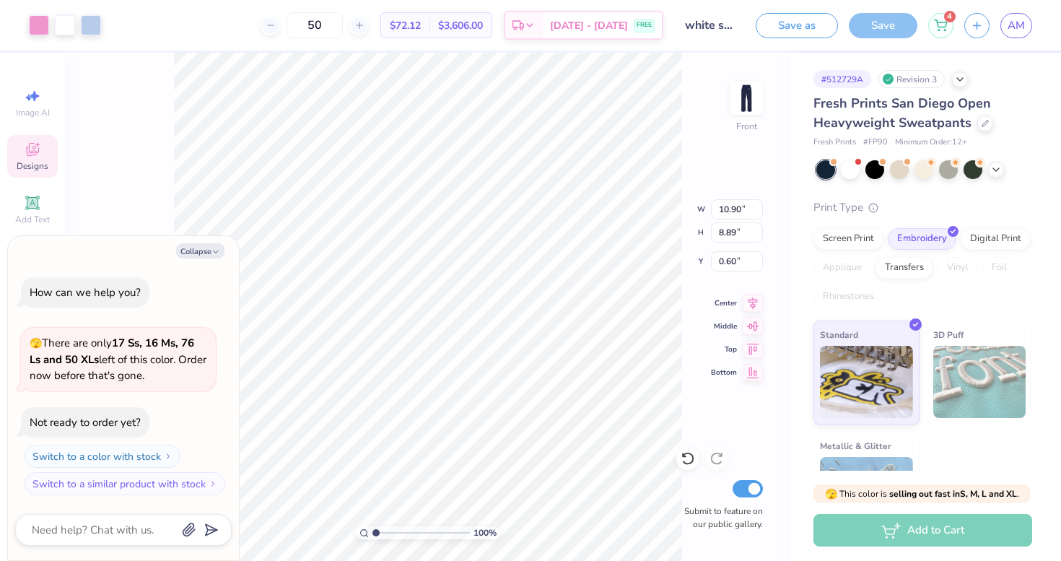
type textarea "x"
type input "8.54"
click at [757, 234] on input "8.54" at bounding box center [737, 232] width 52 height 20
click at [716, 154] on div "100 % Front W 10.90 10.90 " H 8.54 8.54 " Y 0.60 0.60 " Center Middle Top Botto…" at bounding box center [427, 307] width 725 height 508
type textarea "x"
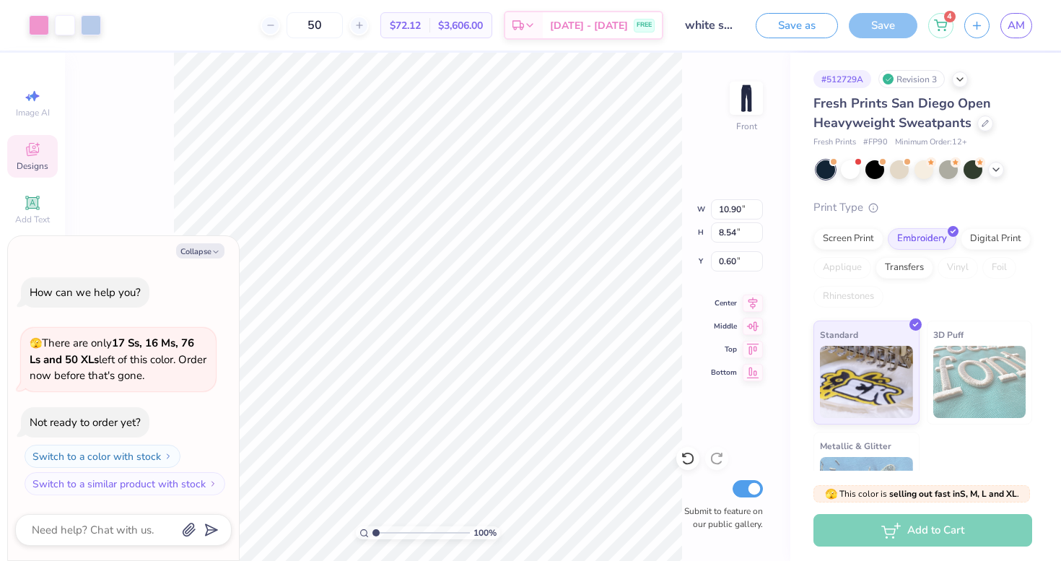
type input "10.47"
type input "0.78"
click at [754, 374] on icon at bounding box center [752, 369] width 20 height 17
type textarea "x"
type input "44.96"
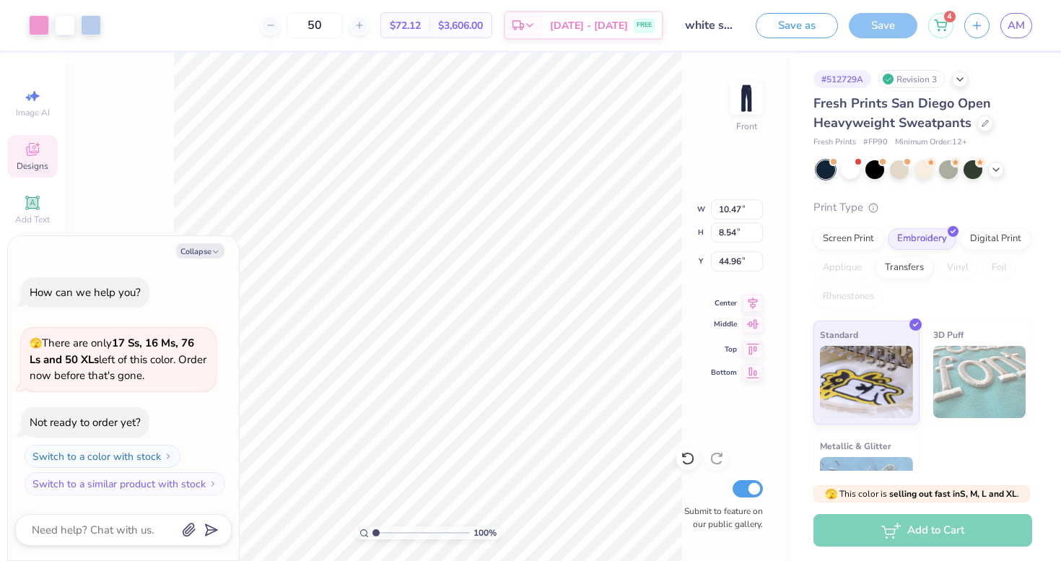
click at [750, 329] on icon at bounding box center [752, 323] width 20 height 17
type textarea "x"
type input "22.73"
click at [752, 344] on icon at bounding box center [752, 346] width 20 height 17
type textarea "x"
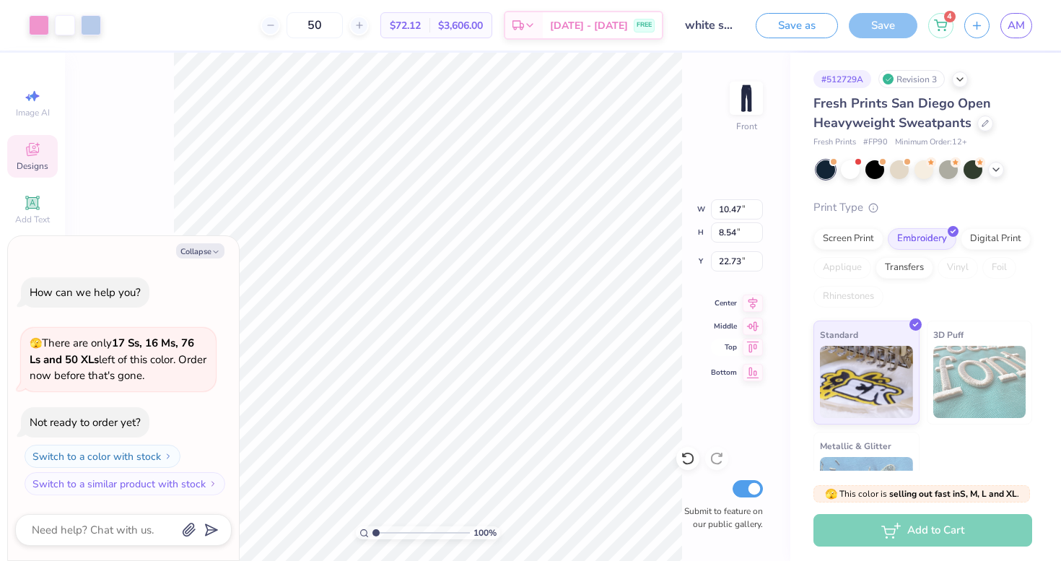
type input "0.50"
click at [751, 328] on icon at bounding box center [752, 323] width 20 height 17
type textarea "x"
type input "22.73"
click at [753, 301] on icon at bounding box center [752, 300] width 20 height 17
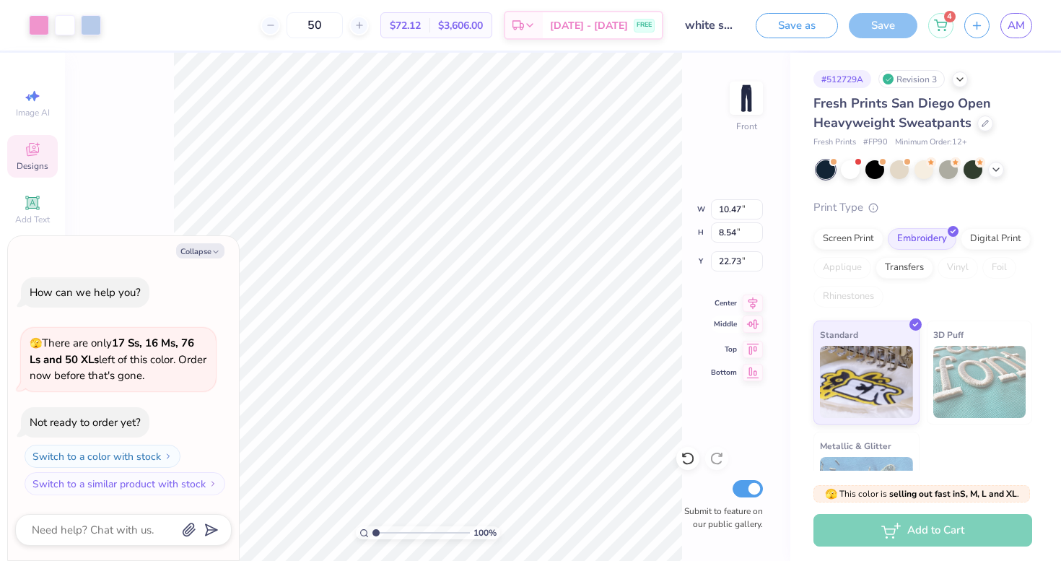
click at [753, 328] on icon at bounding box center [752, 323] width 20 height 17
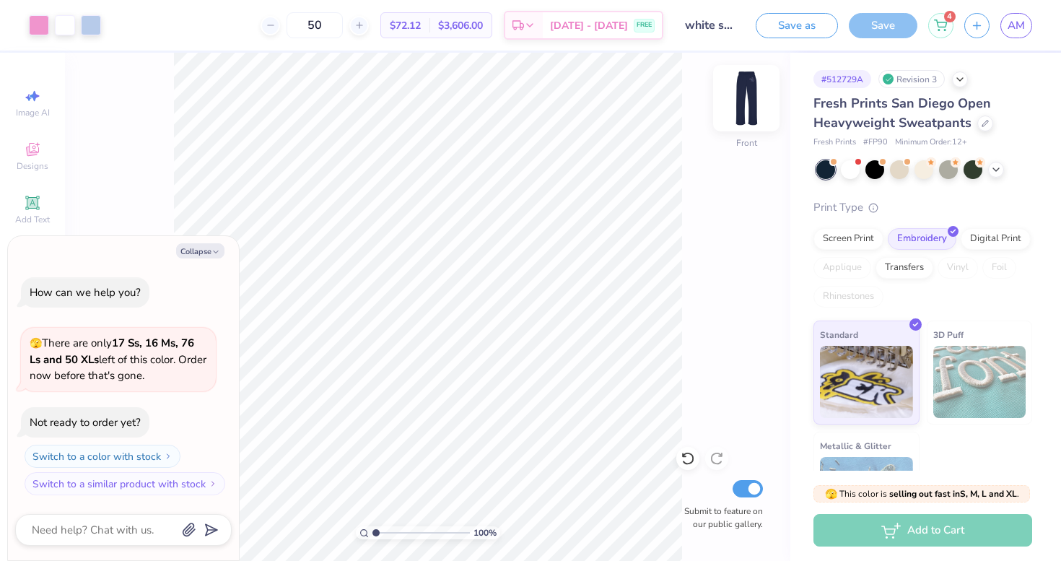
click at [749, 105] on img at bounding box center [746, 98] width 58 height 58
click at [743, 99] on img at bounding box center [746, 98] width 58 height 58
click at [745, 109] on img at bounding box center [746, 98] width 58 height 58
click at [745, 109] on img at bounding box center [746, 98] width 29 height 29
click at [708, 25] on input "white sweatshorts" at bounding box center [709, 25] width 71 height 29
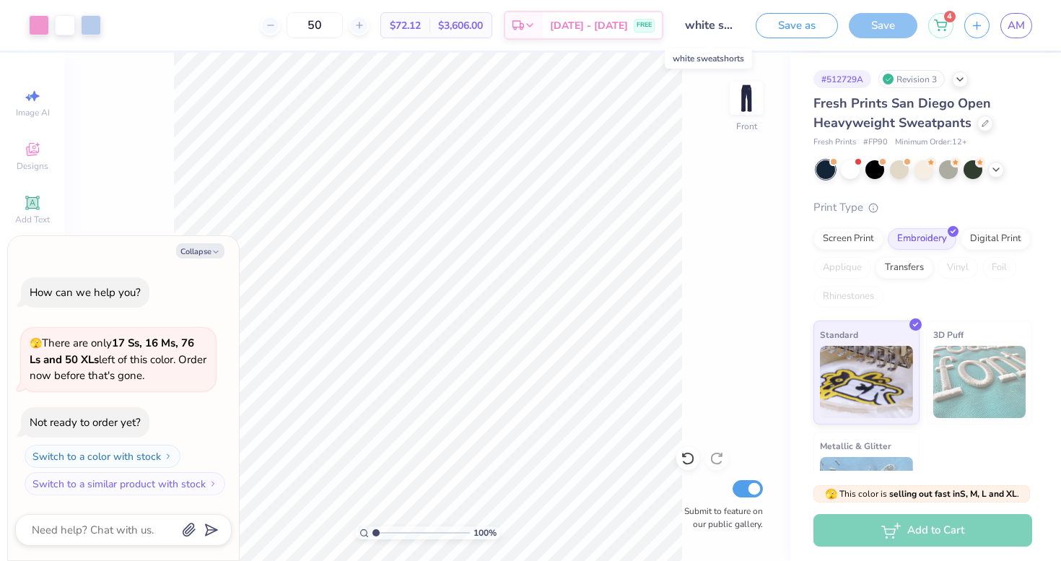
click at [708, 25] on input "white sweatshorts" at bounding box center [709, 25] width 71 height 29
click at [786, 25] on button "Save as" at bounding box center [796, 23] width 82 height 25
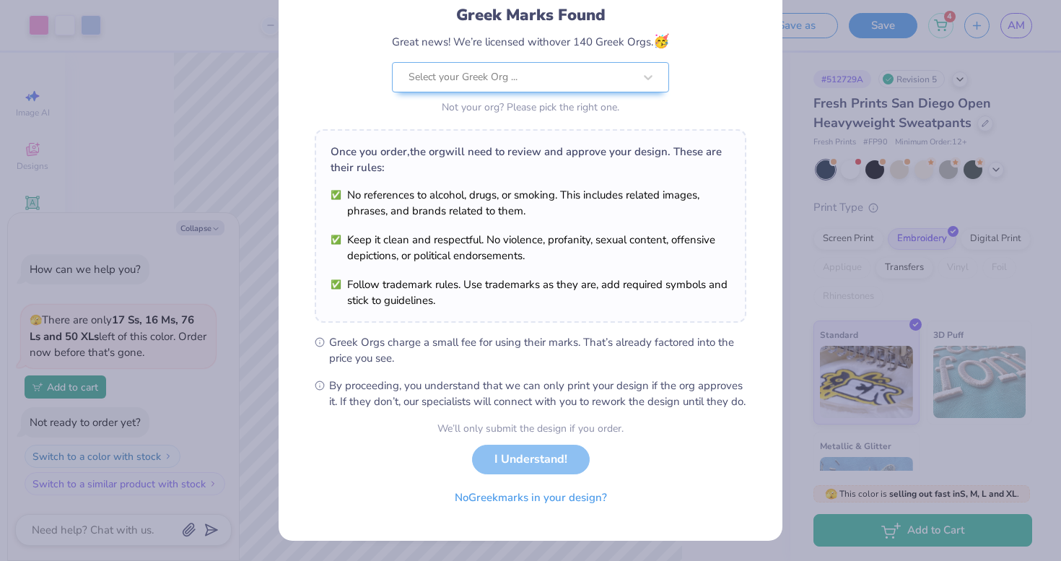
scroll to position [115, 0]
click at [542, 497] on button "No Greek marks in your design?" at bounding box center [530, 494] width 177 height 30
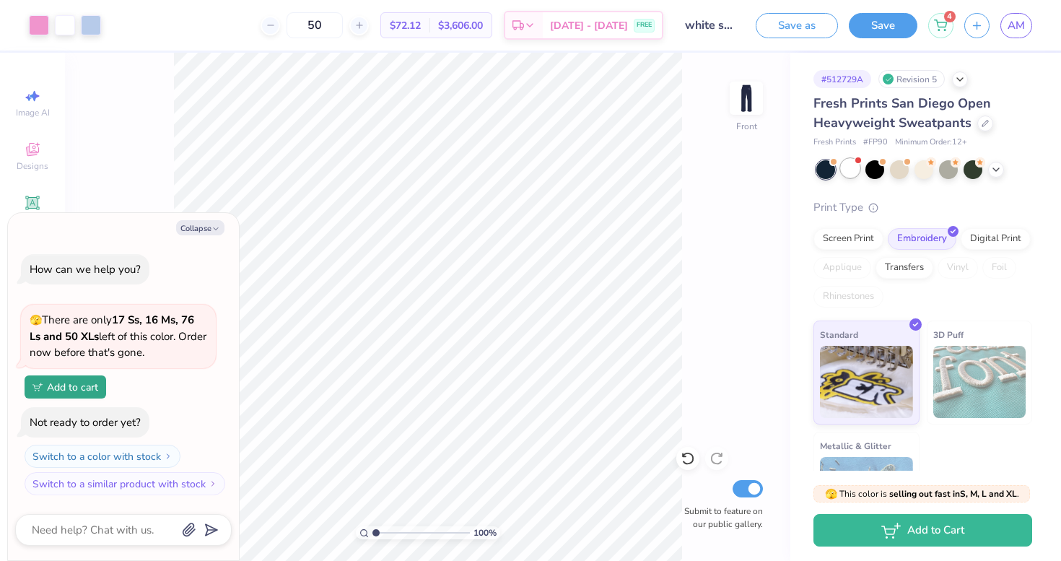
click at [853, 170] on div at bounding box center [850, 168] width 19 height 19
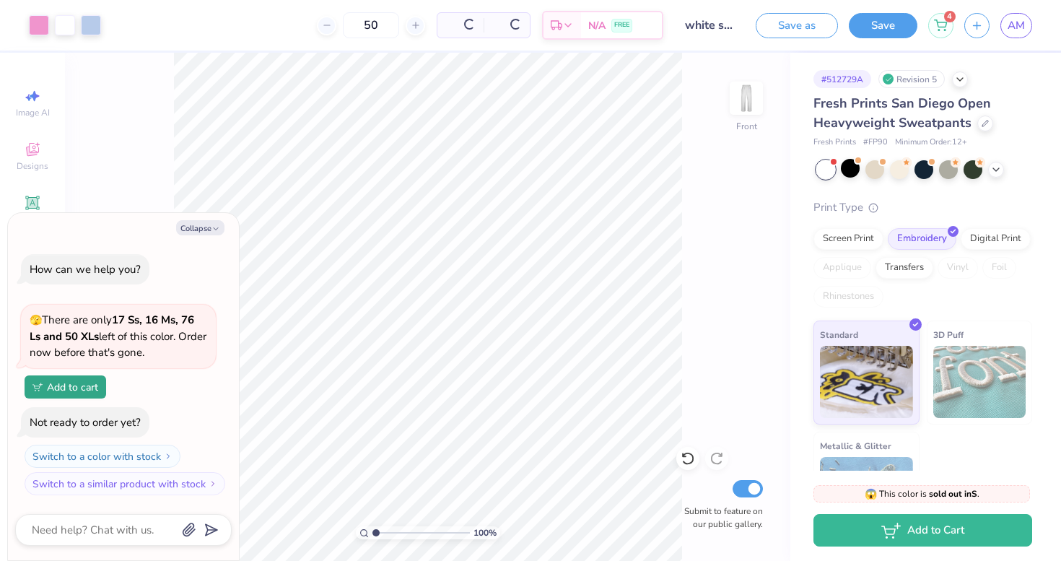
scroll to position [138, 0]
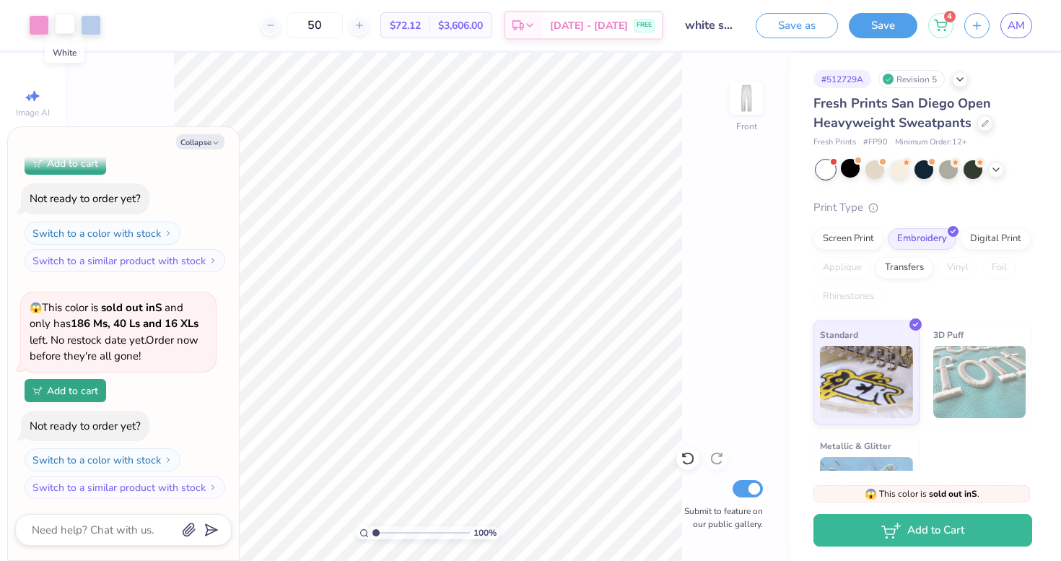
click at [62, 24] on div at bounding box center [65, 24] width 20 height 20
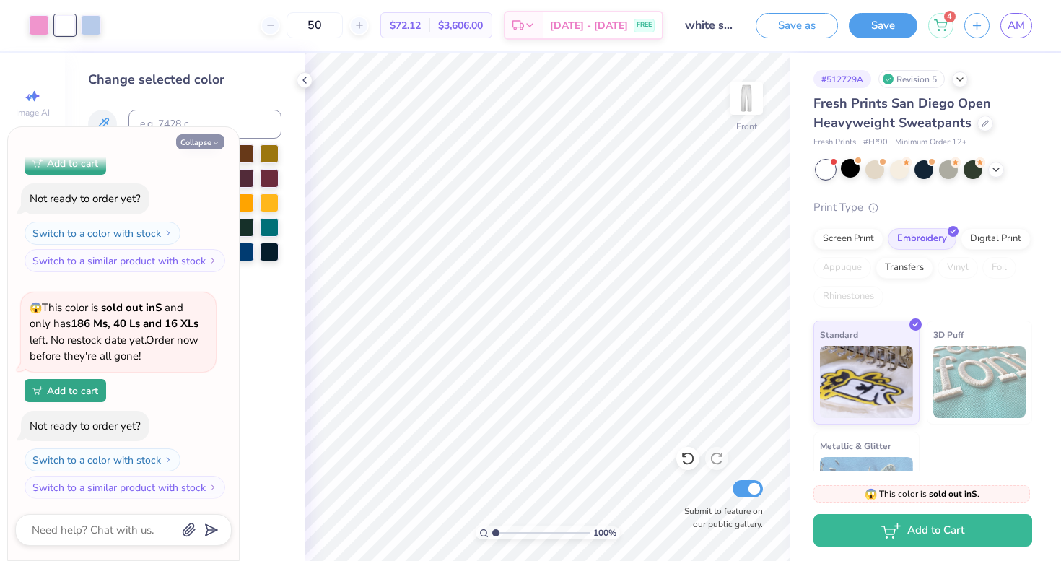
click at [195, 140] on button "Collapse" at bounding box center [200, 141] width 48 height 15
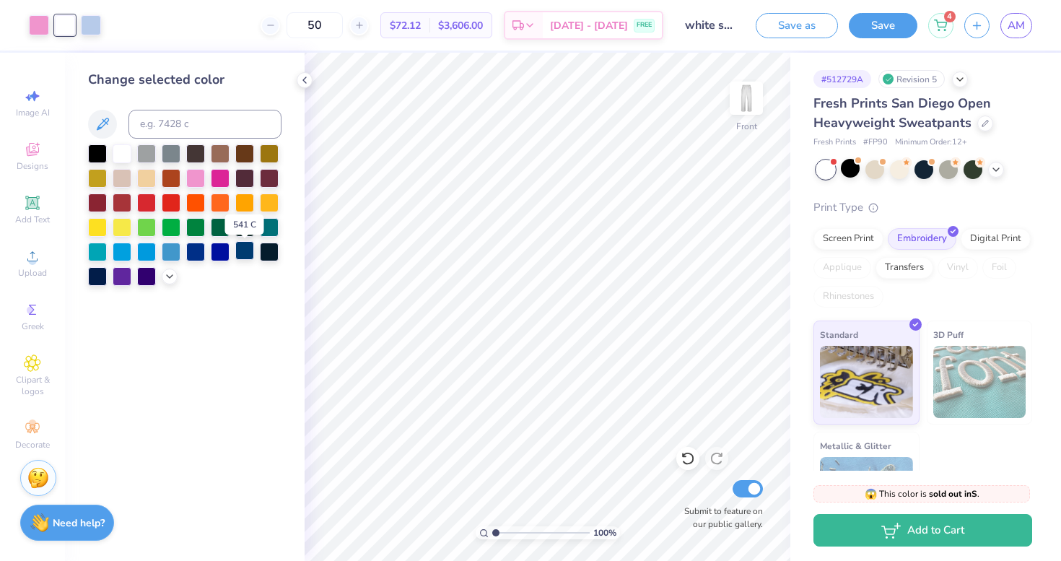
click at [242, 253] on div at bounding box center [244, 250] width 19 height 19
click at [750, 101] on img at bounding box center [746, 98] width 58 height 58
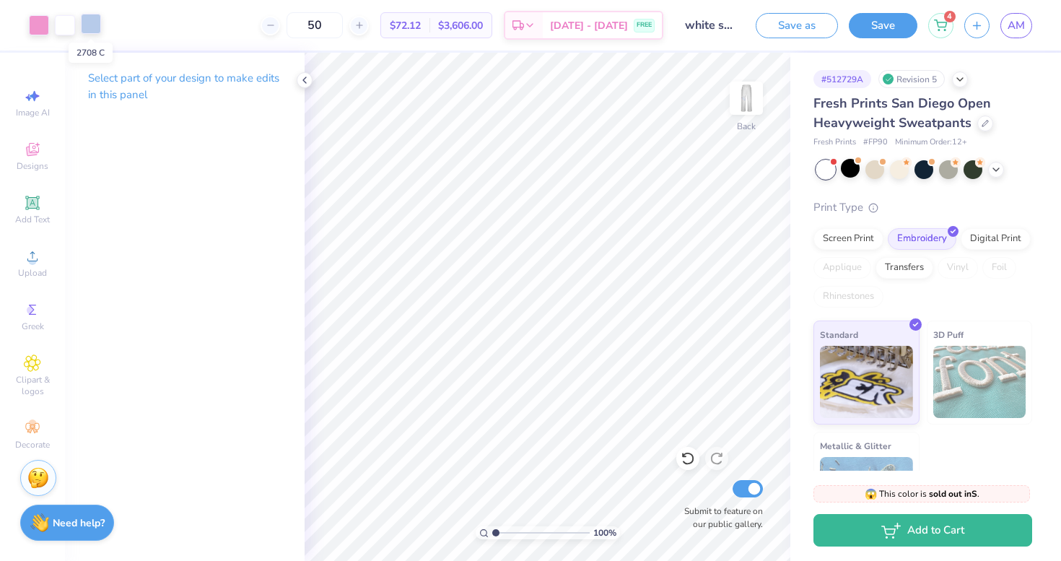
click at [94, 22] on div at bounding box center [91, 24] width 20 height 20
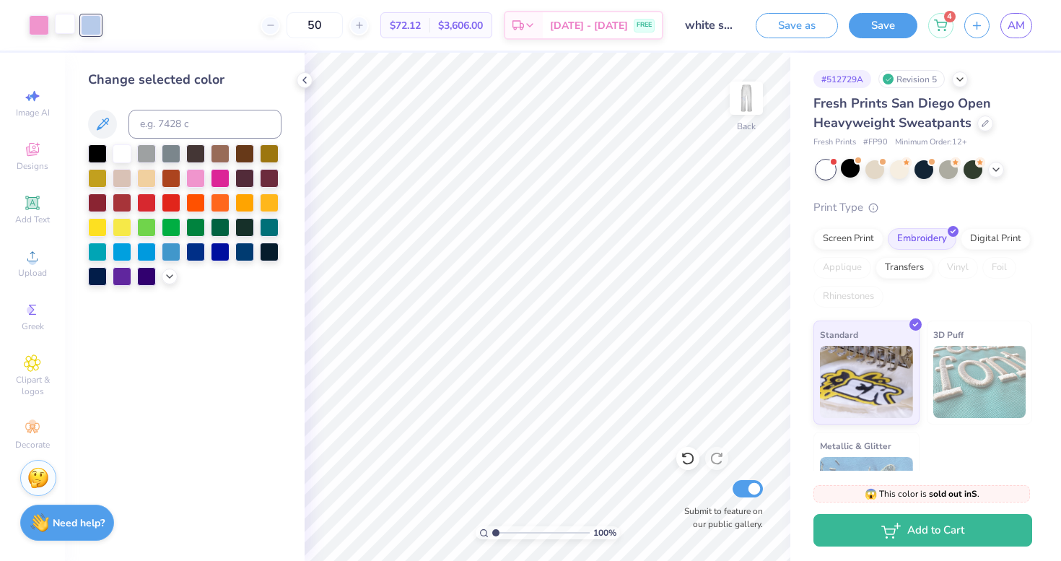
click at [72, 25] on div at bounding box center [65, 24] width 20 height 20
click at [246, 253] on div at bounding box center [244, 250] width 19 height 19
click at [800, 27] on button "Save as" at bounding box center [796, 23] width 82 height 25
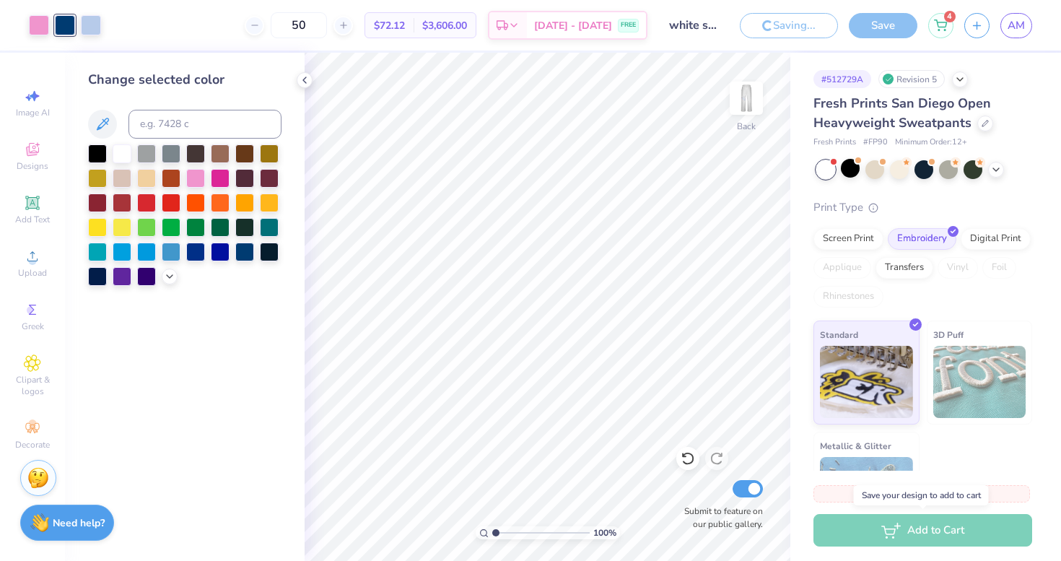
click at [892, 530] on div "Add to Cart" at bounding box center [922, 530] width 219 height 32
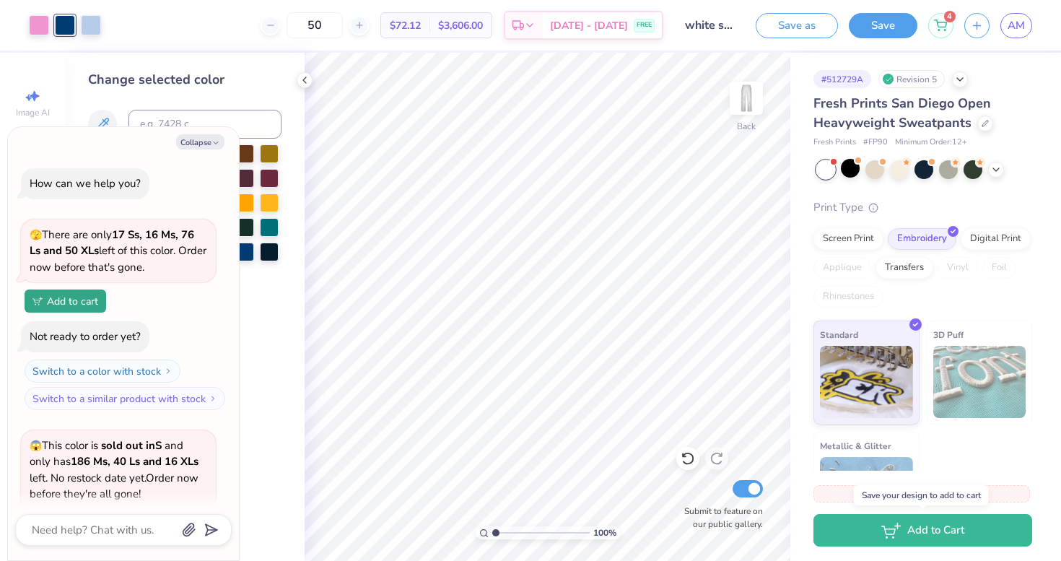
scroll to position [193, 0]
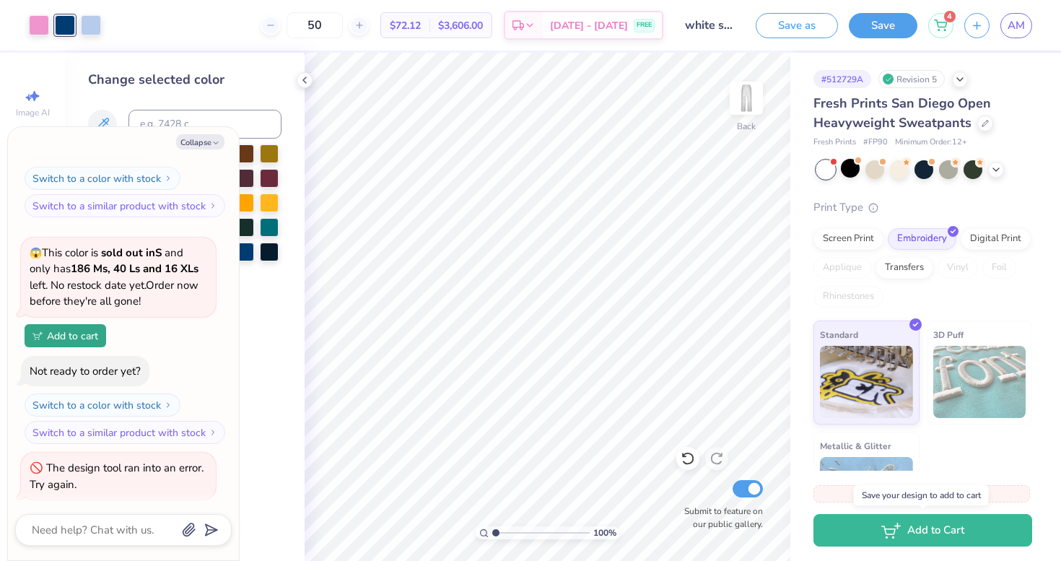
click at [908, 527] on button "Add to Cart" at bounding box center [922, 530] width 219 height 32
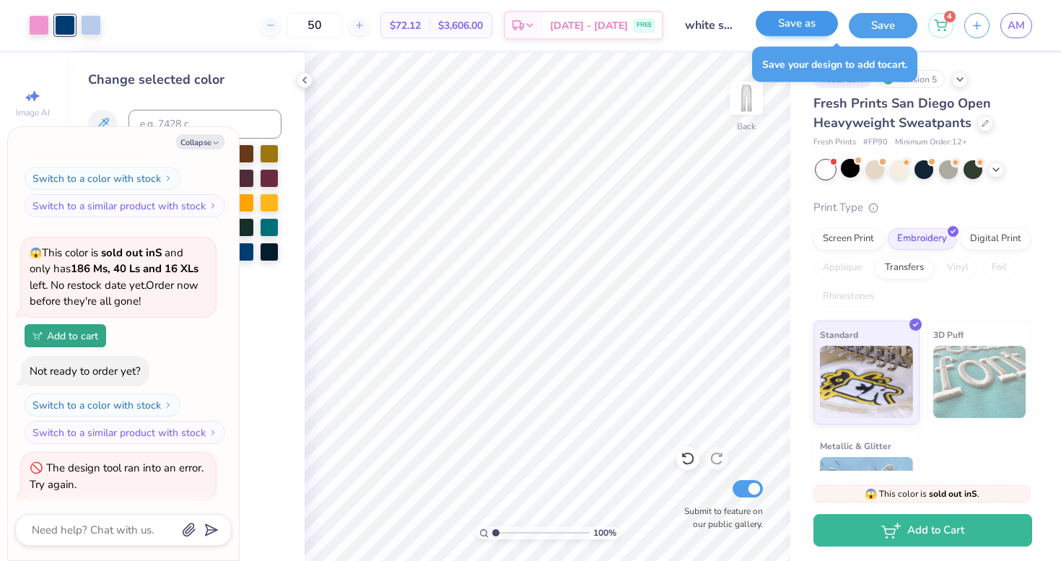
click at [810, 32] on button "Save as" at bounding box center [796, 23] width 82 height 25
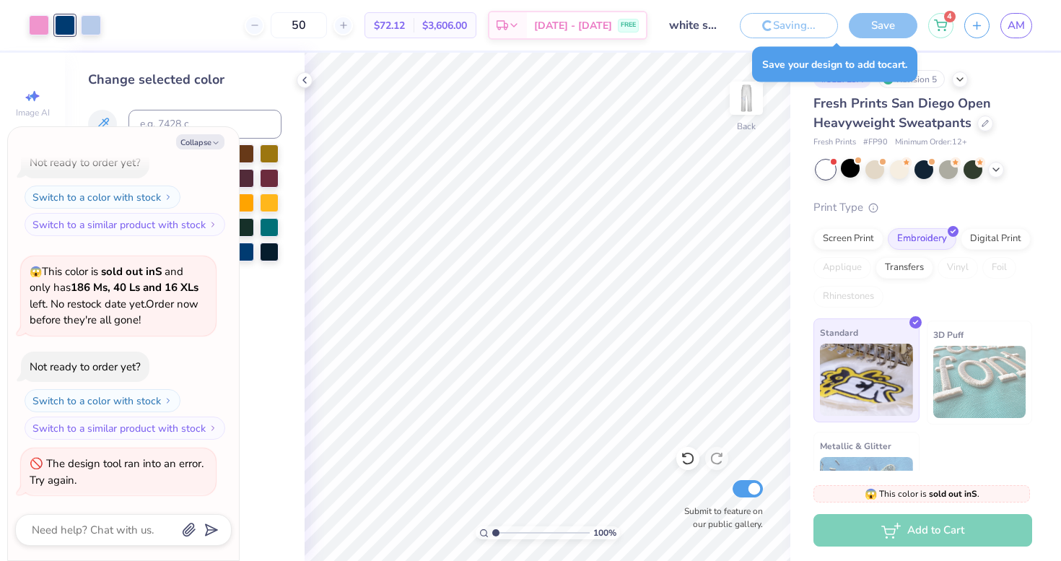
scroll to position [146, 0]
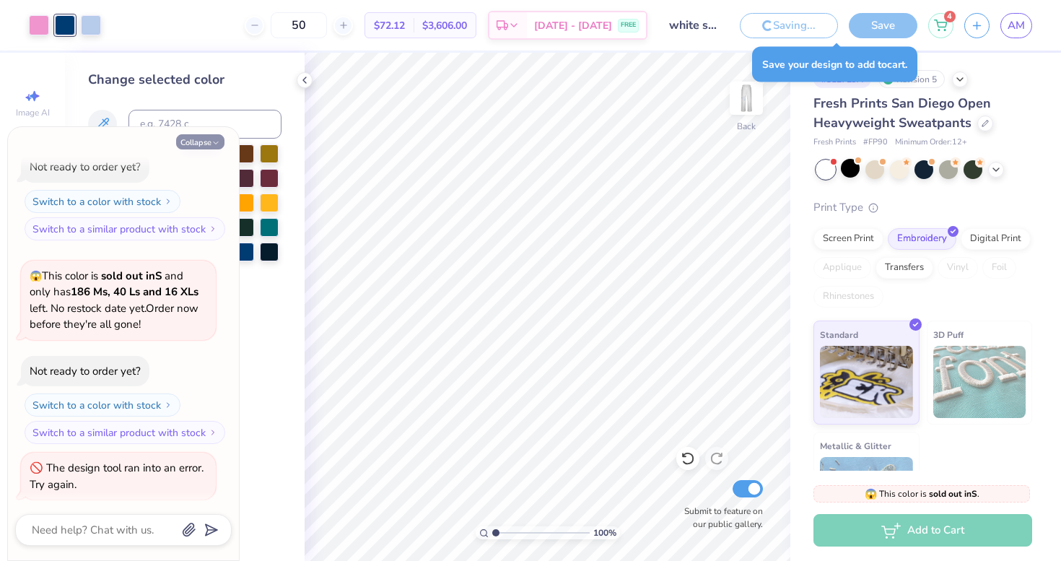
click at [209, 137] on button "Collapse" at bounding box center [200, 141] width 48 height 15
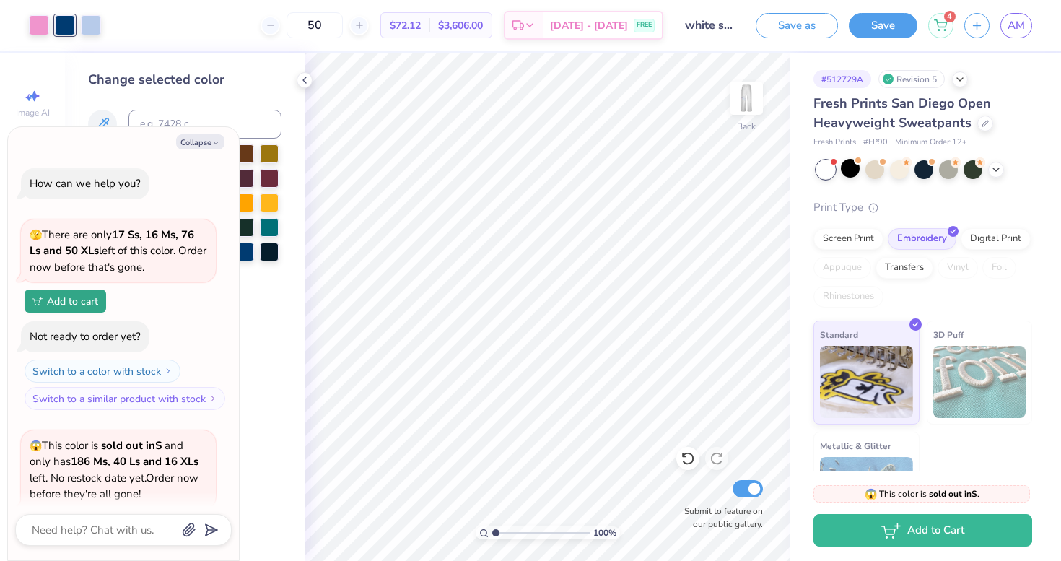
scroll to position [247, 0]
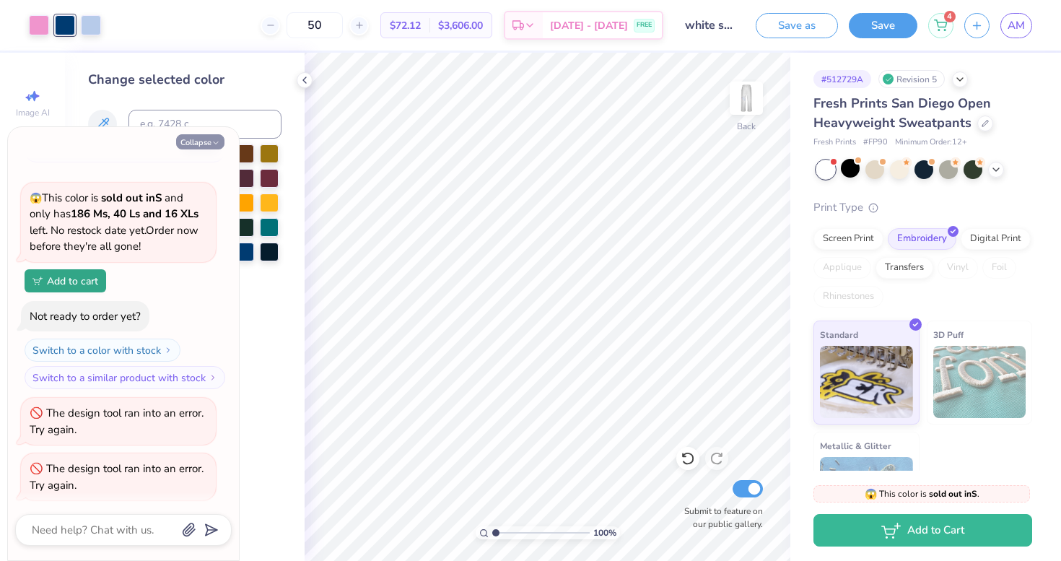
click at [210, 139] on button "Collapse" at bounding box center [200, 141] width 48 height 15
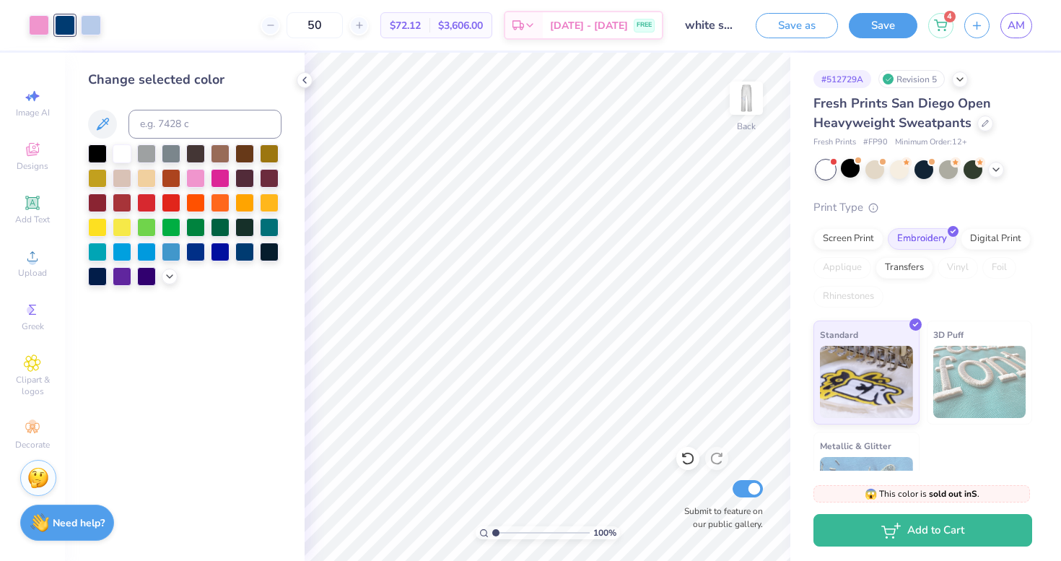
type textarea "x"
click at [939, 26] on icon at bounding box center [940, 23] width 13 height 12
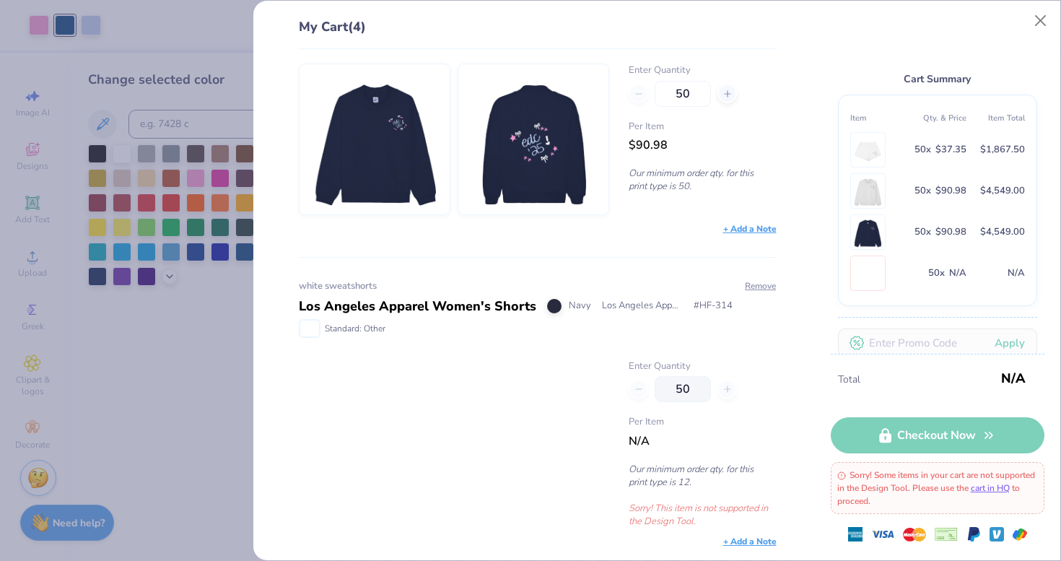
scroll to position [677, 0]
click at [312, 327] on img at bounding box center [309, 329] width 19 height 16
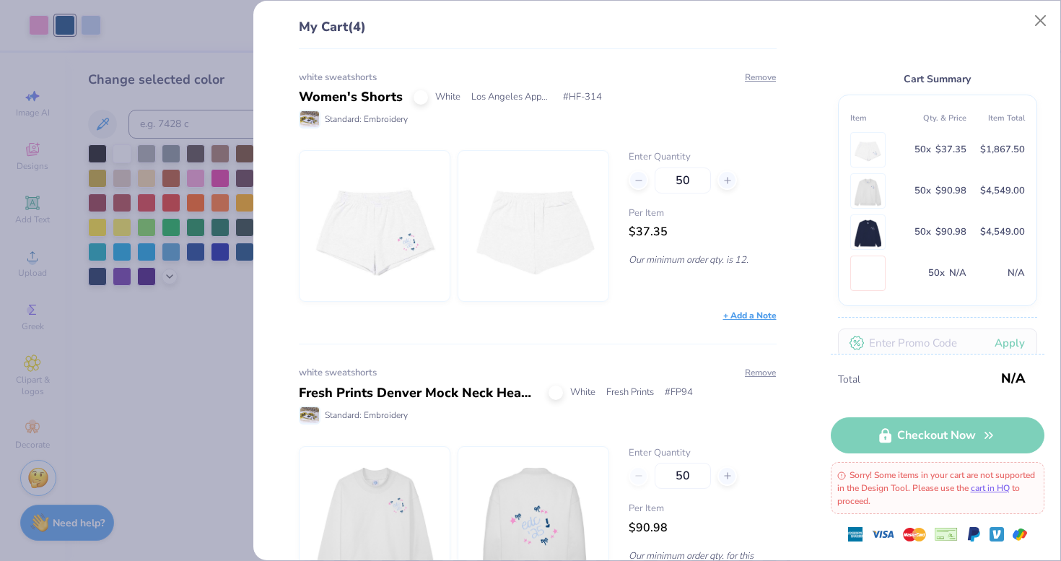
scroll to position [0, 0]
click at [1036, 15] on button "Close" at bounding box center [1040, 20] width 27 height 27
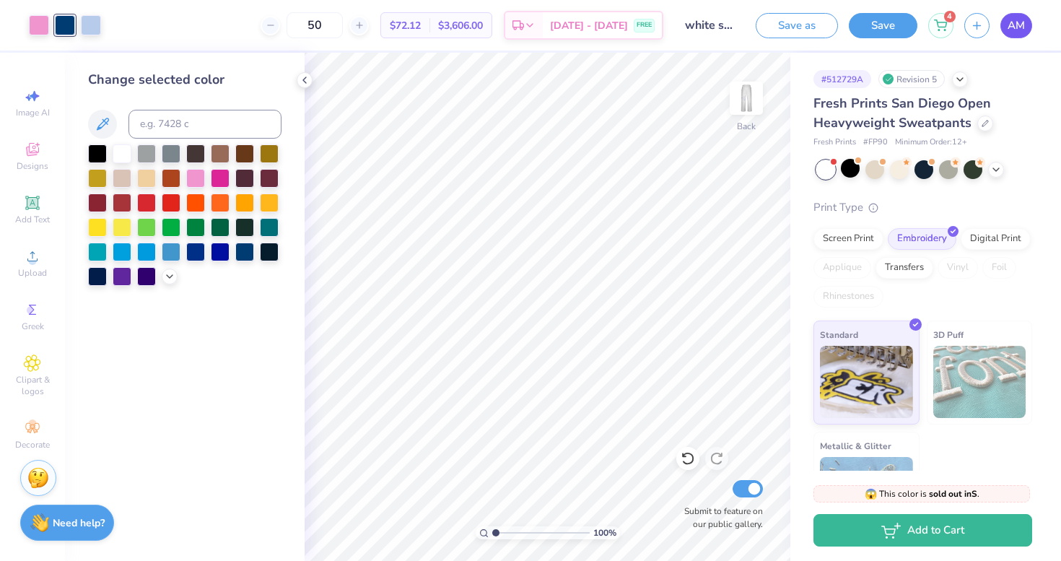
click at [1009, 22] on span "AM" at bounding box center [1015, 25] width 17 height 17
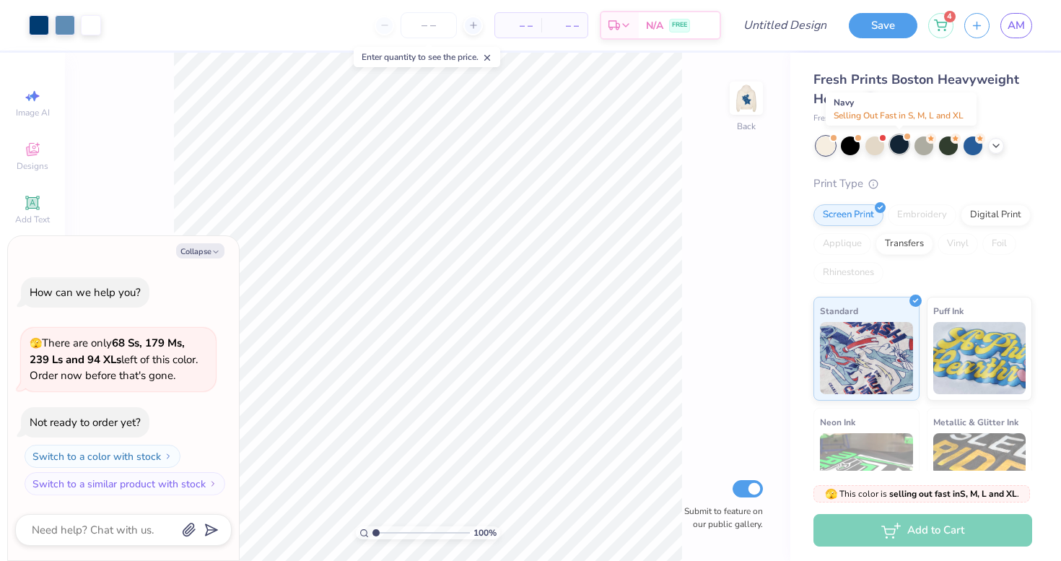
click at [899, 141] on div at bounding box center [899, 144] width 19 height 19
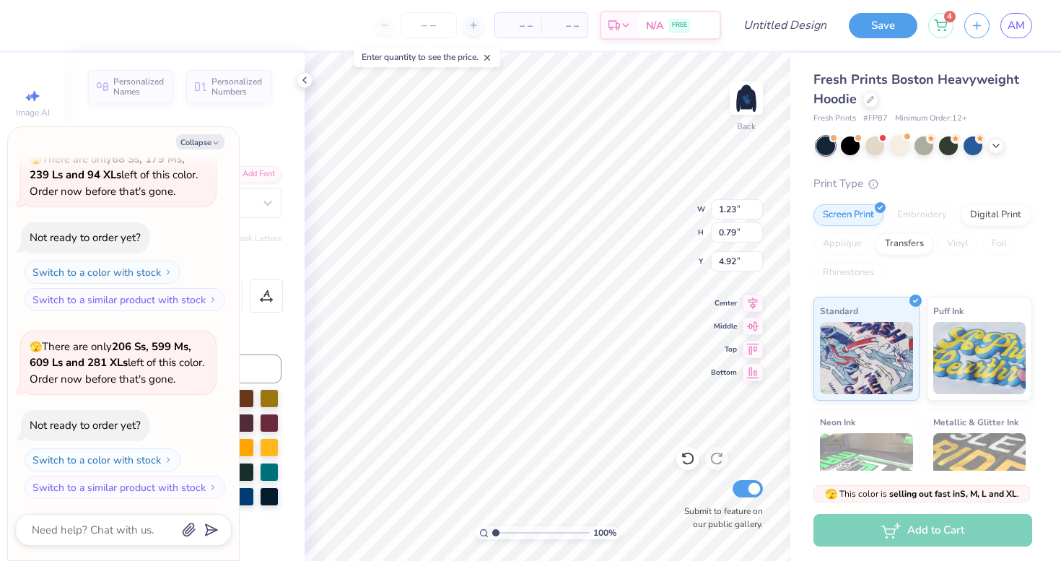
type textarea "x"
type textarea "'"
type textarea "x"
type textarea "'2"
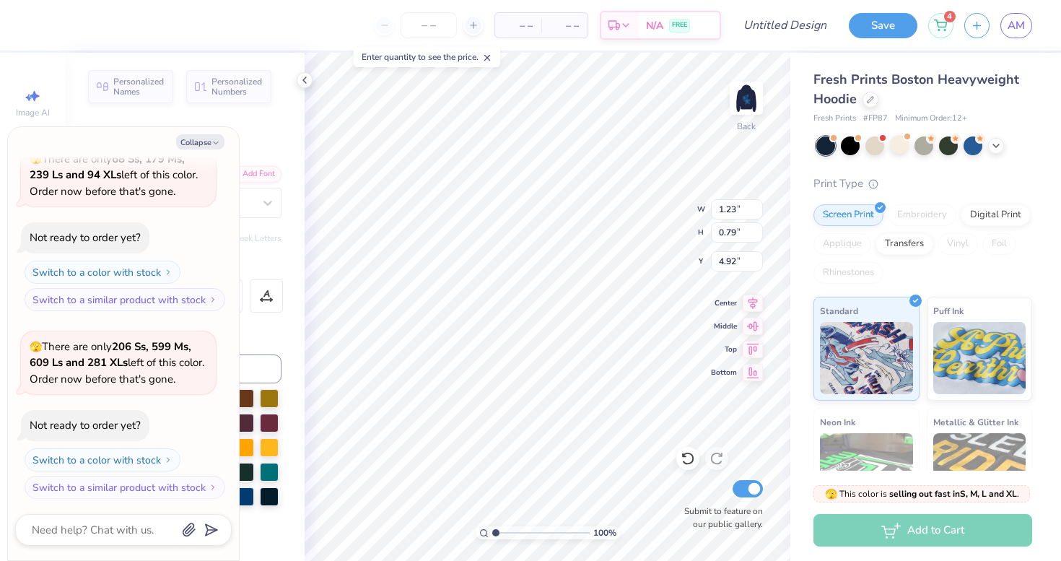
type textarea "x"
type textarea "'25"
type textarea "x"
type input "0.96"
type input "0.58"
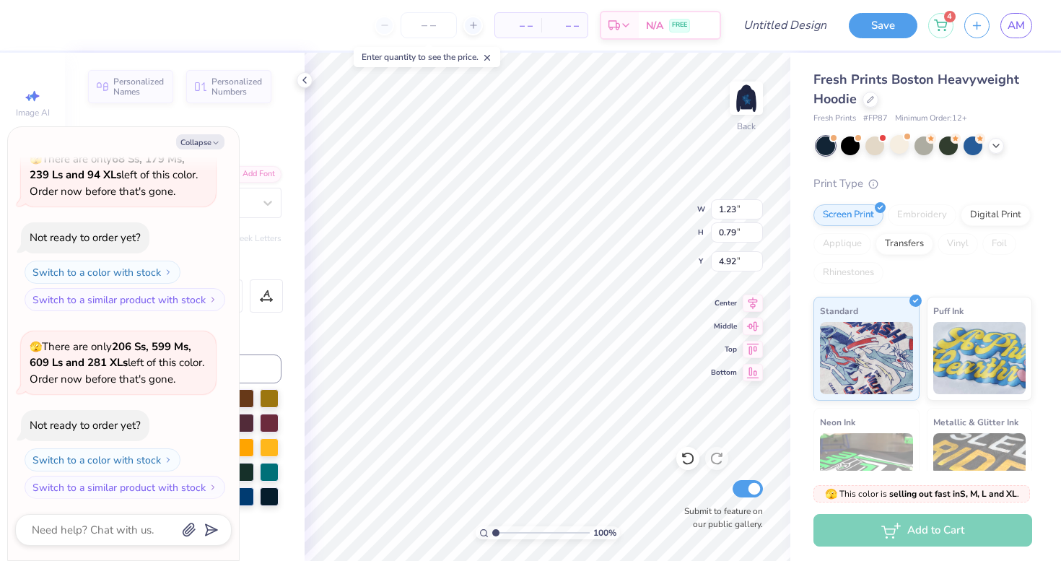
type input "4.59"
type textarea "x"
type input "0.72"
type input "0.62"
type input "4.96"
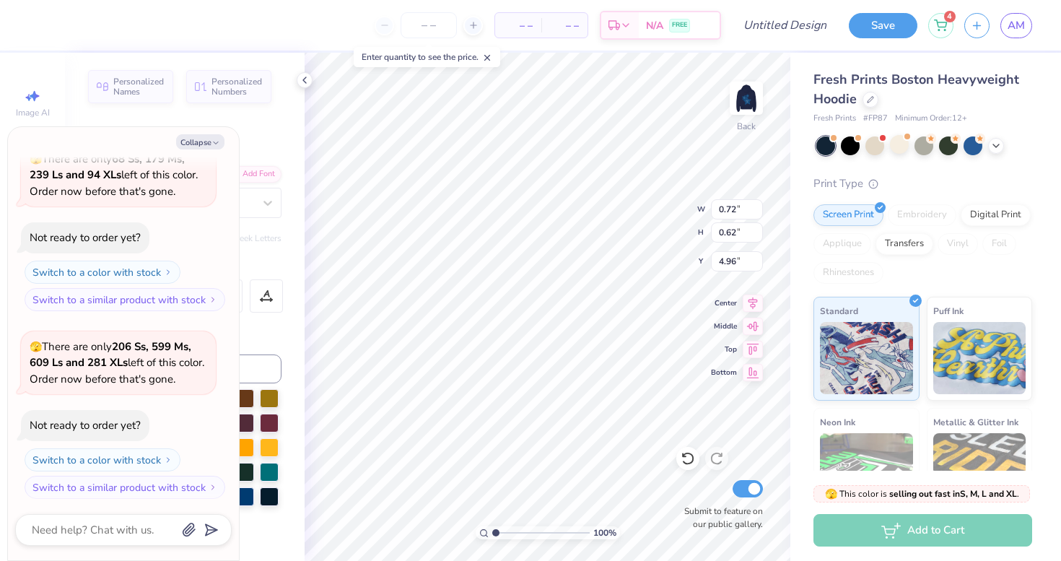
type textarea "x"
type textarea "e"
type textarea "x"
type textarea "es"
type textarea "x"
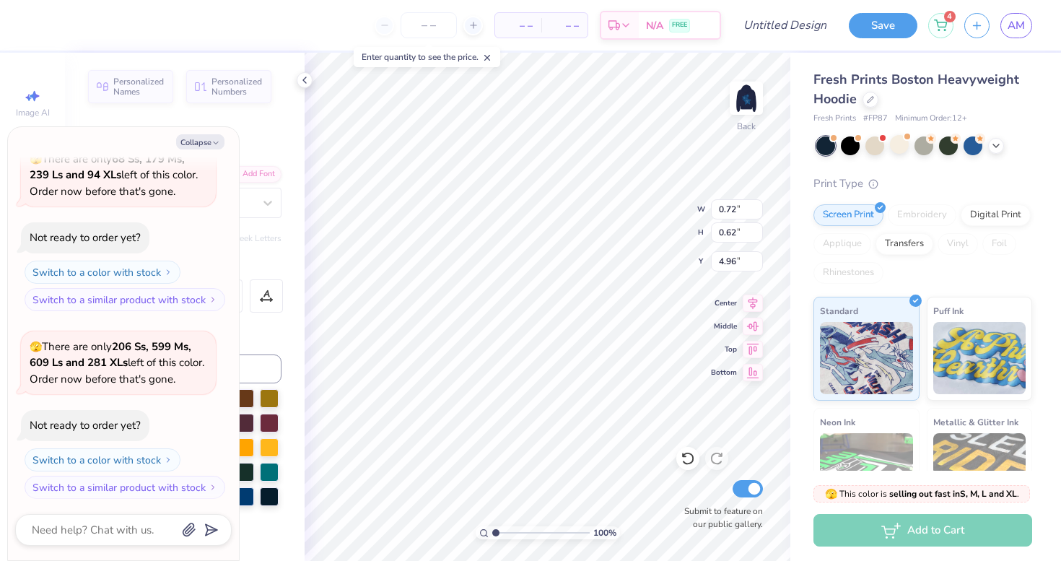
type textarea "est"
type textarea "x"
type textarea "est"
type textarea "x"
type textarea "est 2"
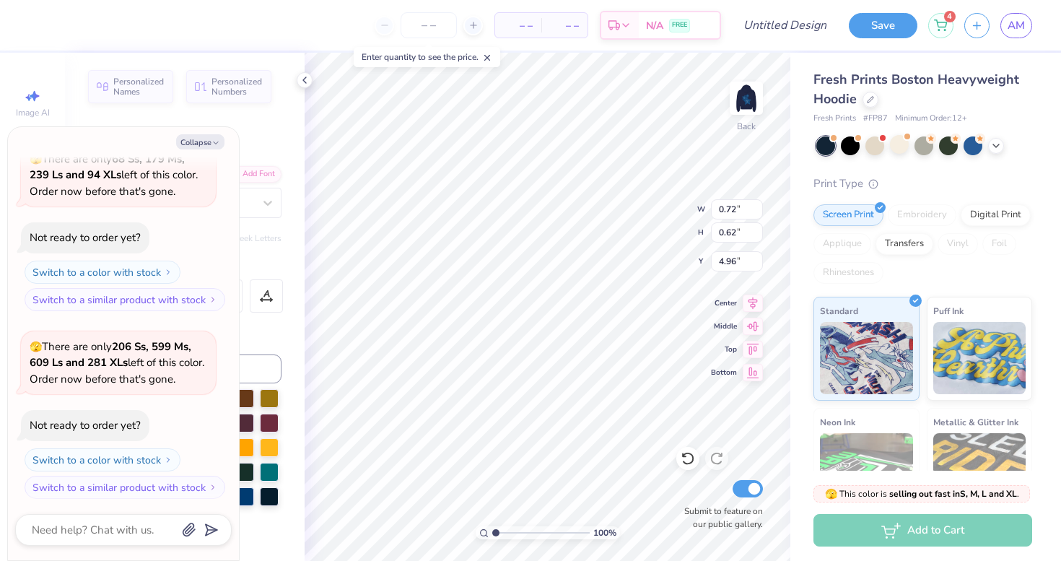
type textarea "x"
type textarea "est 20"
type textarea "x"
type textarea "est 201"
type textarea "x"
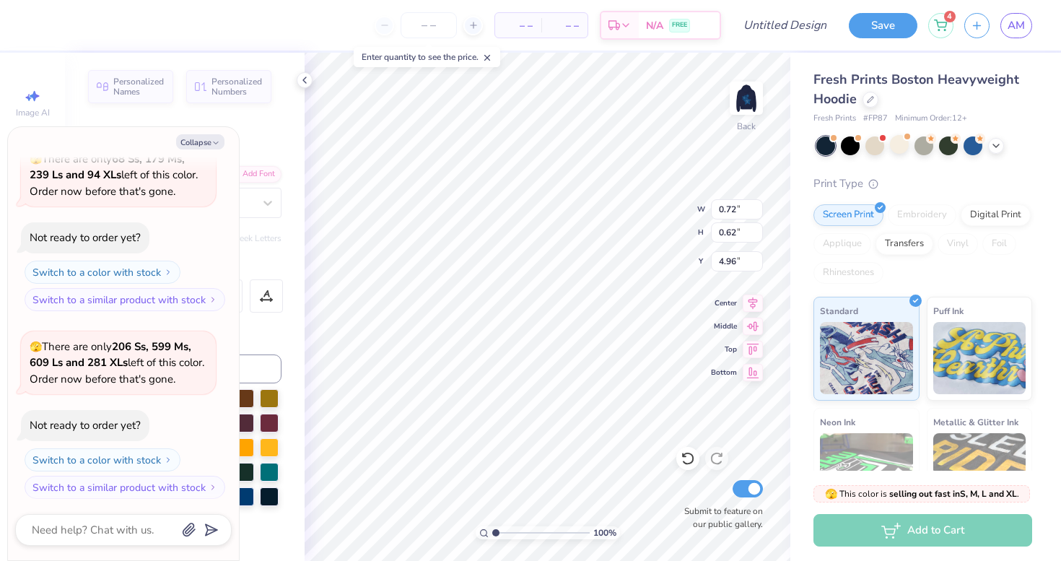
type textarea "est 2014"
type textarea "x"
type input "0.96"
type input "0.58"
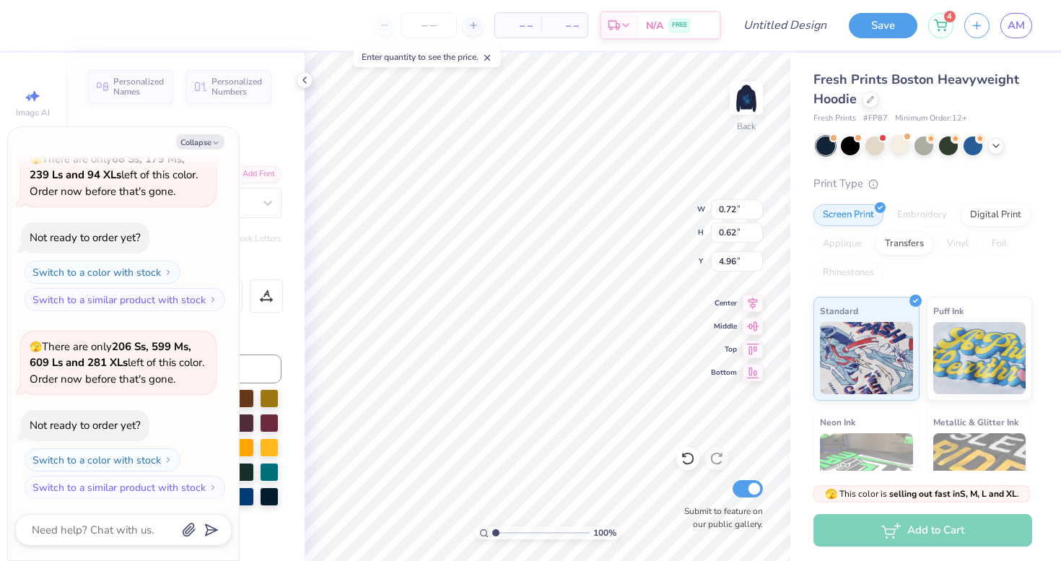
type input "4.59"
type textarea "x"
type textarea "E"
type textarea "x"
type textarea "ED"
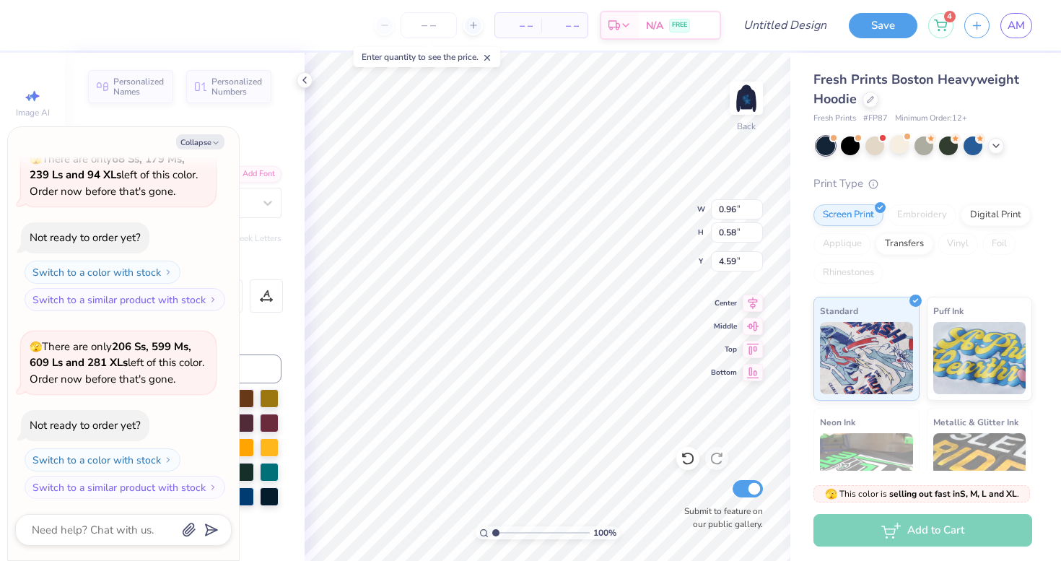
type textarea "x"
type textarea "EDC"
type textarea "x"
type textarea "ED"
type textarea "x"
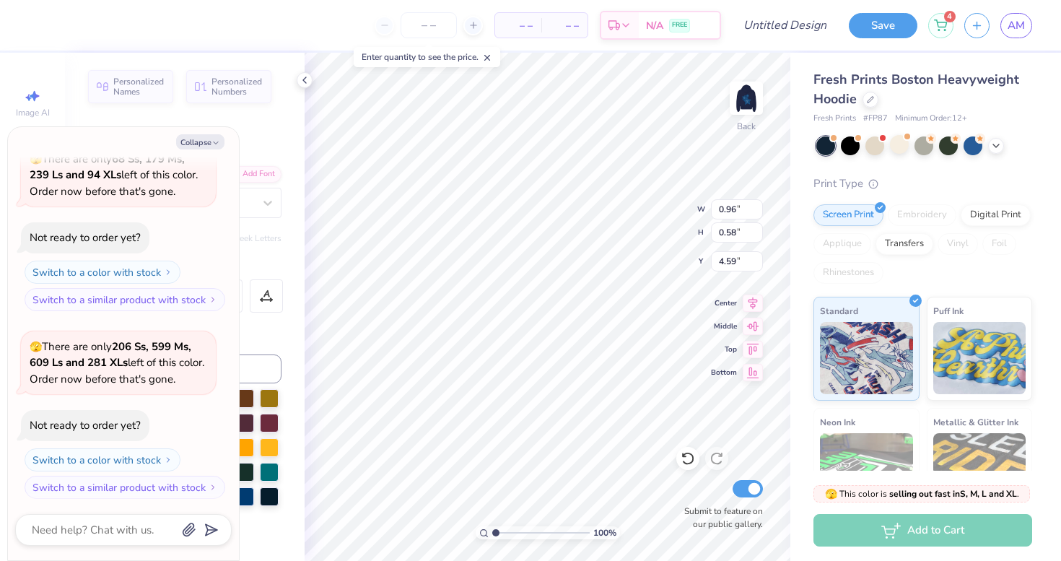
type textarea "E"
type textarea "x"
type textarea "e"
type textarea "x"
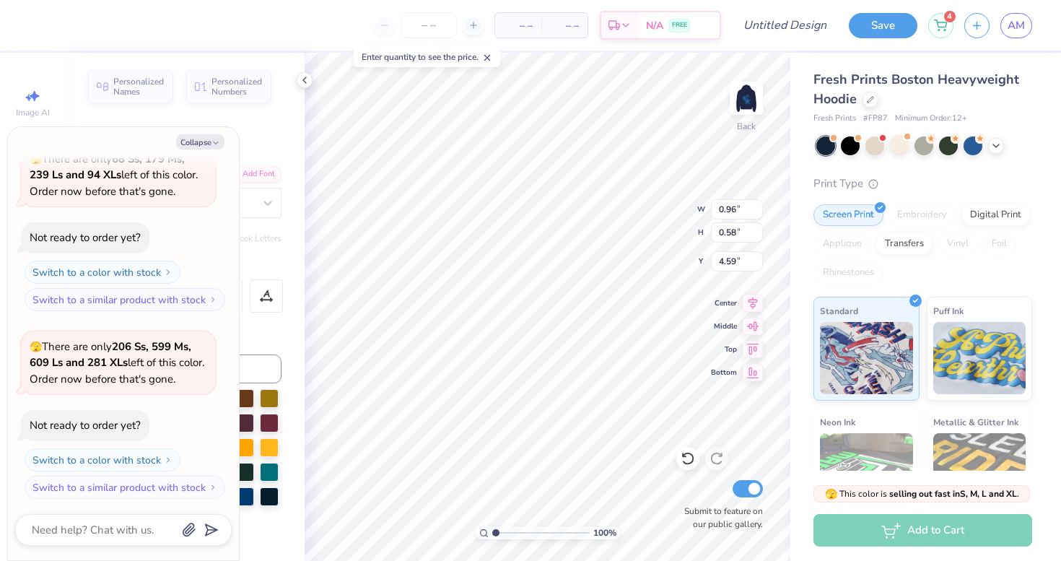
type textarea "ed"
type textarea "x"
type textarea "edc"
type textarea "x"
type textarea "ed"
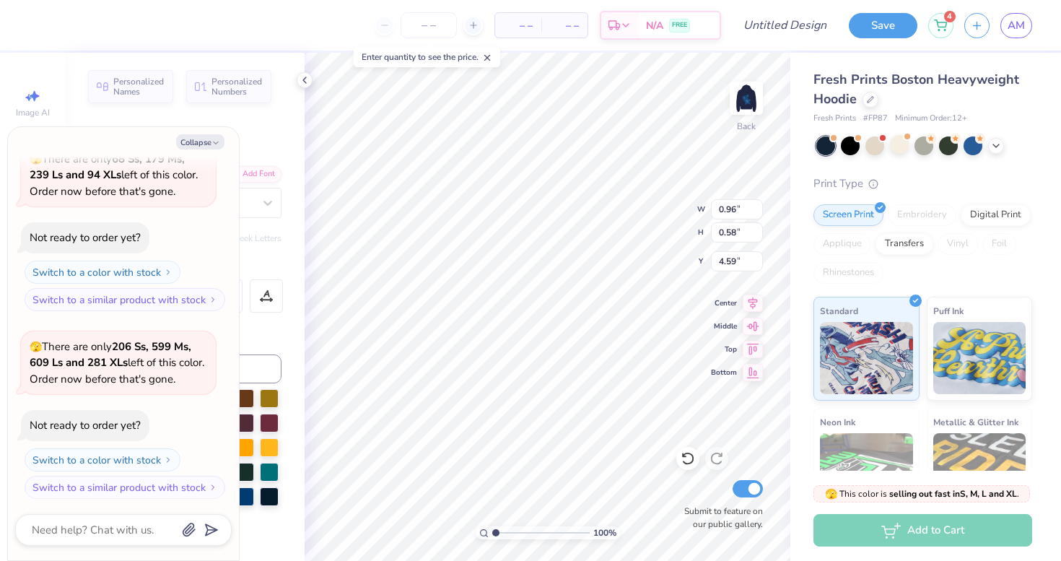
type textarea "x"
type textarea "e"
type textarea "x"
type textarea "E"
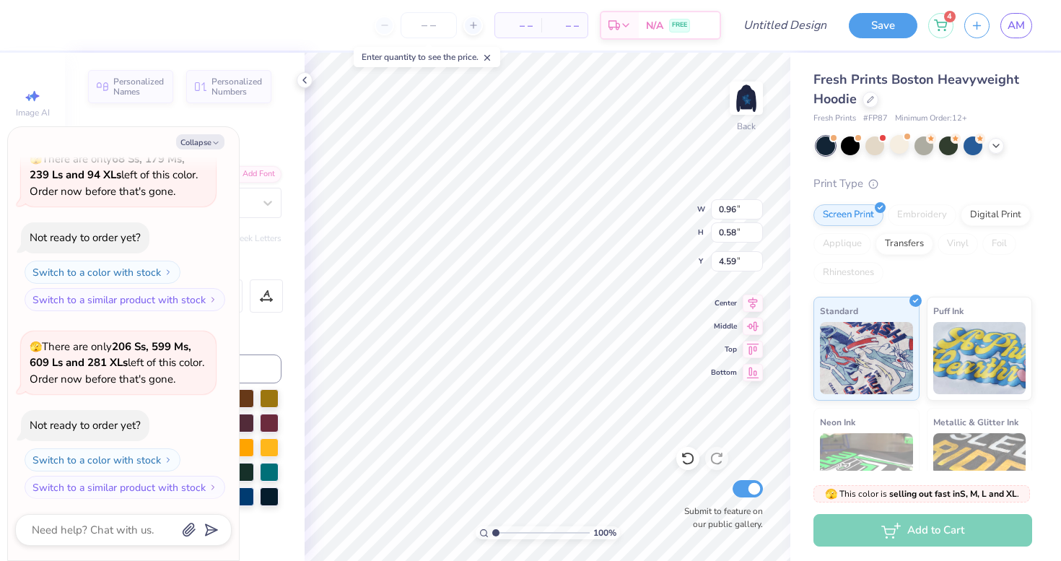
type textarea "x"
type textarea "ED"
type textarea "x"
type textarea "EDC"
type textarea "x"
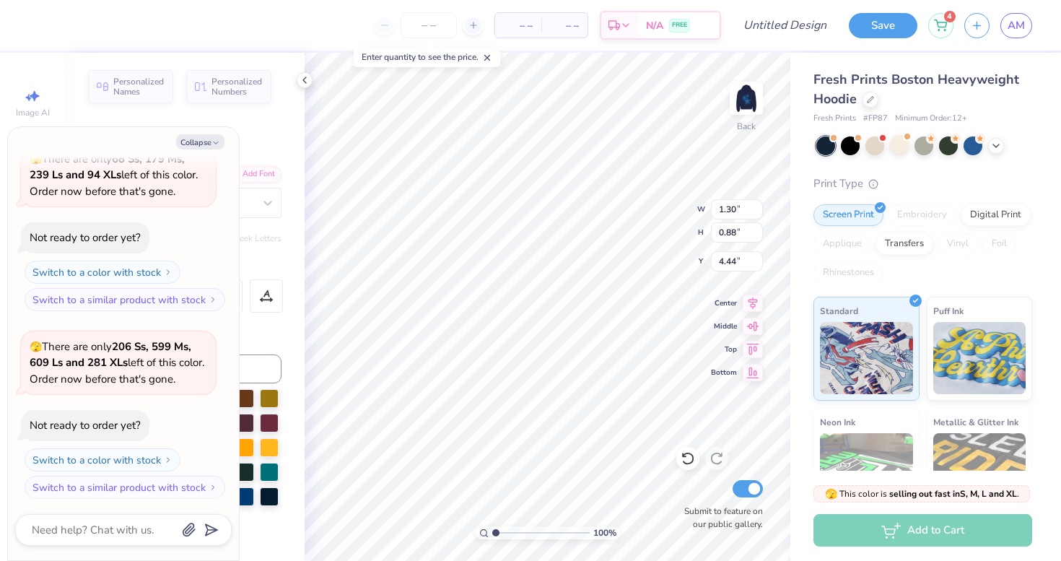
type input "1.55"
type input "1.05"
type input "4.26"
type textarea "x"
type input "2.02"
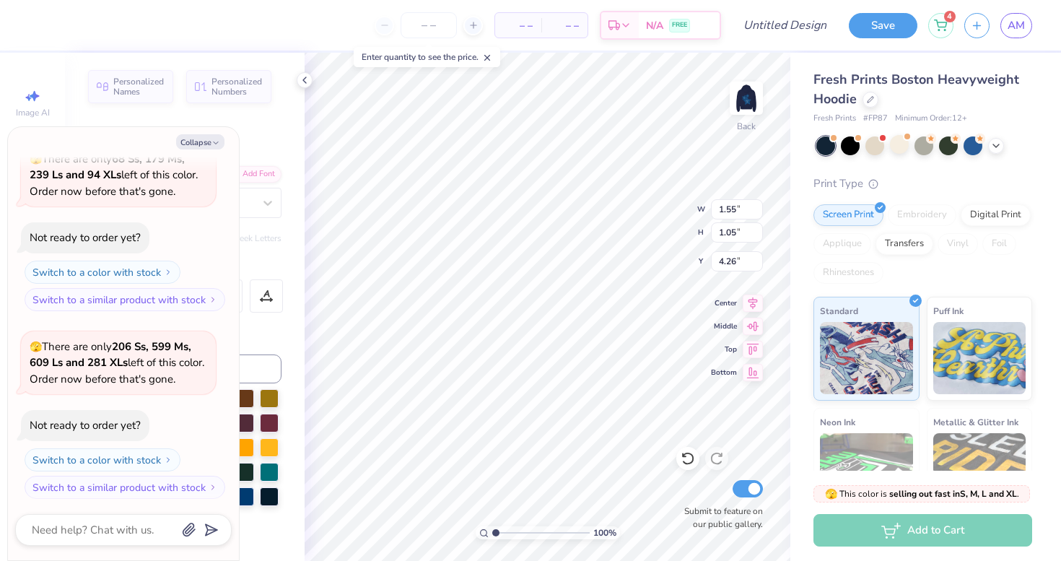
type input "1.09"
type input "4.73"
type textarea "x"
type input "1.30"
type input "0.70"
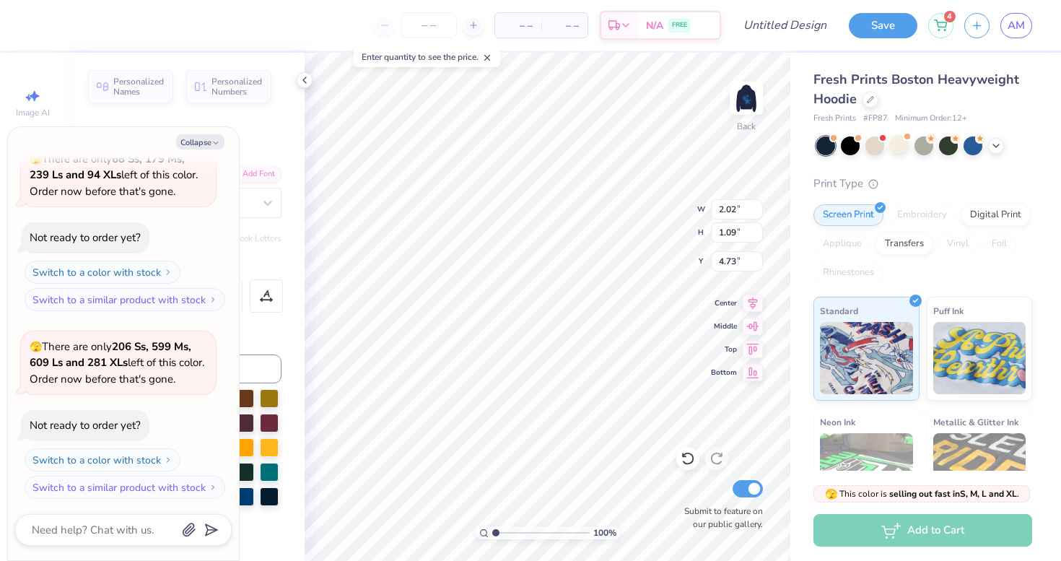
type input "5.14"
type textarea "x"
type input "4.44"
type textarea "x"
type input "3.61"
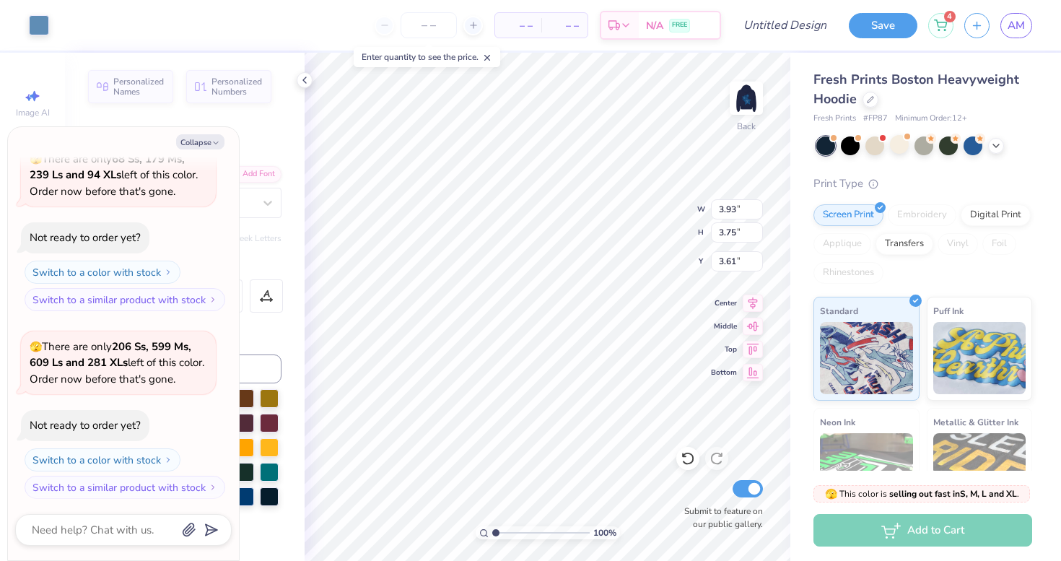
type textarea "x"
type input "4.00"
type input "3.82"
type input "3.00"
type textarea "x"
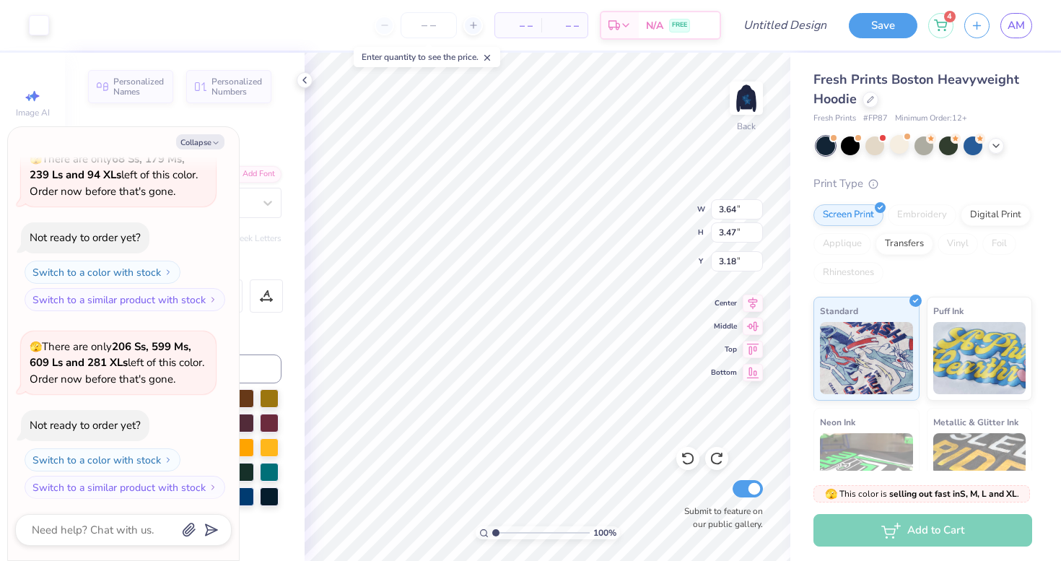
type input "1.55"
type input "1.05"
type input "4.34"
type textarea "x"
type input "6.23"
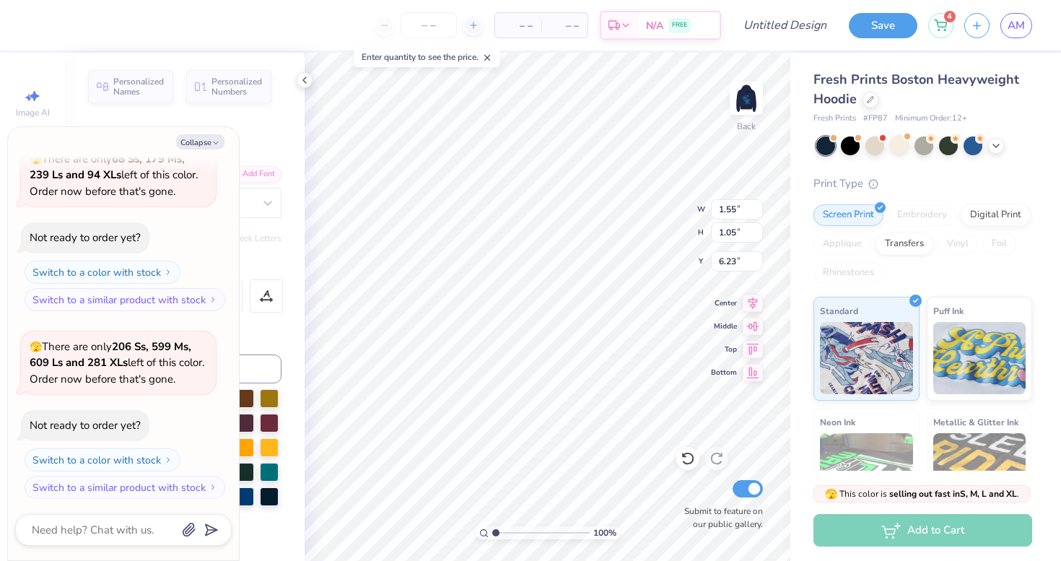
type textarea "x"
type input "1.30"
type input "0.70"
type input "5.14"
type textarea "x"
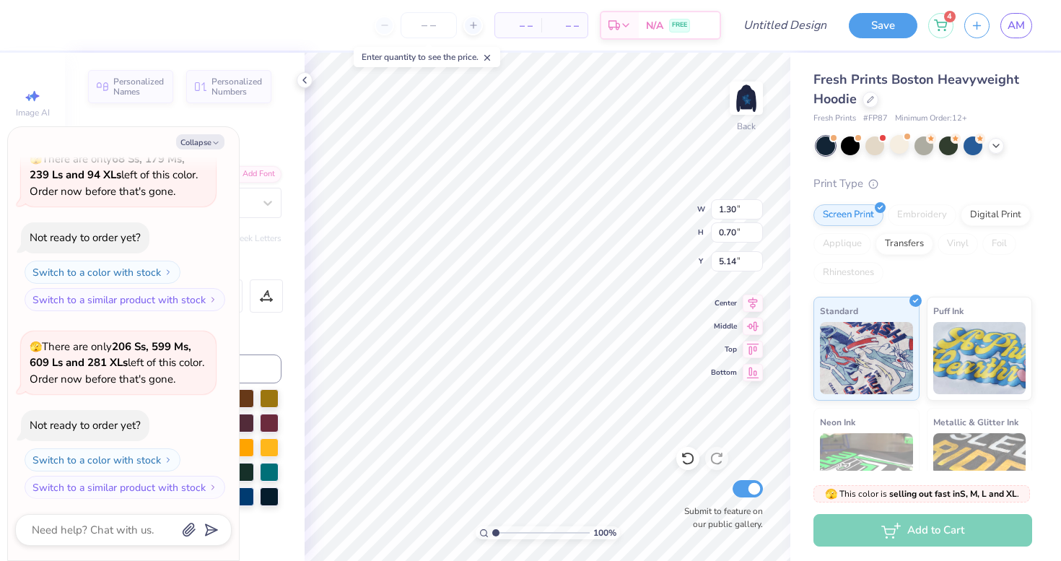
type input "7.27"
type textarea "x"
type input "4.48"
type textarea "x"
type input "4.43"
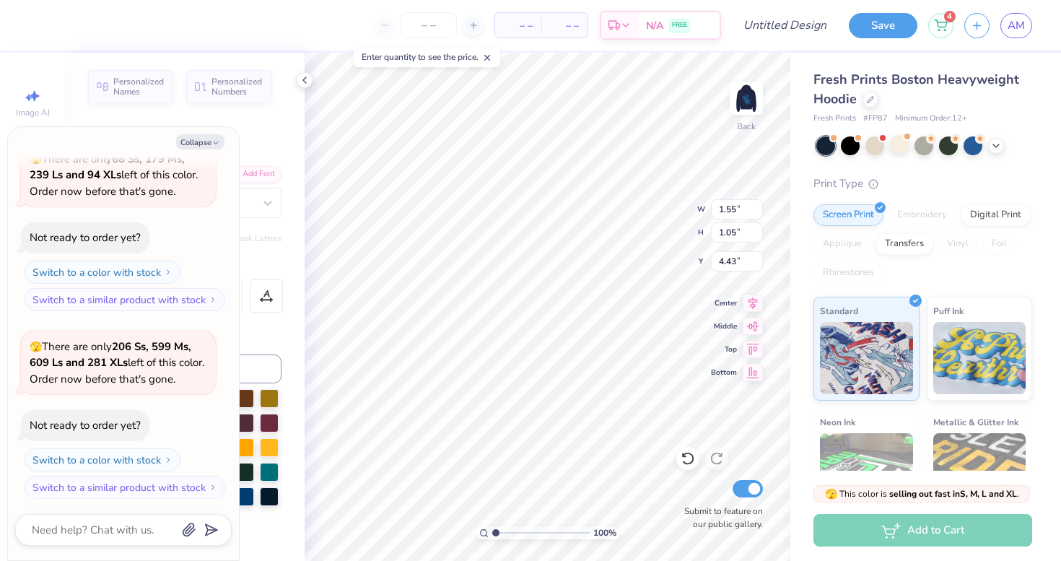
type textarea "x"
type input "1.30"
type input "0.70"
type input "5.13"
type textarea "x"
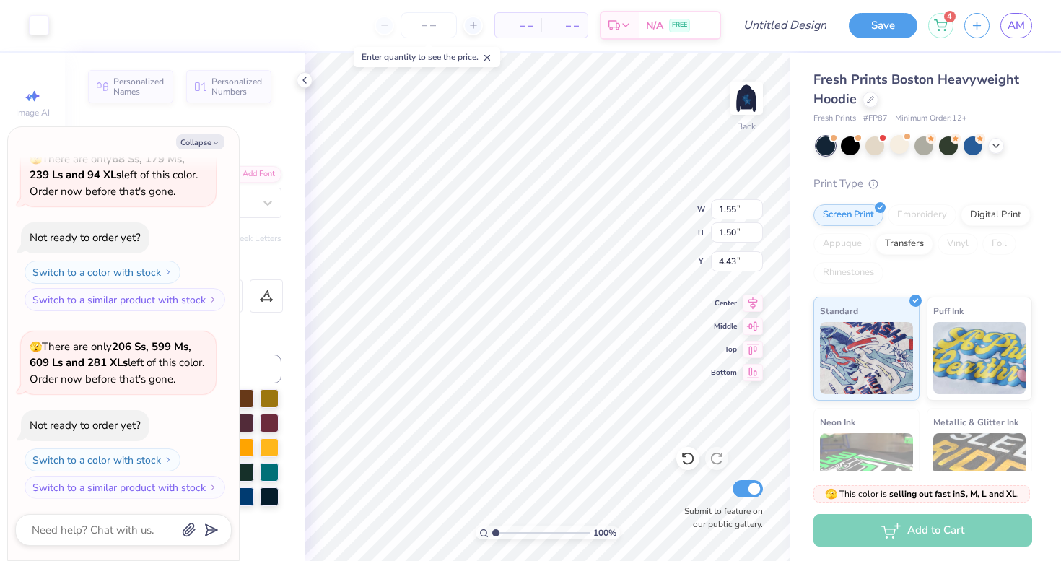
type input "4.92"
type textarea "x"
type input "4.46"
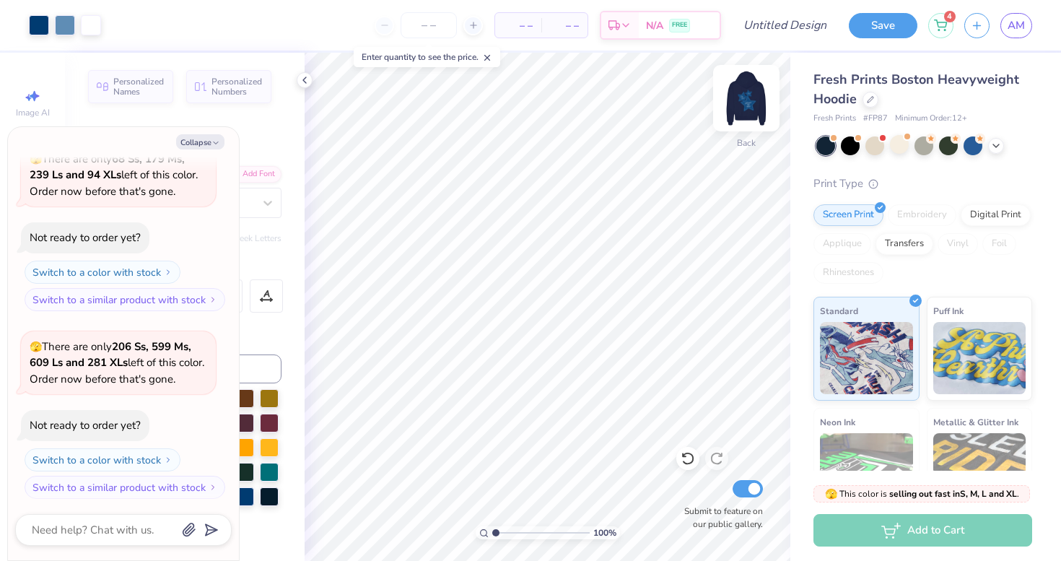
click at [744, 93] on img at bounding box center [746, 98] width 58 height 58
click at [737, 104] on img at bounding box center [746, 98] width 58 height 58
click at [67, 20] on div at bounding box center [65, 24] width 20 height 20
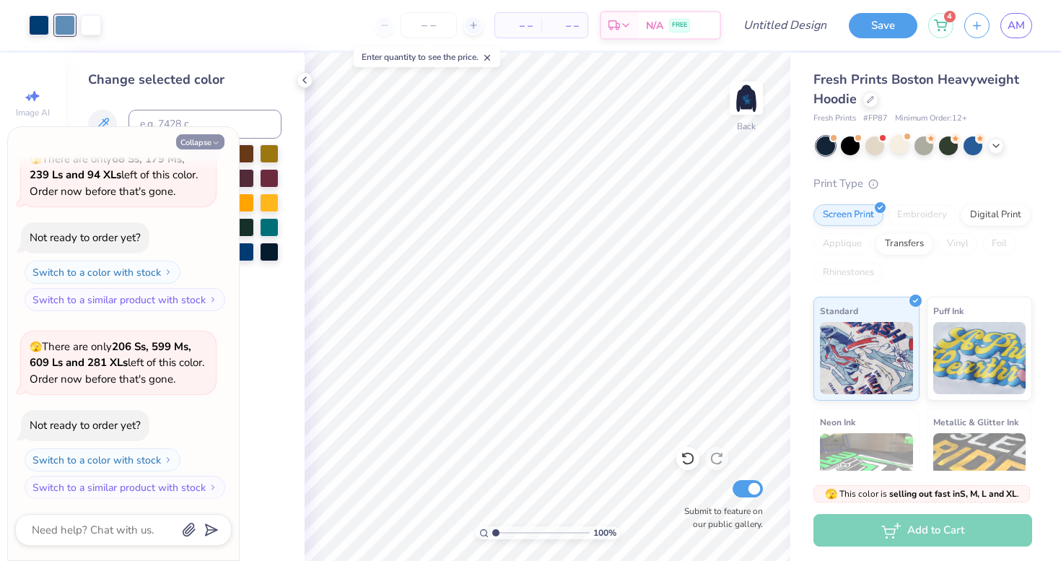
click at [212, 139] on icon "button" at bounding box center [215, 143] width 9 height 9
type textarea "x"
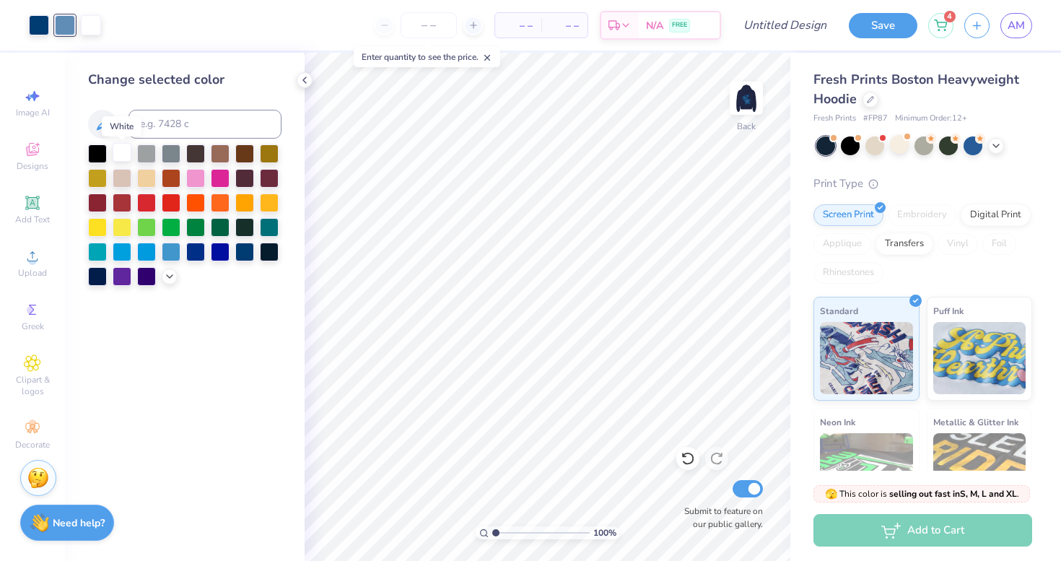
click at [117, 152] on div at bounding box center [122, 152] width 19 height 19
click at [750, 105] on img at bounding box center [746, 98] width 58 height 58
click at [68, 30] on div at bounding box center [65, 24] width 20 height 20
click at [117, 152] on div at bounding box center [122, 152] width 19 height 19
click at [744, 101] on img at bounding box center [746, 98] width 58 height 58
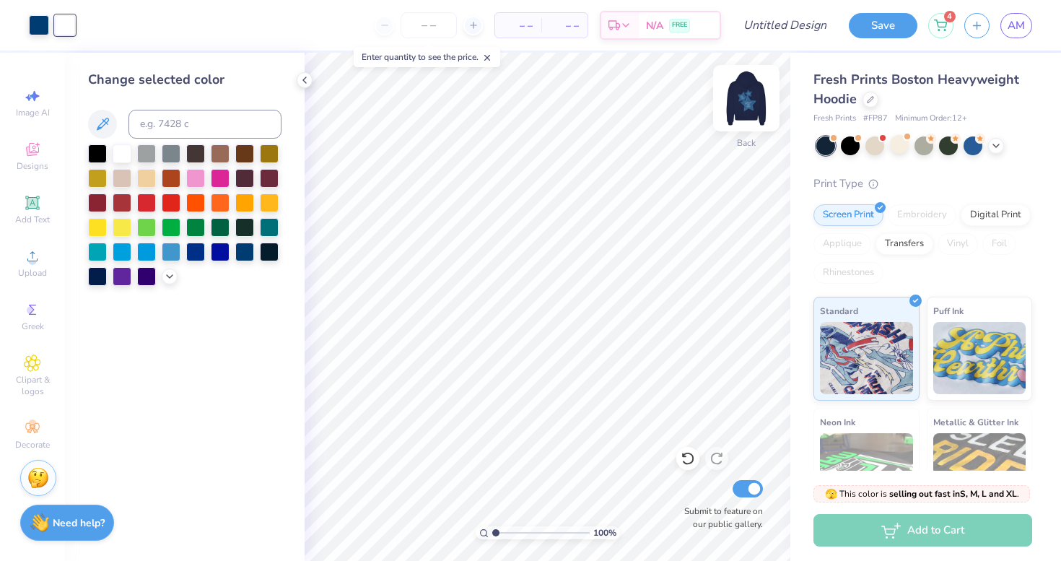
click at [749, 97] on img at bounding box center [746, 98] width 58 height 58
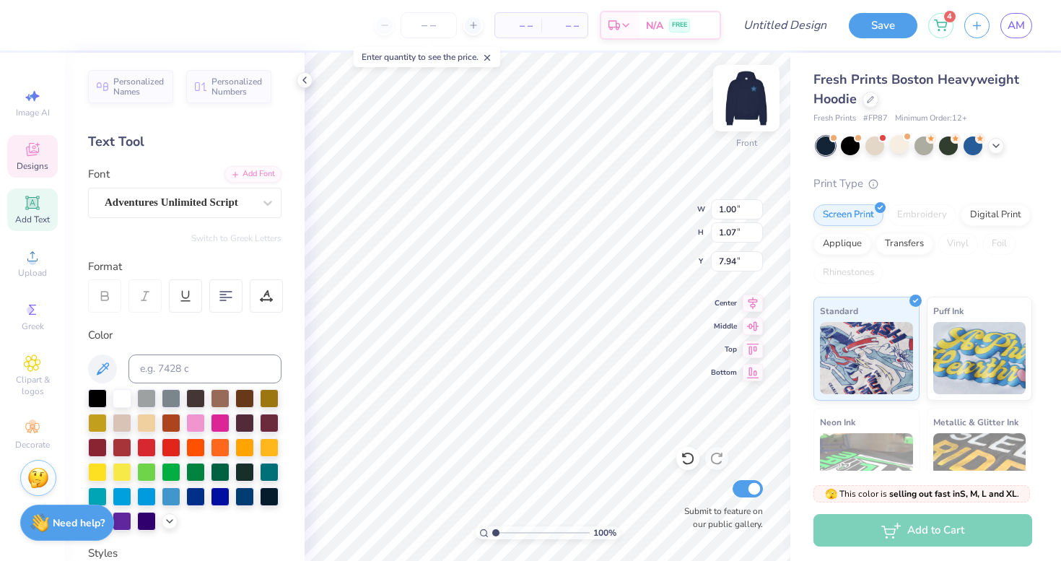
type textarea "20"
type input "0.99"
type input "1.08"
type input "8.14"
type textarea "14"
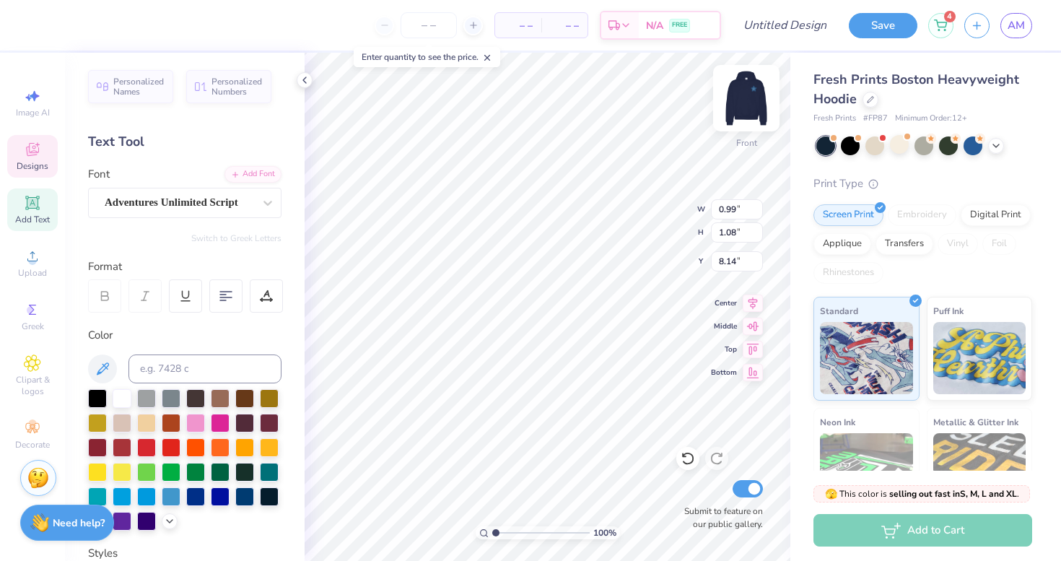
type input "1.86"
type input "1.17"
type input "10.02"
type input "4.58"
type input "1.74"
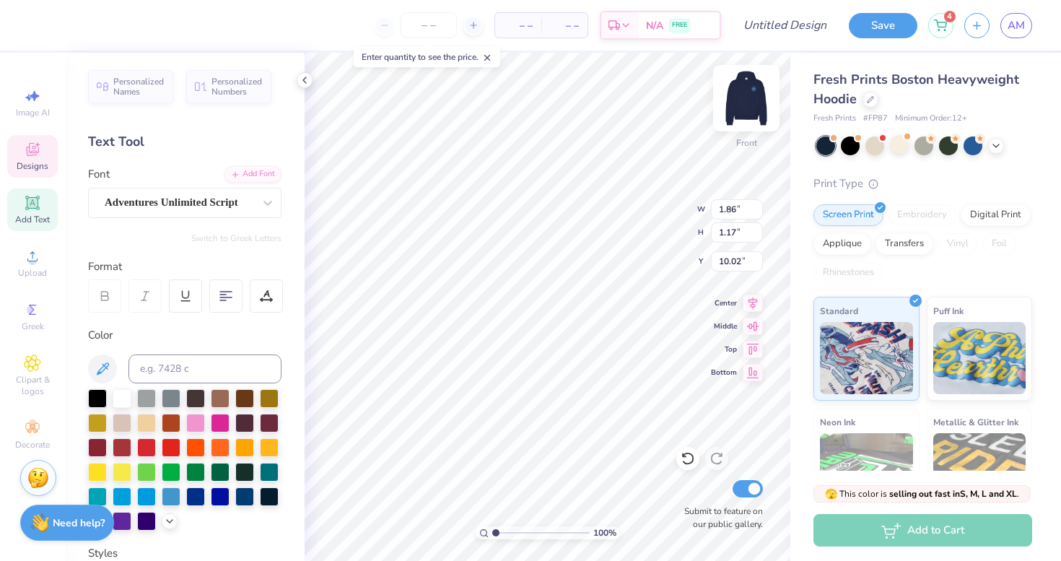
type input "14.07"
type textarea "evolution"
type input "2.01"
type input "1.05"
type input "15.60"
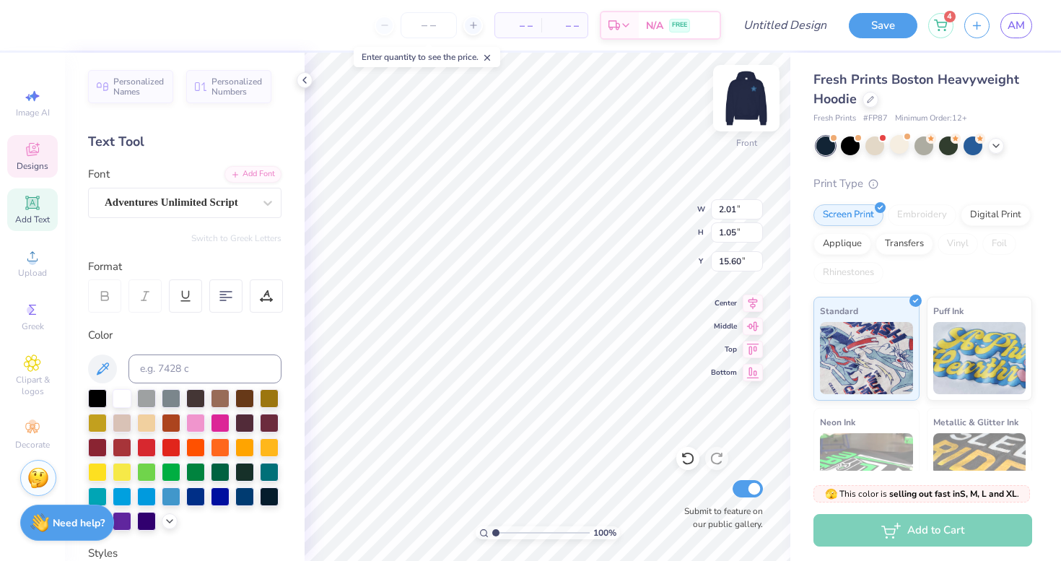
type textarea "dance"
type input "10.58"
type input "10.32"
type input "10.18"
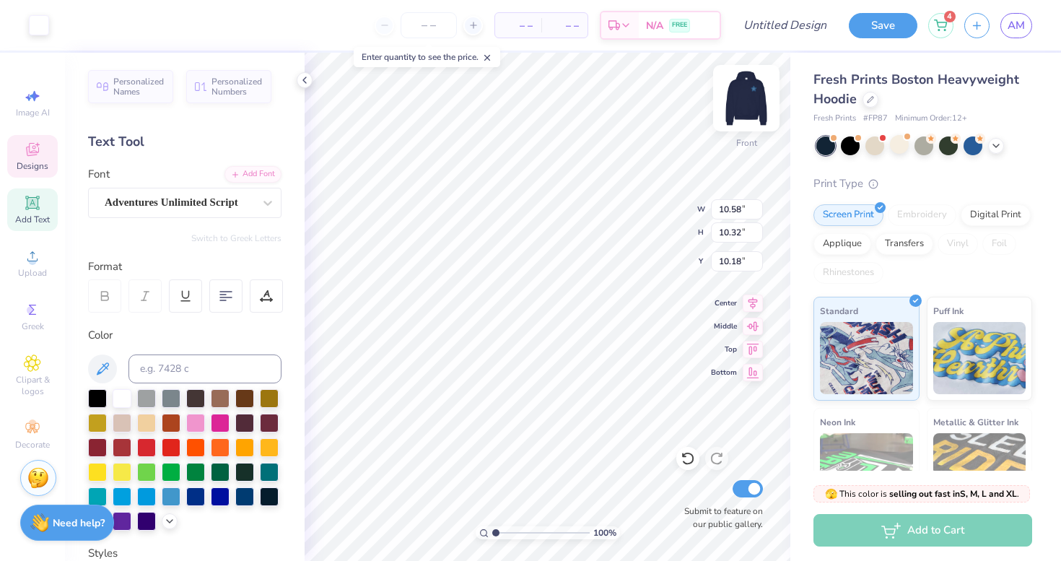
type input "2.68"
type input "0.79"
type input "16.92"
type textarea "co."
type input "1.86"
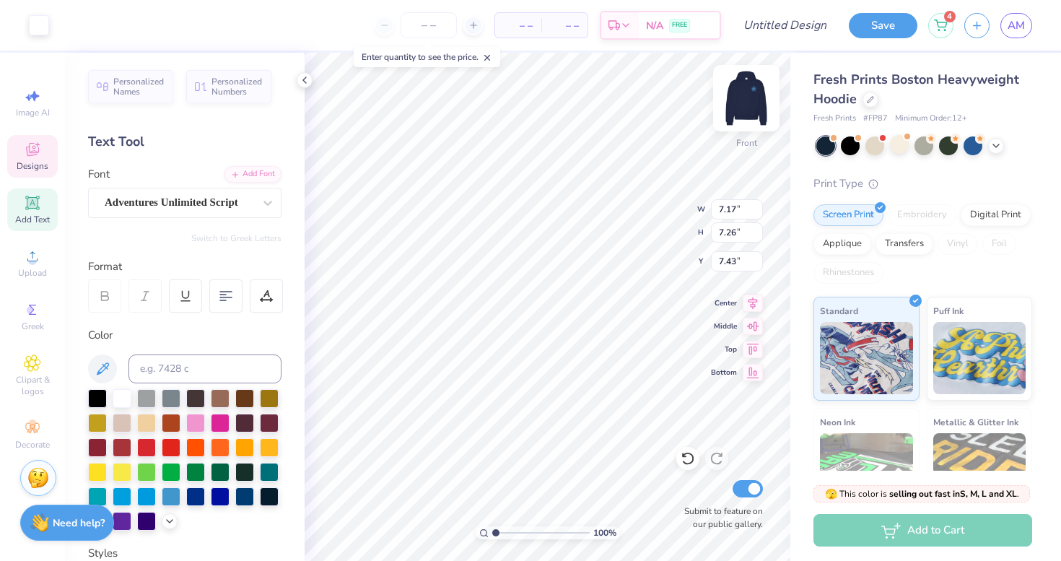
type input "1.17"
type input "10.02"
type textarea "blank"
type input "2.37"
type input "1.03"
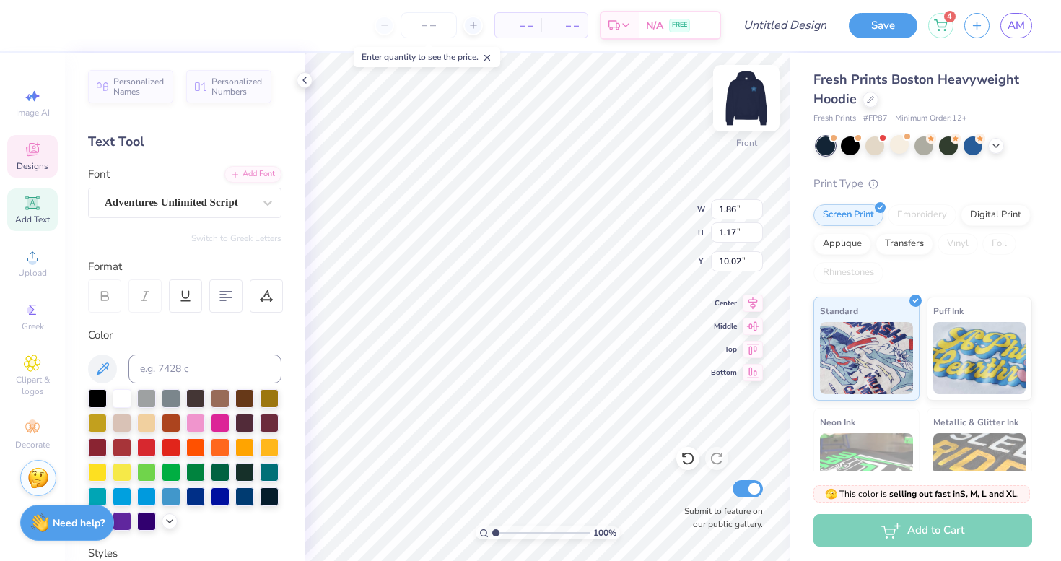
type input "11.27"
type textarea "blank"
type input "4.80"
type input "1.29"
type input "15.65"
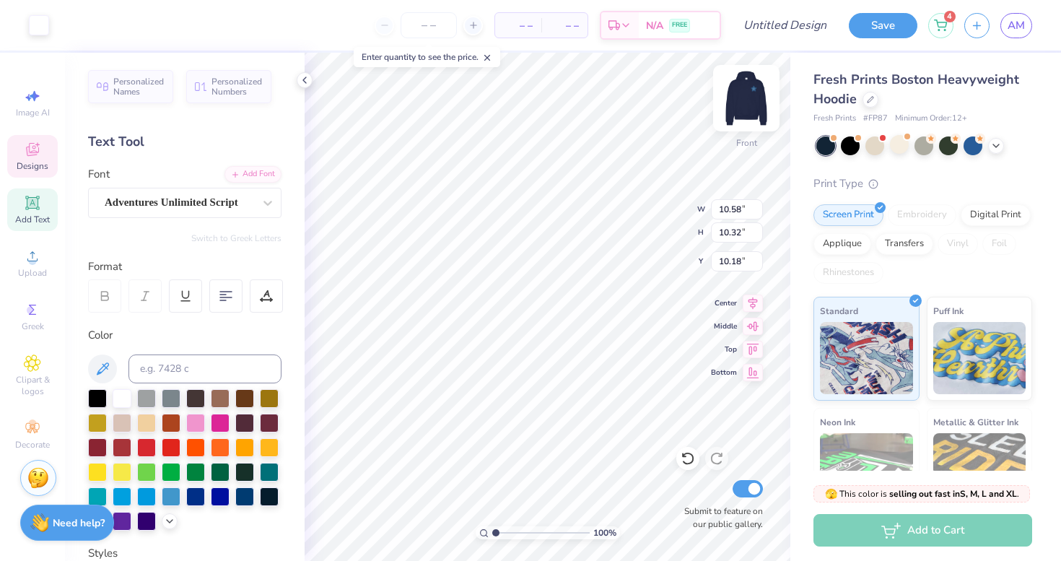
type input "1.71"
type input "0.71"
type input "16.94"
click at [743, 100] on img at bounding box center [746, 98] width 58 height 58
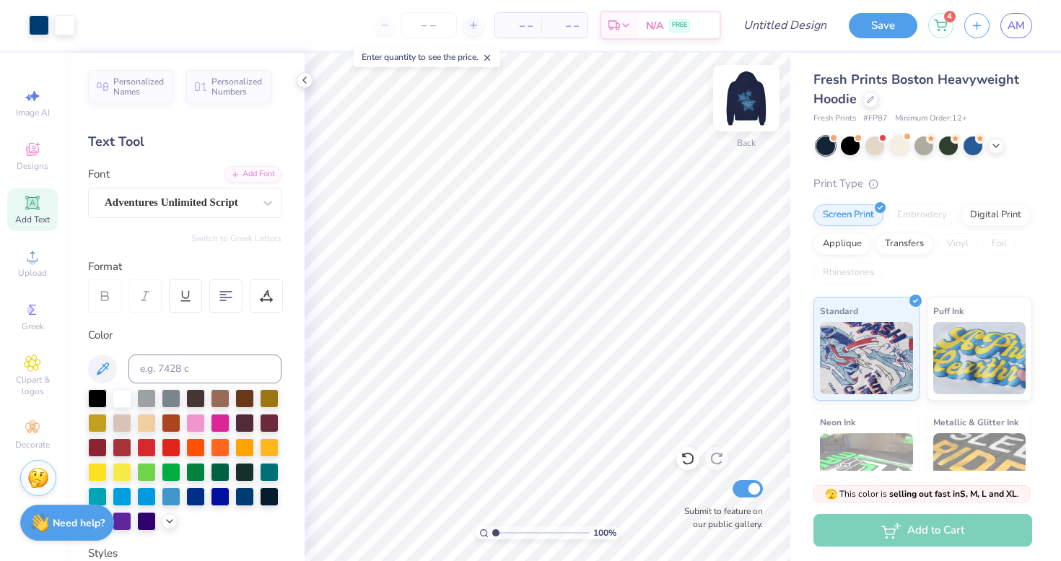
click at [742, 107] on img at bounding box center [746, 98] width 58 height 58
click at [428, 18] on input "number" at bounding box center [428, 25] width 56 height 26
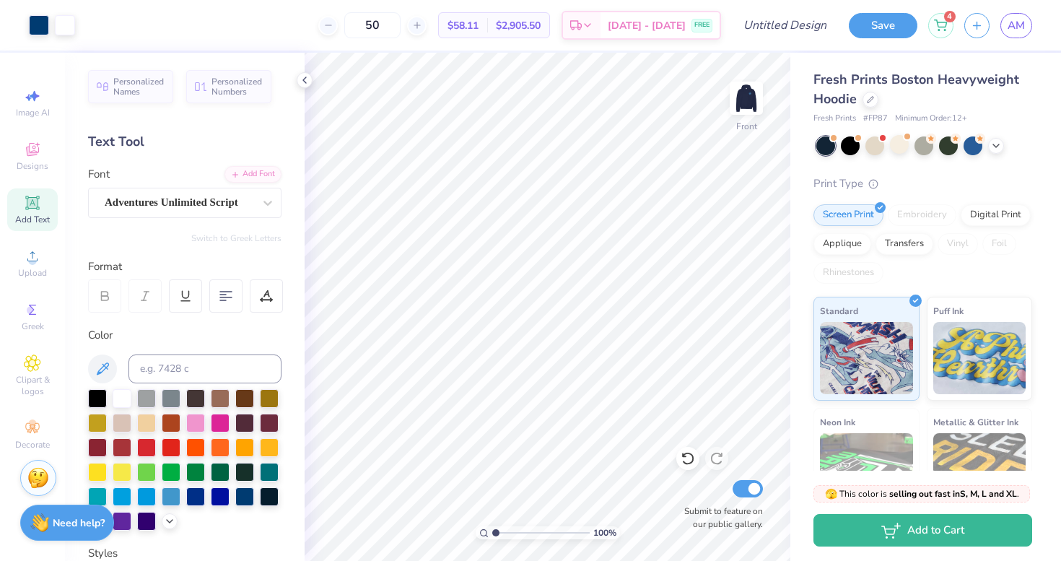
type input "50"
click at [744, 106] on img at bounding box center [746, 98] width 58 height 58
click at [745, 107] on img at bounding box center [746, 98] width 58 height 58
click at [782, 24] on input "Design Title" at bounding box center [802, 25] width 71 height 29
type input "stars hoodie"
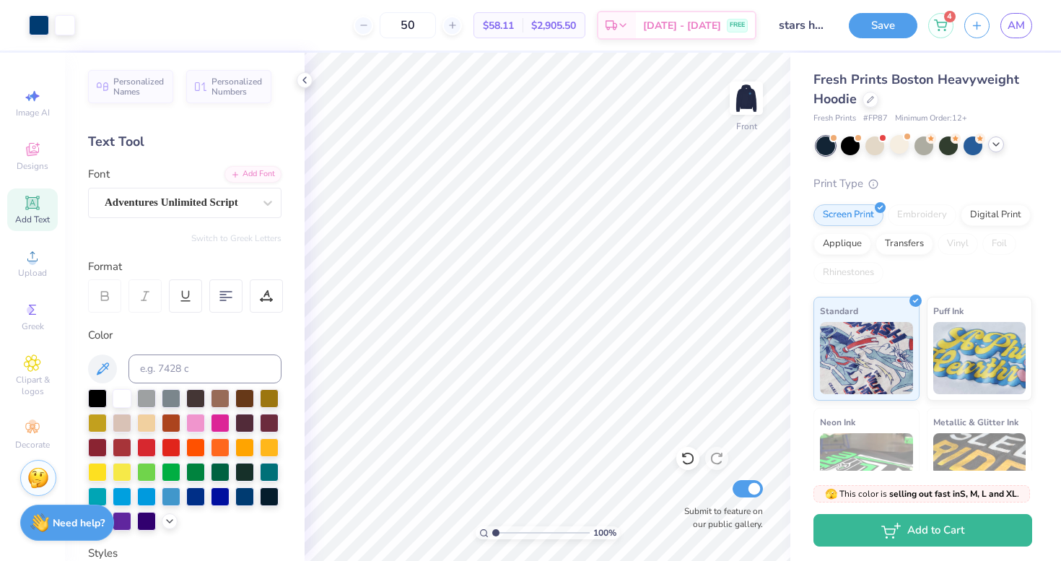
click at [996, 144] on icon at bounding box center [996, 145] width 12 height 12
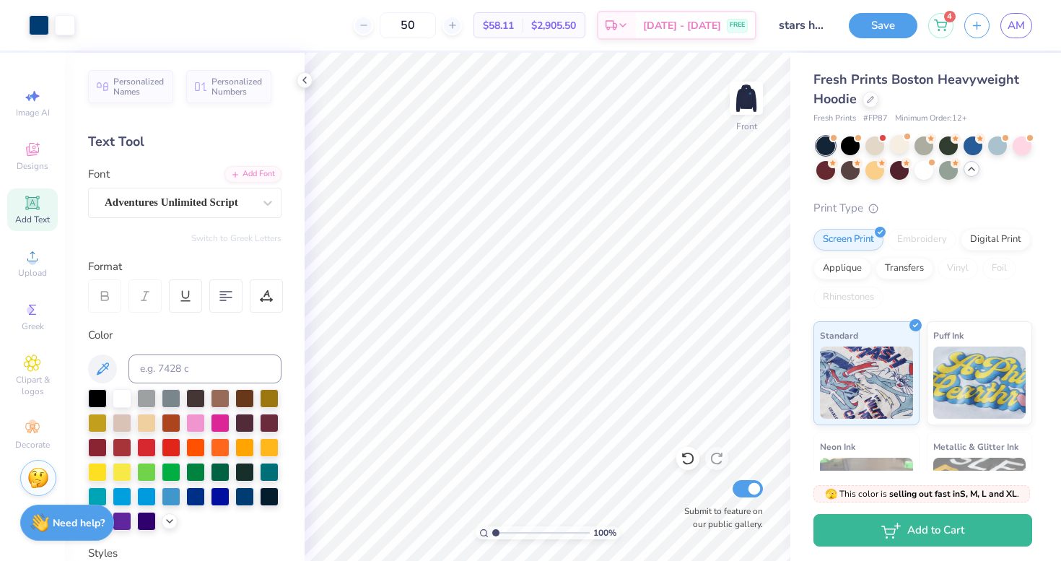
click at [971, 168] on icon at bounding box center [971, 169] width 12 height 12
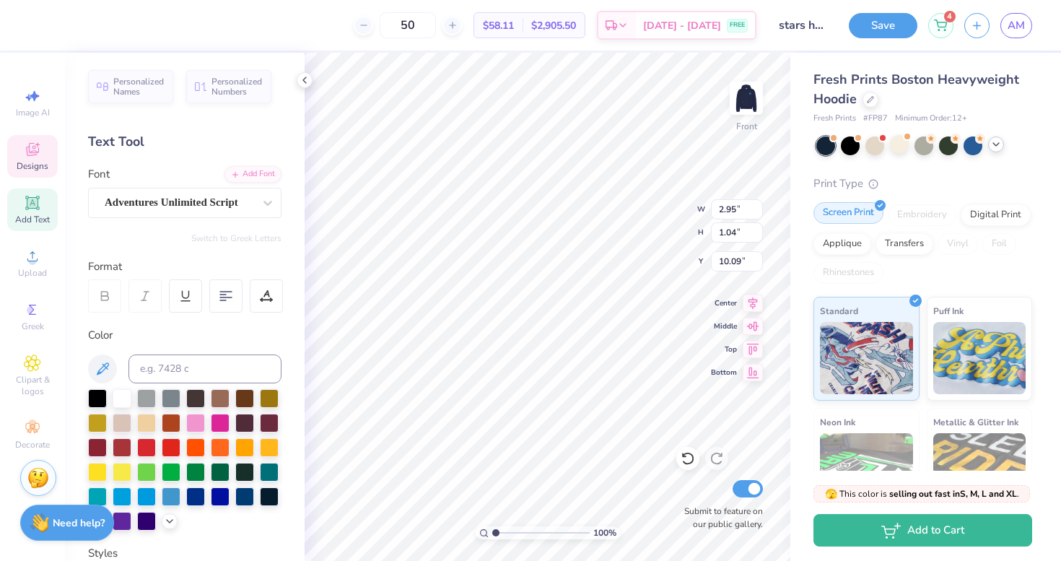
type textarea "Binghamton"
type input "4.37"
type input "1.00"
type input "10.21"
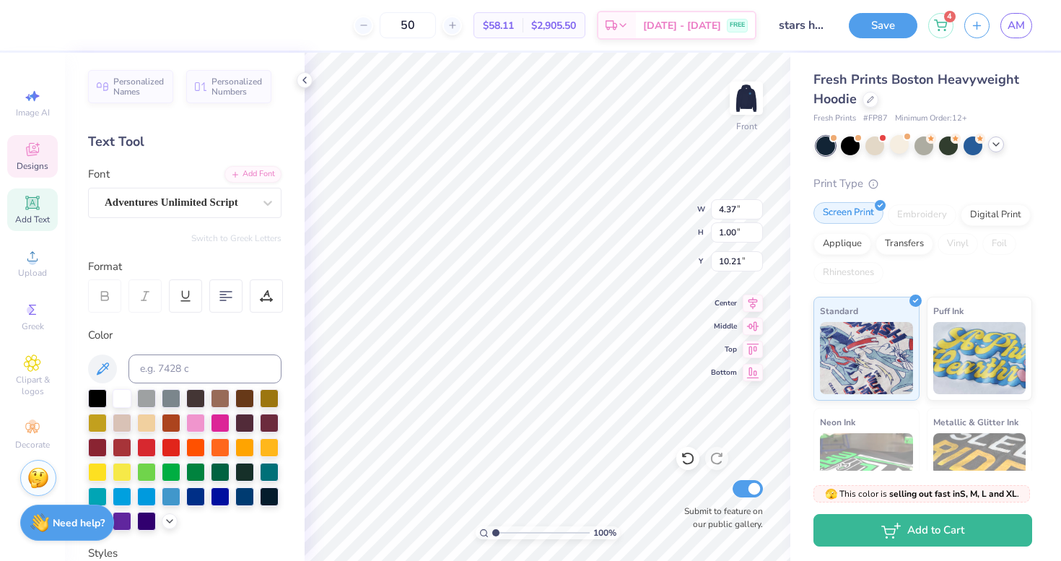
type input "4.39"
type input "1.11"
type input "10.01"
type input "4.84"
type input "1.23"
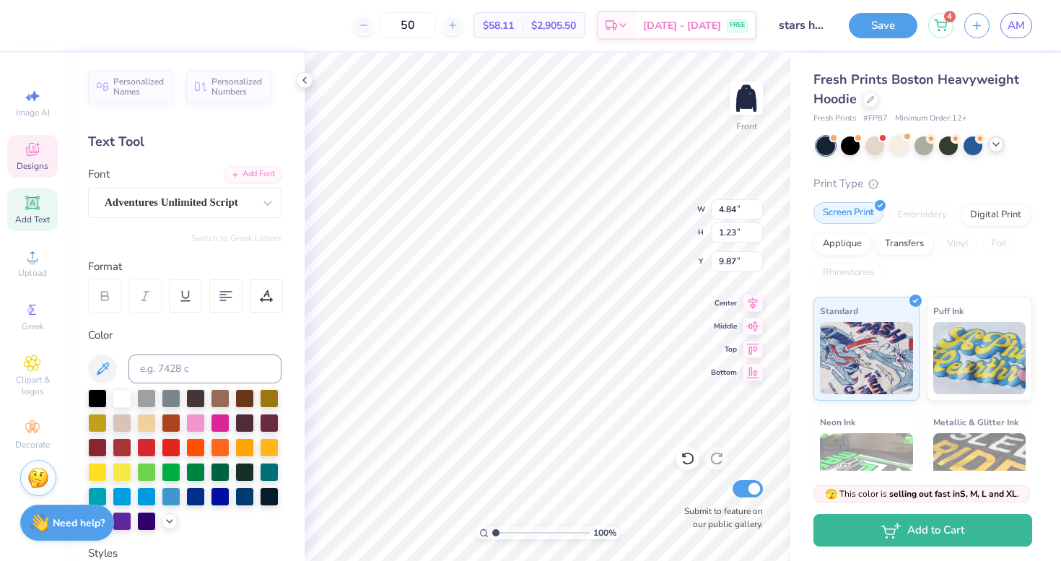
type input "9.35"
type textarea "University"
type input "4.84"
type input "1.23"
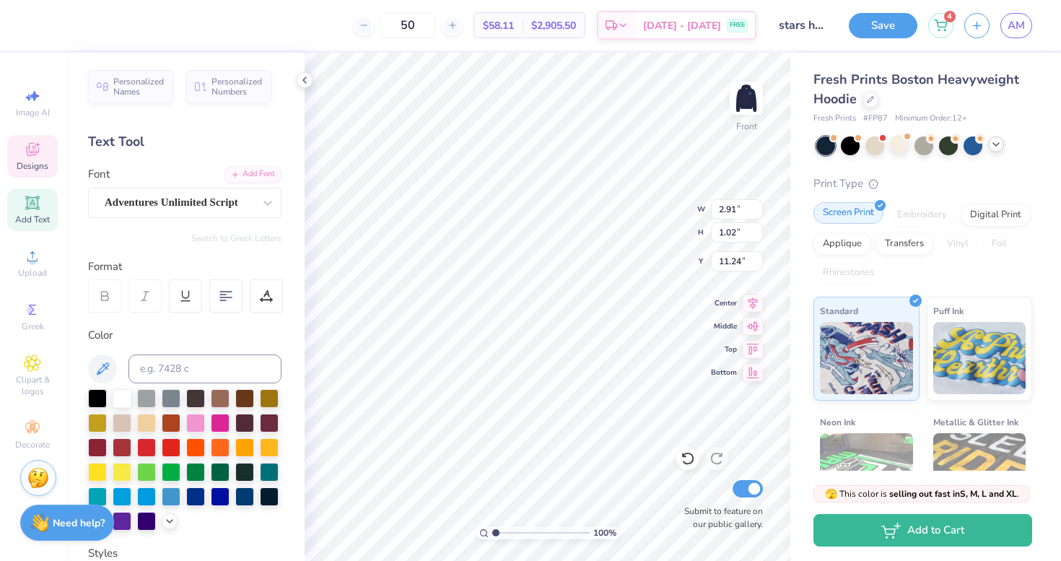
type input "9.75"
type textarea "Binghamton"
type input "5.11"
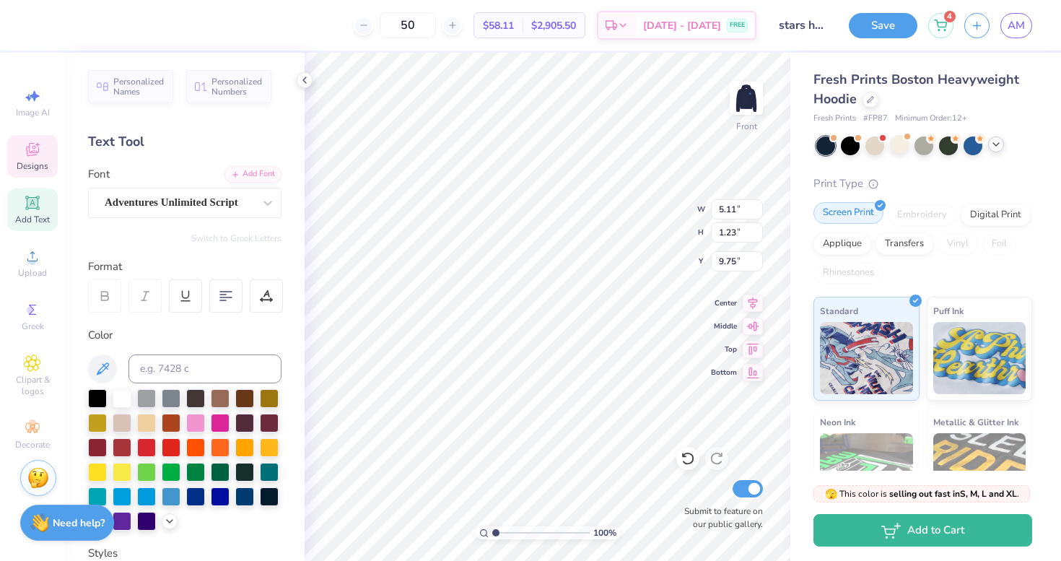
type input "1.18"
type input "11.08"
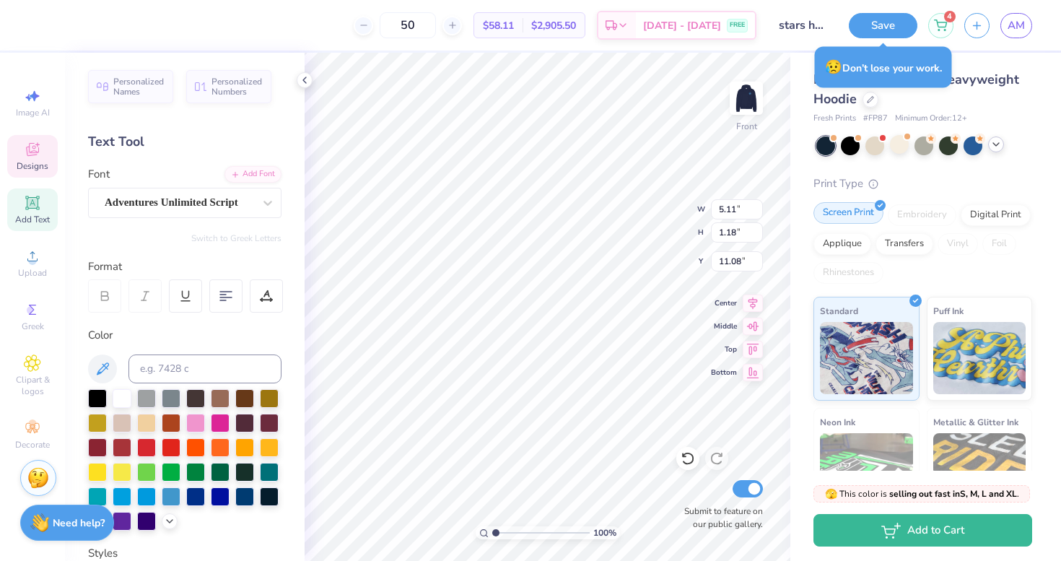
type input "5.15"
type input "1.56"
type input "11.56"
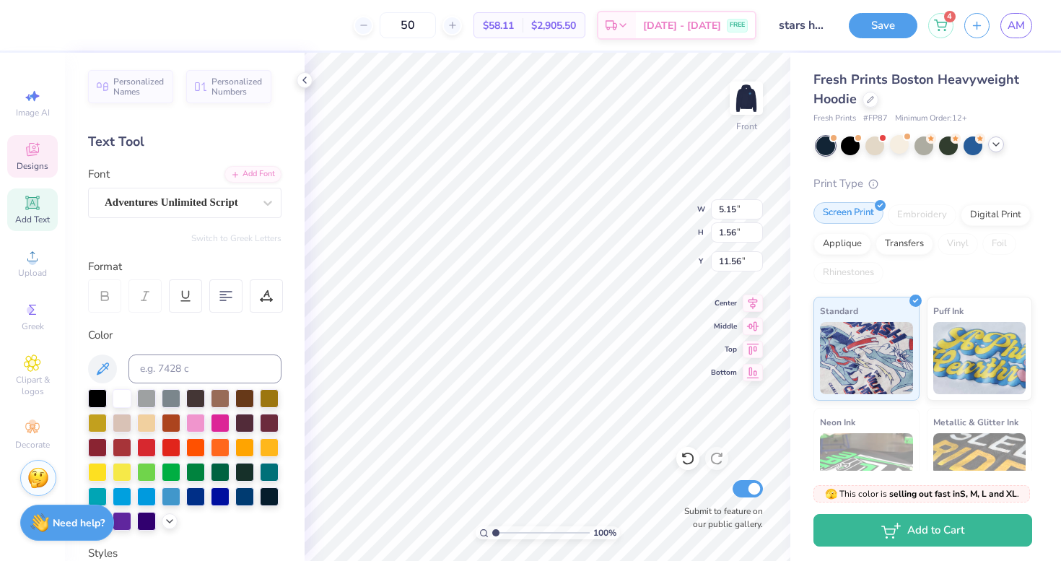
type textarea "Uni"
type input "7.17"
type input "7.26"
type input "7.43"
type input "2.06"
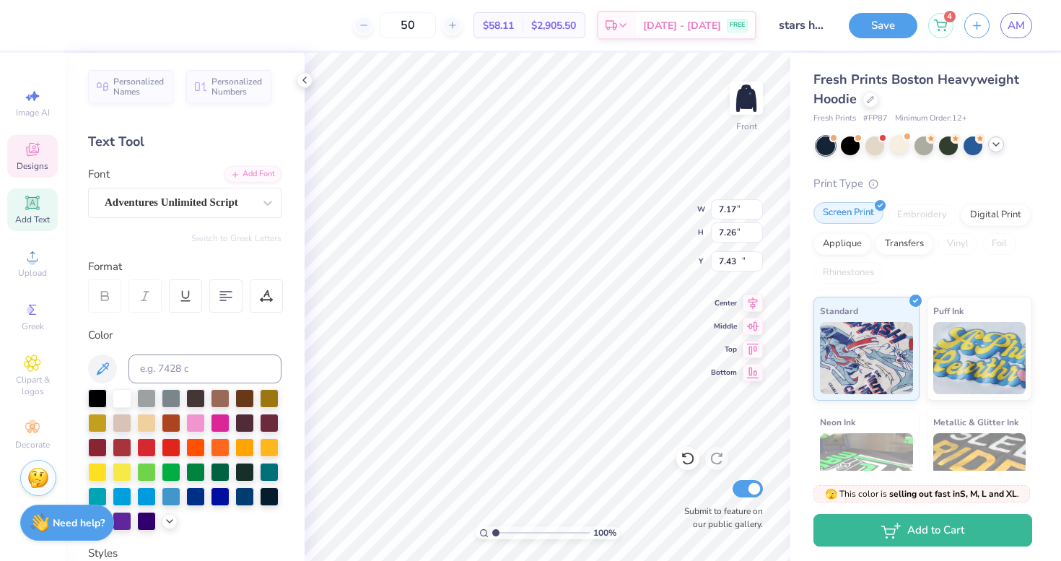
type input "0.87"
type input "11.52"
type input "4.84"
type input "1.23"
type input "10.29"
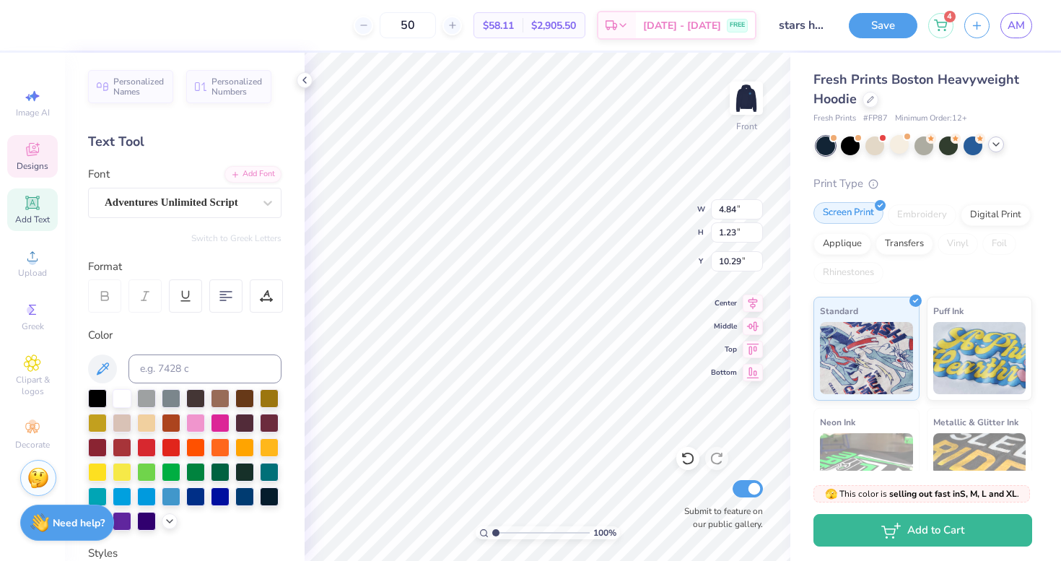
type input "7.29"
type input "7.39"
type input "7.37"
type input "2.06"
type input "0.87"
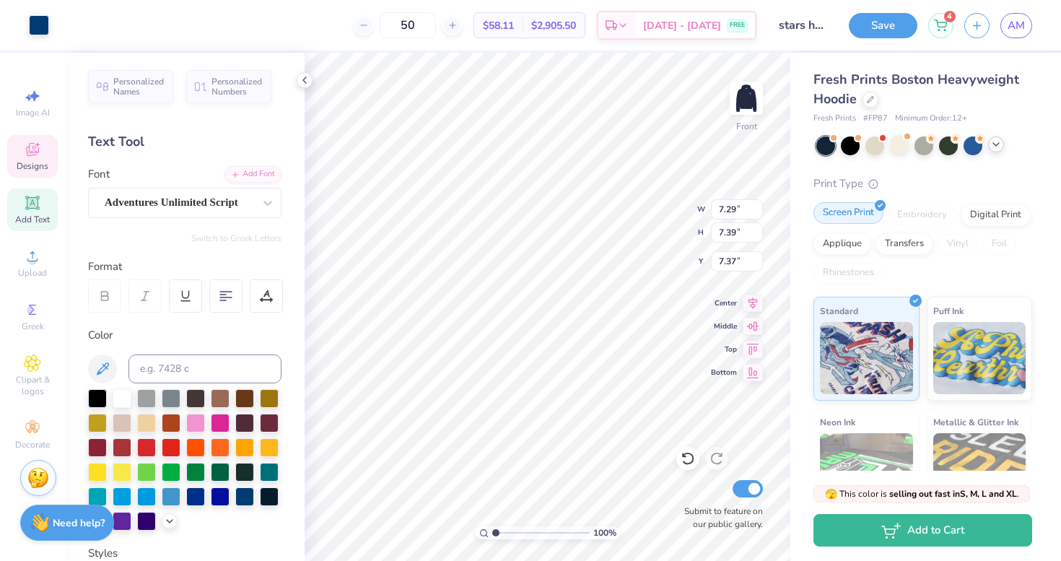
type input "11.52"
type input "4.84"
type input "1.23"
type input "10.09"
type input "4.84"
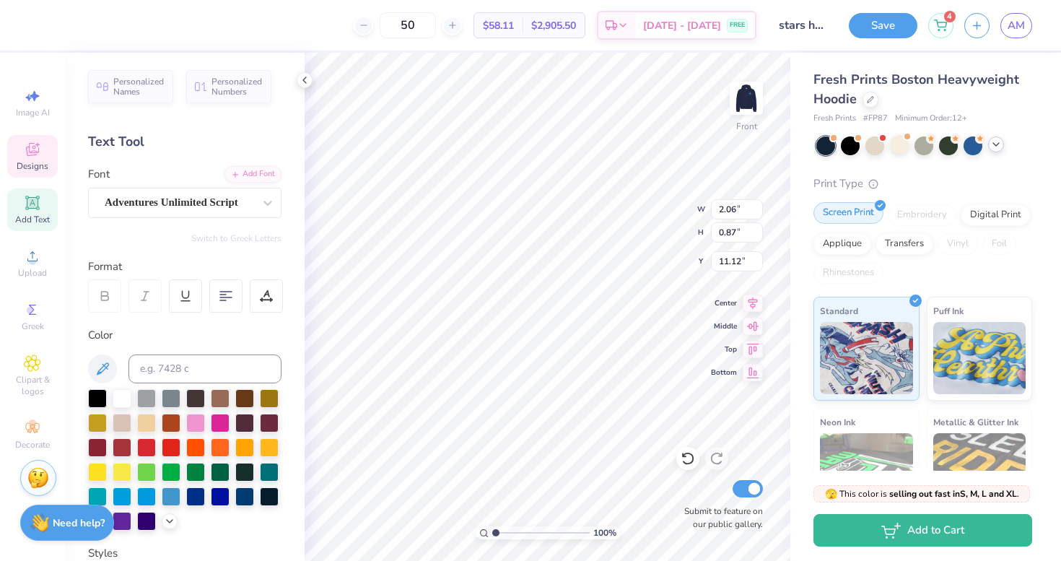
type input "1.23"
type input "10.19"
type input "10.92"
type input "12.23"
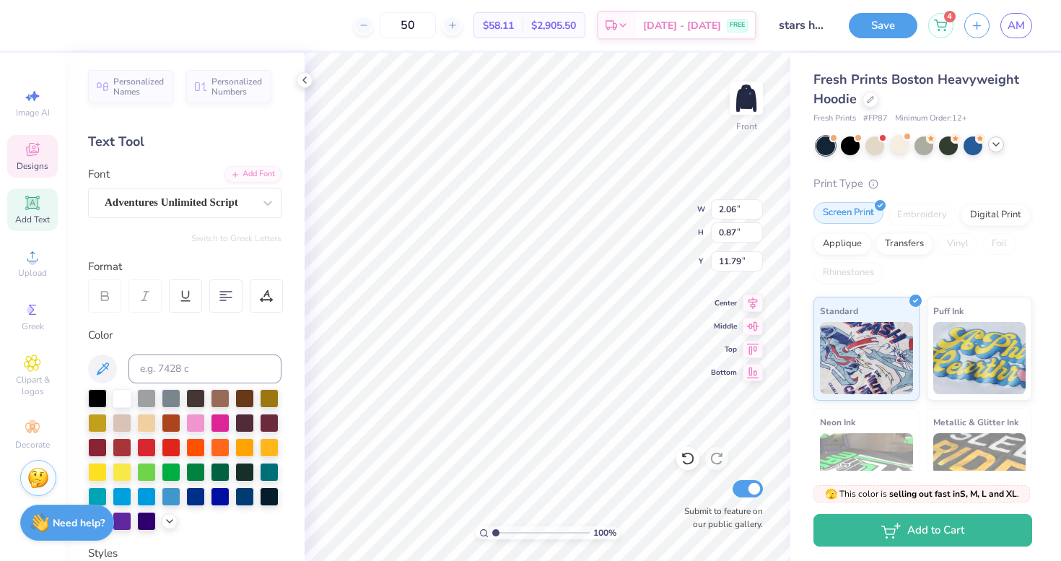
type textarea "versity"
type input "10.78"
type input "10.51"
type input "10.09"
type input "3.27"
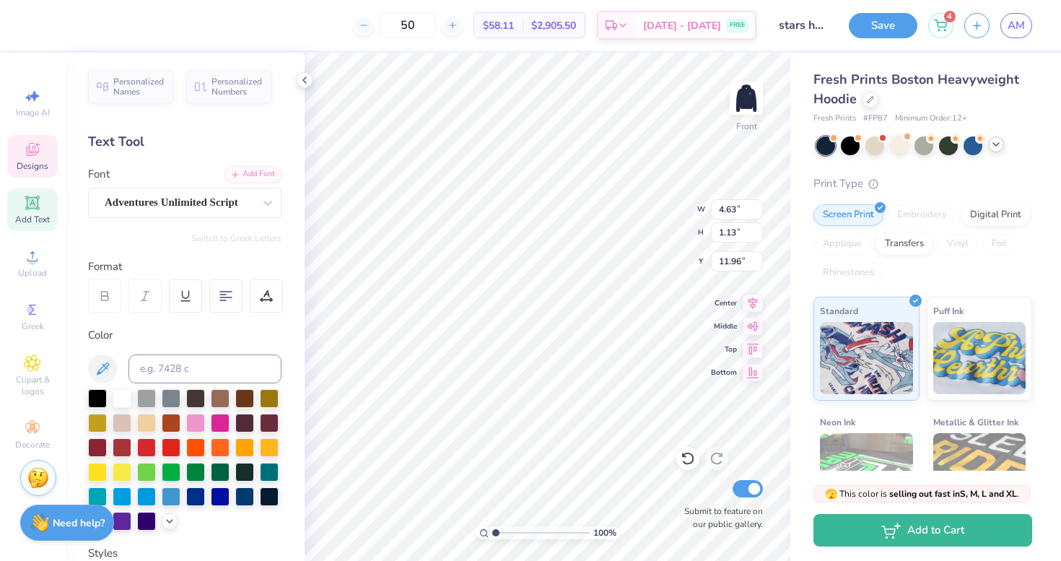
scroll to position [0, 1]
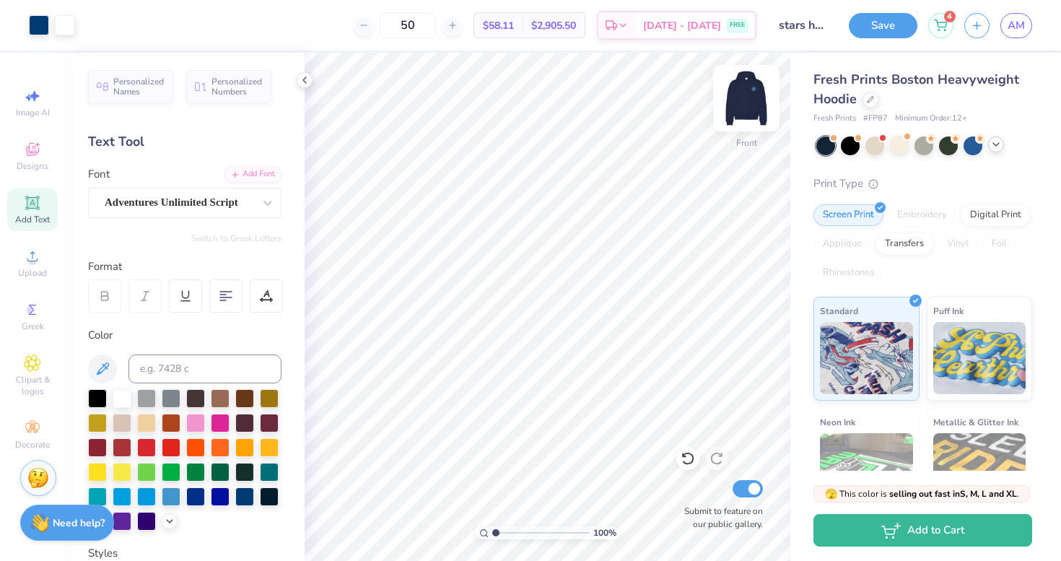
click at [742, 93] on img at bounding box center [746, 98] width 58 height 58
click at [746, 103] on img at bounding box center [746, 98] width 58 height 58
click at [747, 108] on img at bounding box center [746, 98] width 58 height 58
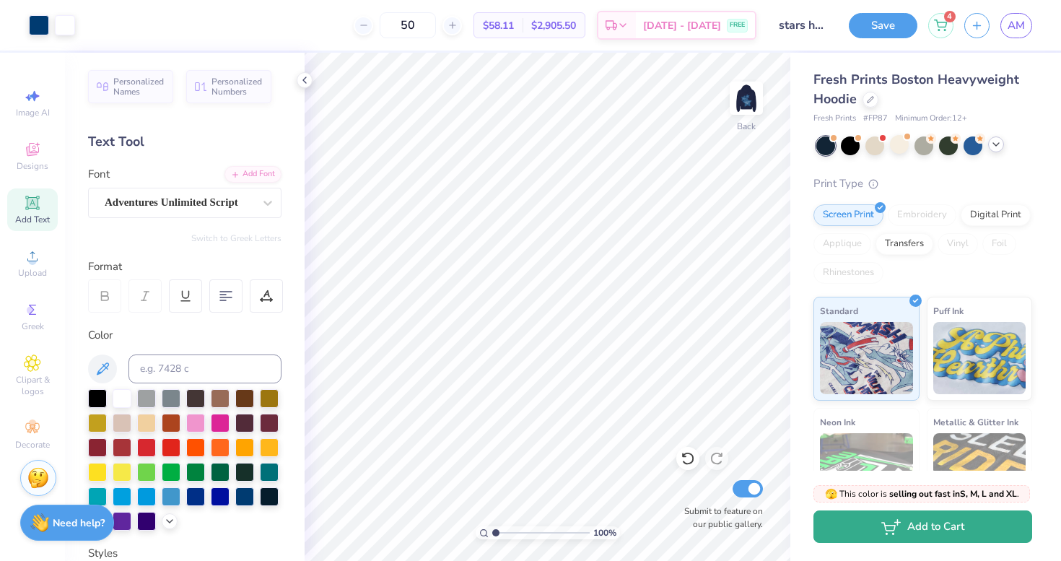
click at [912, 530] on button "Add to Cart" at bounding box center [922, 526] width 219 height 32
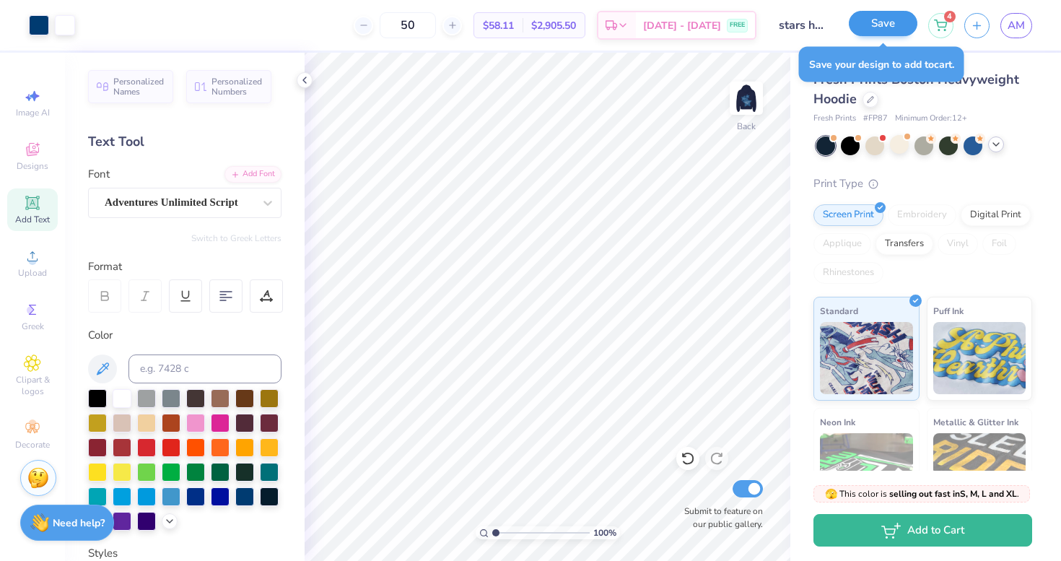
click at [880, 23] on button "Save" at bounding box center [882, 23] width 69 height 25
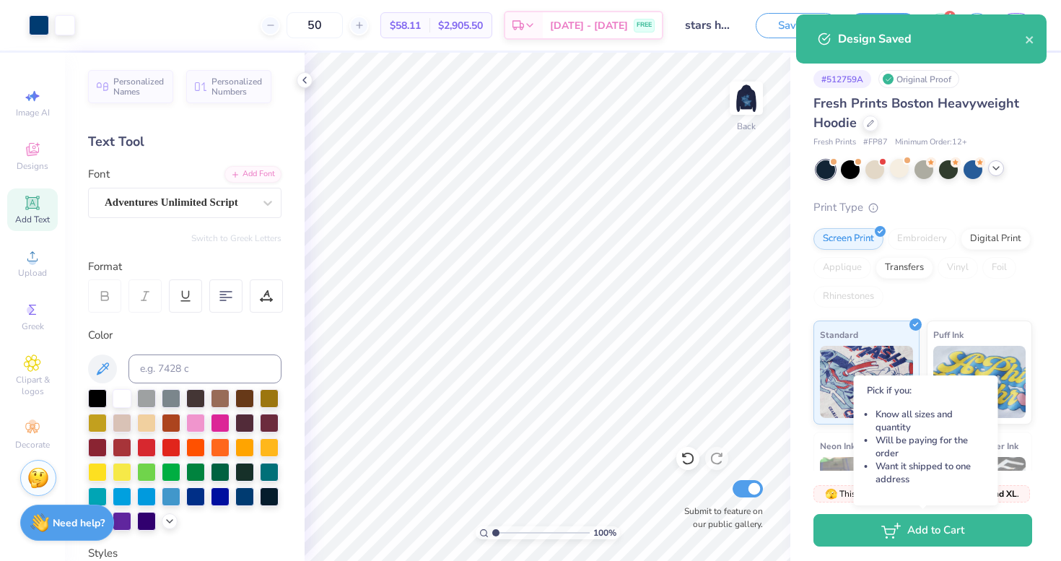
click at [908, 532] on body "Art colors 50 $58.11 Per Item $2,905.50 Total Est. Delivery Sep 9 - 12 FREE Des…" at bounding box center [530, 280] width 1061 height 561
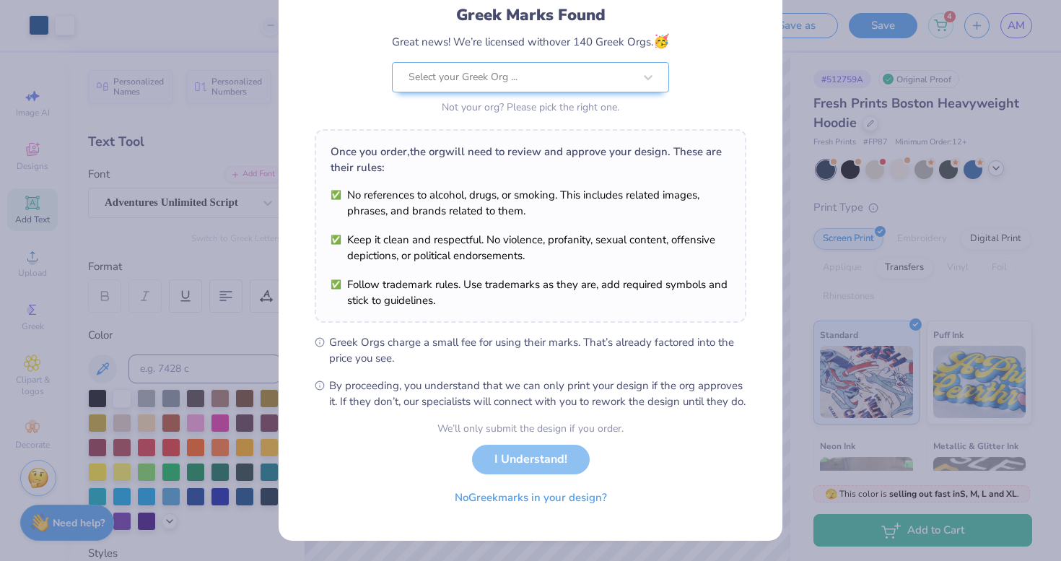
scroll to position [115, 0]
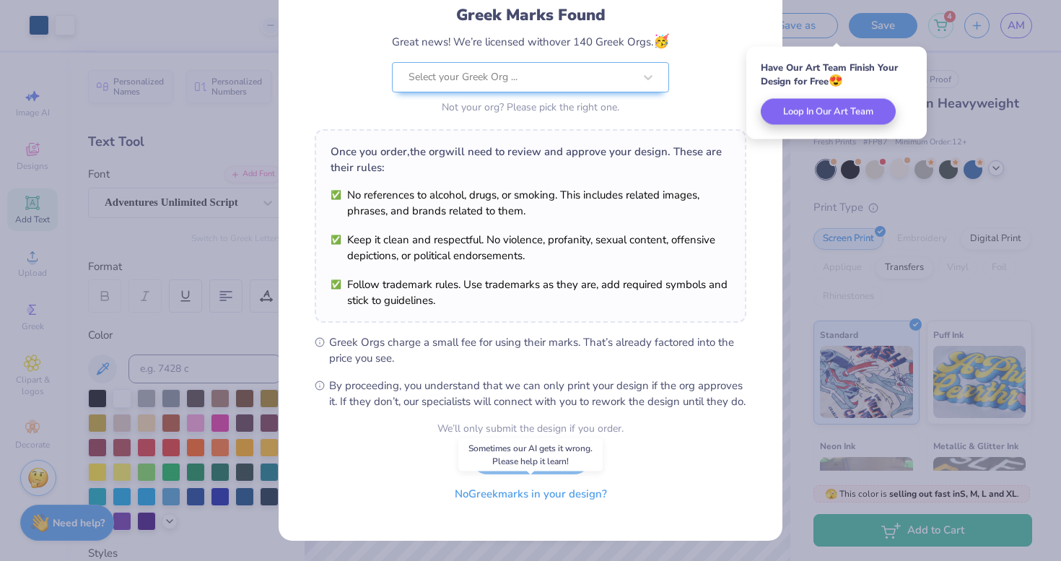
click at [503, 493] on button "No Greek marks in your design?" at bounding box center [530, 494] width 177 height 30
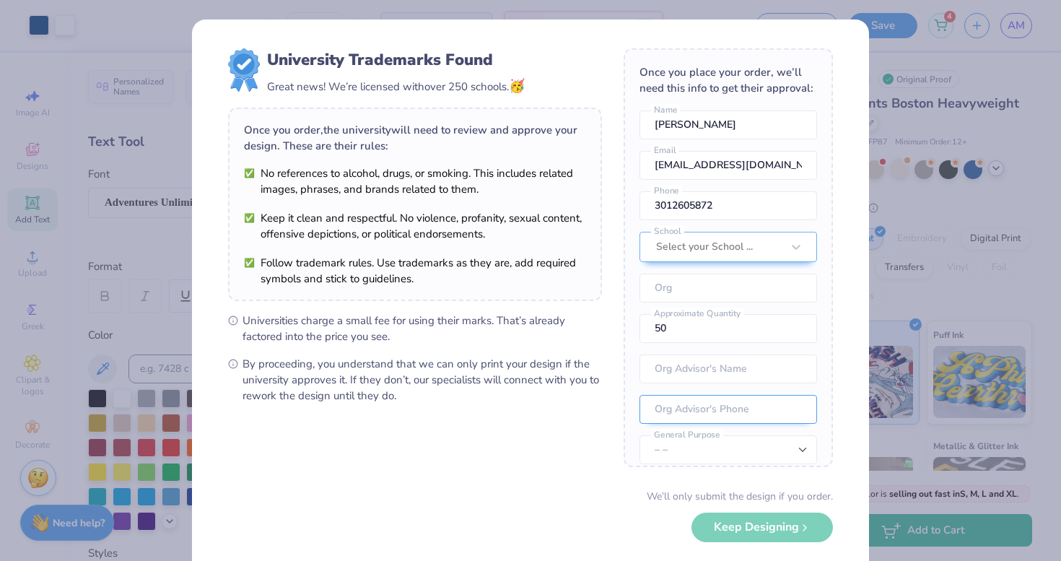
scroll to position [0, 0]
click at [712, 249] on div "Select your School ..." at bounding box center [719, 247] width 126 height 16
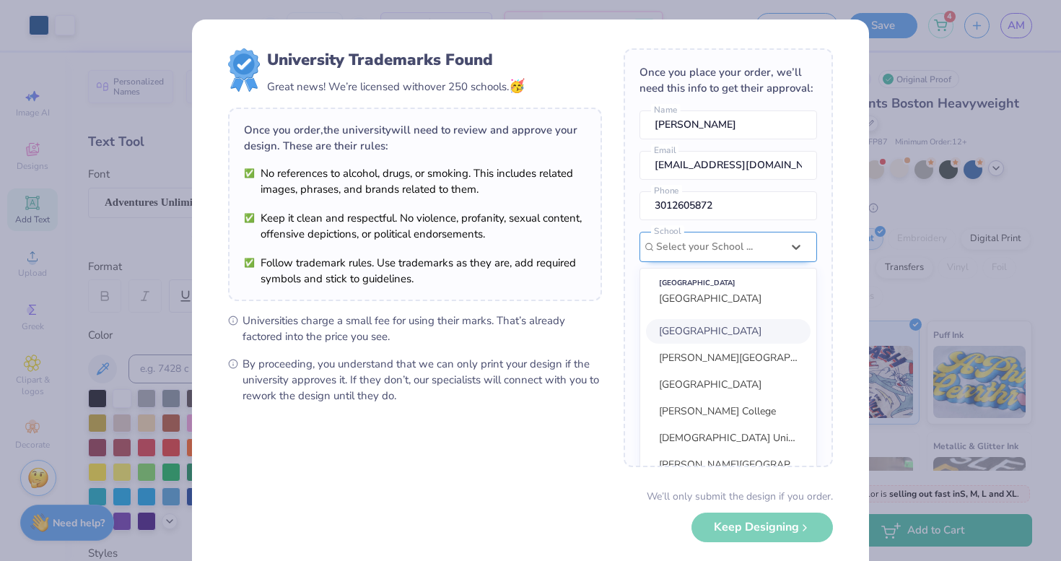
scroll to position [65, 0]
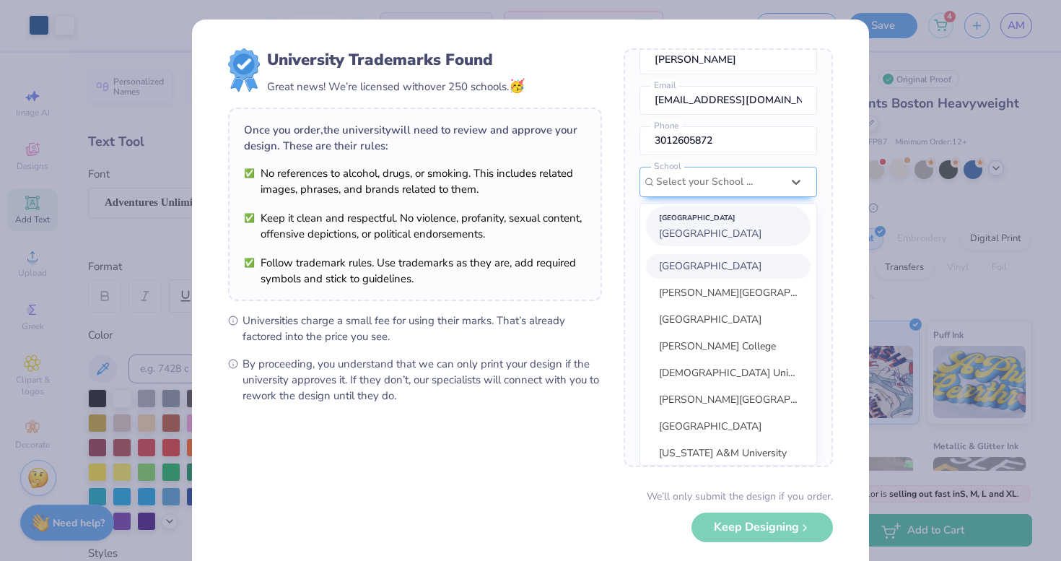
click at [709, 234] on span "Binghamton University" at bounding box center [710, 234] width 102 height 14
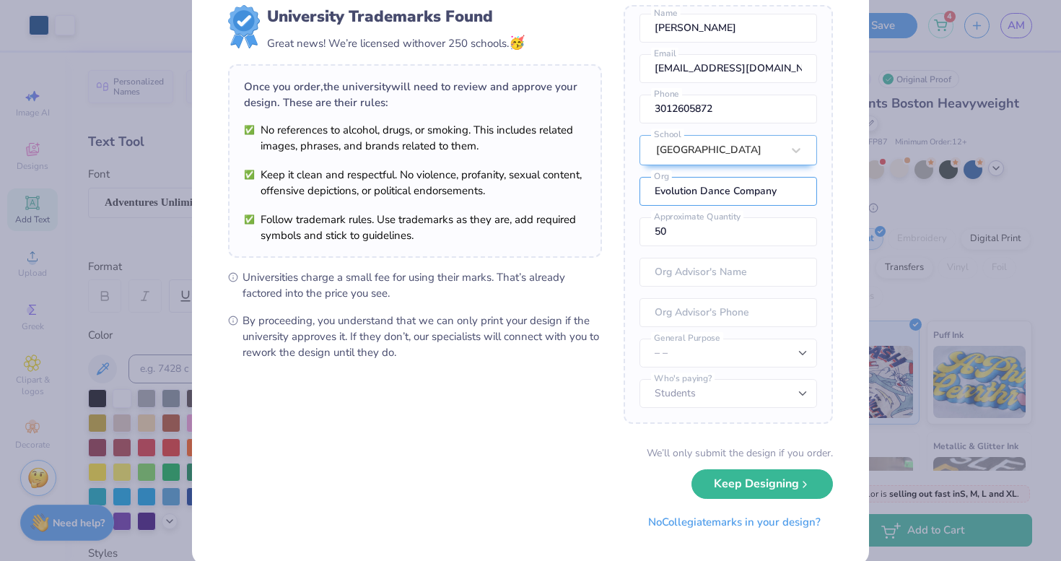
scroll to position [54, 0]
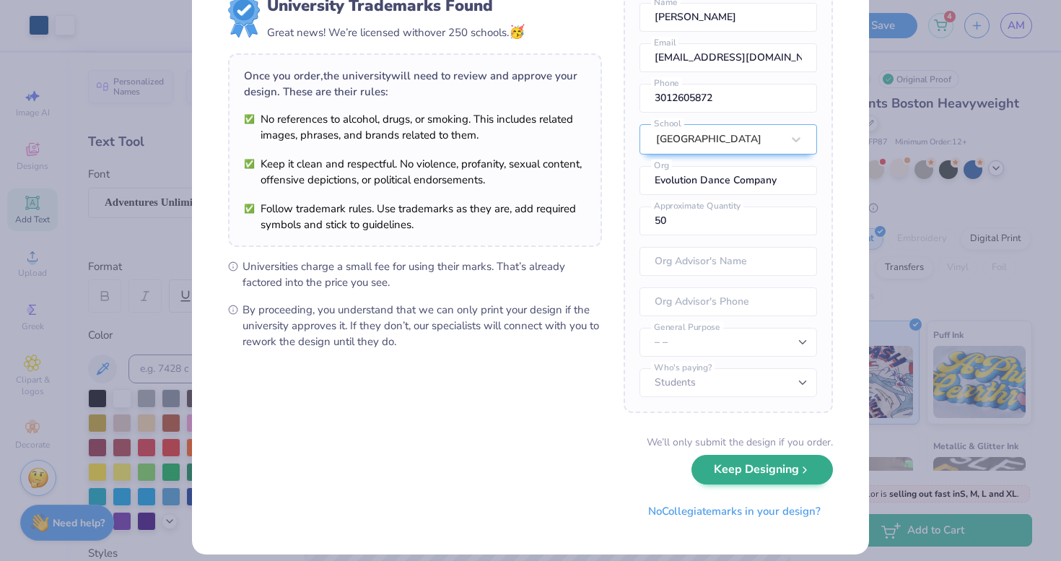
click at [733, 468] on button "Keep Designing" at bounding box center [761, 470] width 141 height 30
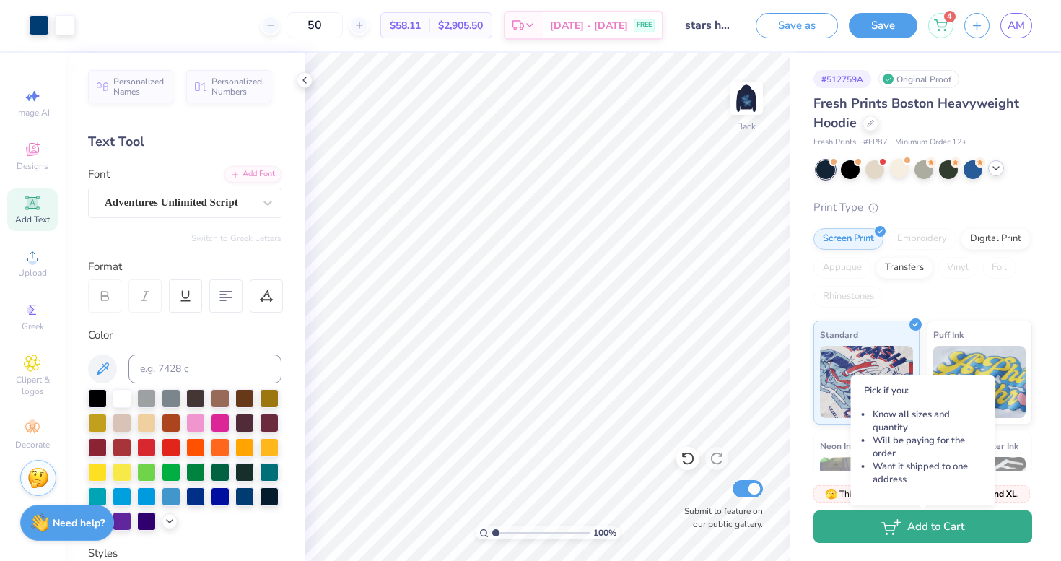
click at [889, 524] on icon "button" at bounding box center [890, 527] width 19 height 16
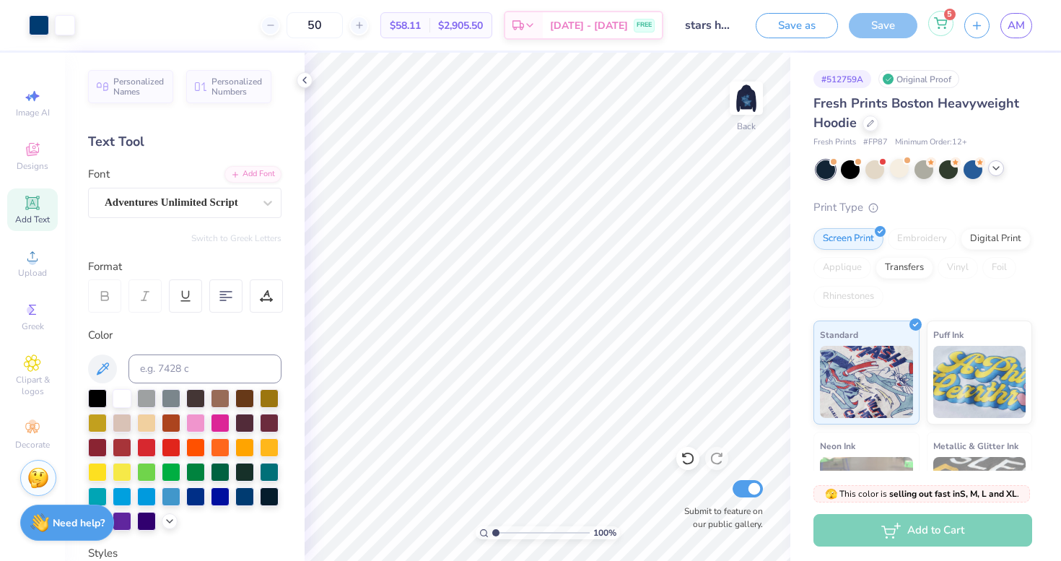
click at [942, 20] on icon at bounding box center [940, 21] width 12 height 7
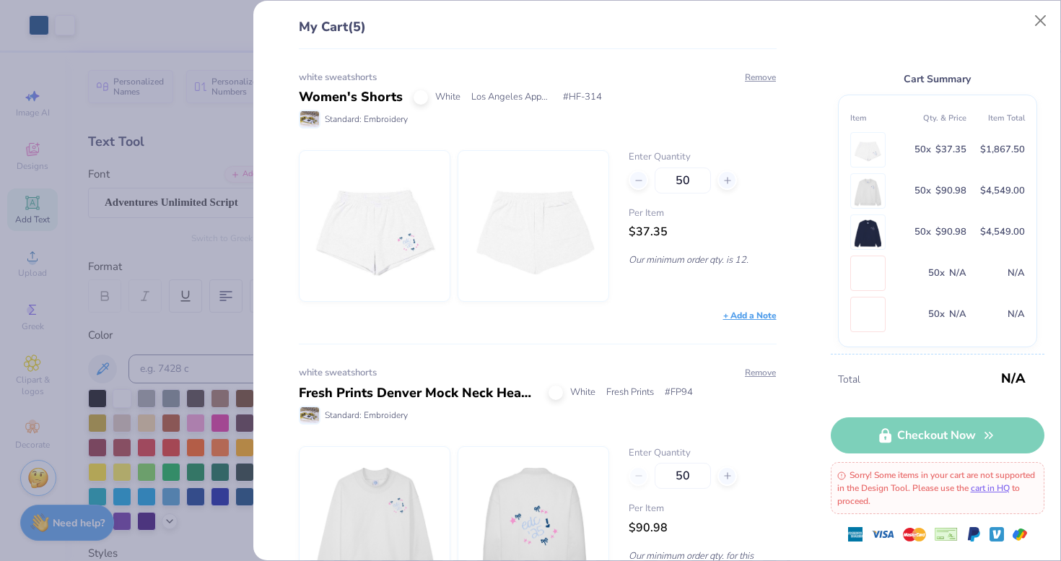
click at [392, 229] on img at bounding box center [374, 226] width 124 height 150
click at [400, 232] on img at bounding box center [374, 226] width 124 height 150
click at [864, 152] on img at bounding box center [868, 150] width 28 height 34
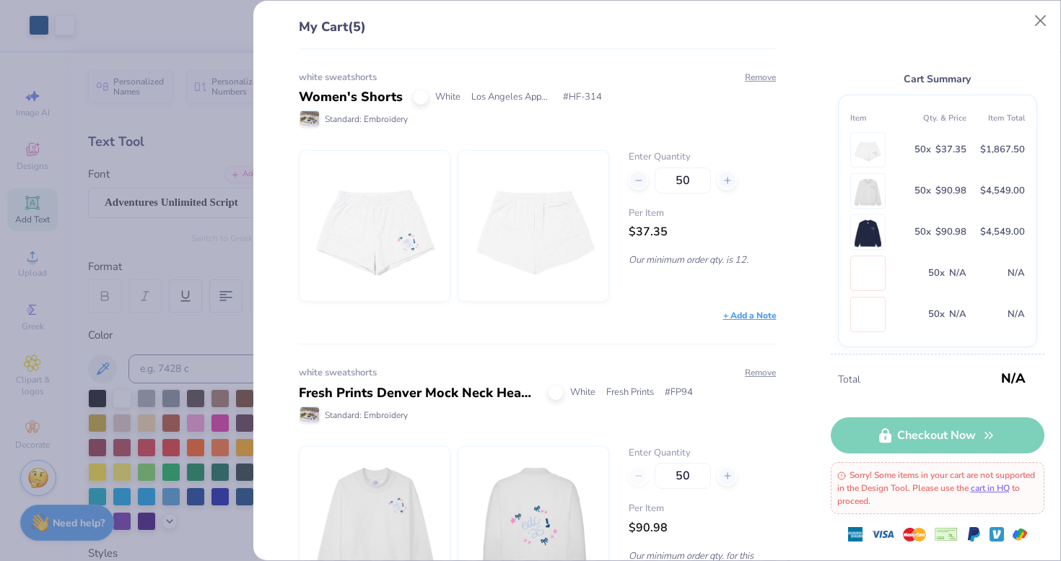
click at [737, 311] on div "+ Add a Note" at bounding box center [749, 315] width 53 height 13
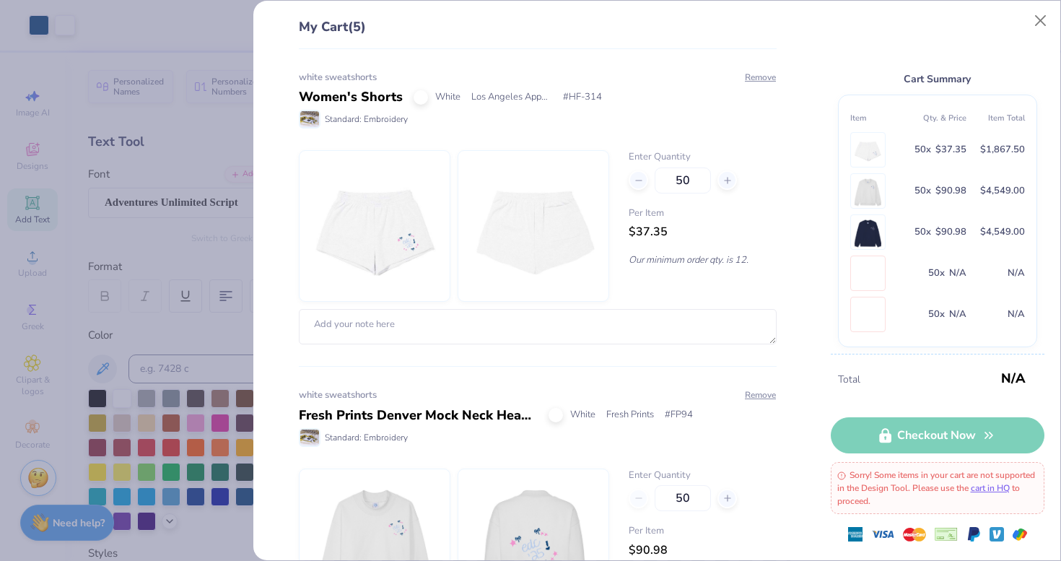
click at [738, 273] on div "Enter Quantity 50 Per Item $37.35 Our minimum order qty. is 12." at bounding box center [701, 226] width 147 height 152
click at [1041, 17] on button "Close" at bounding box center [1040, 20] width 27 height 27
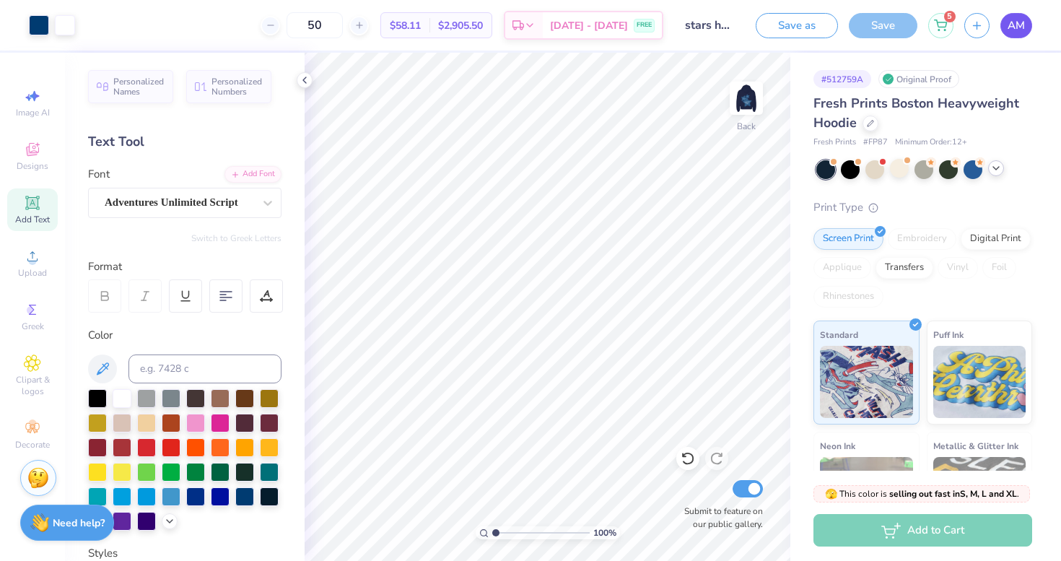
click at [1017, 20] on span "AM" at bounding box center [1015, 25] width 17 height 17
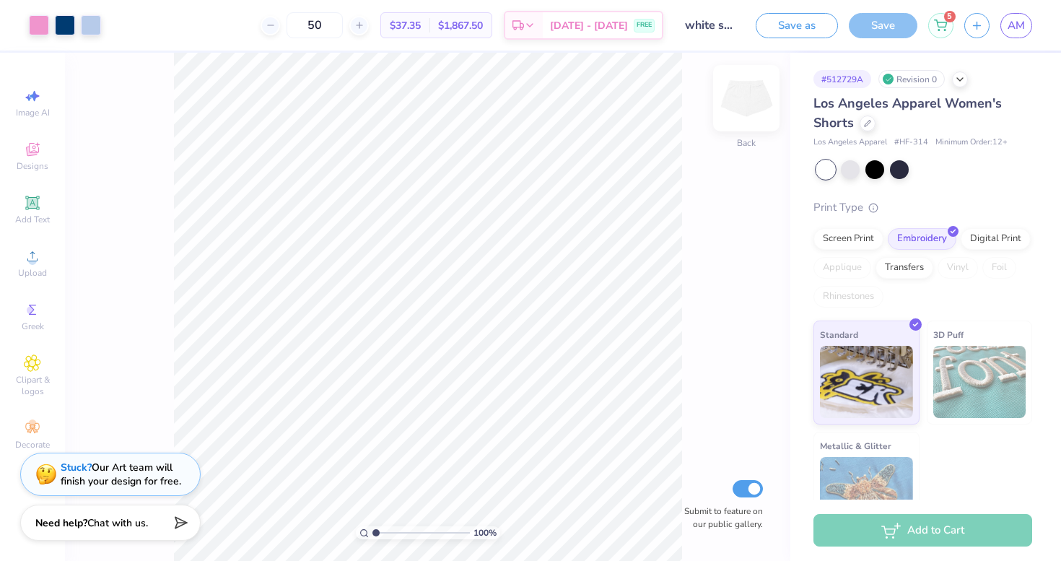
click at [747, 104] on img at bounding box center [746, 98] width 58 height 58
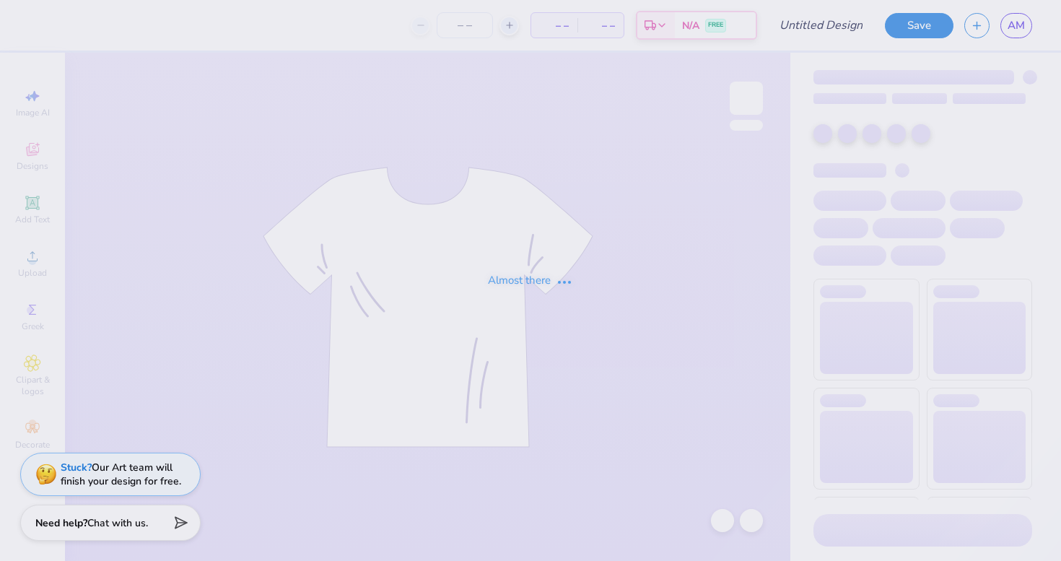
type input "white sweatshorts"
type input "50"
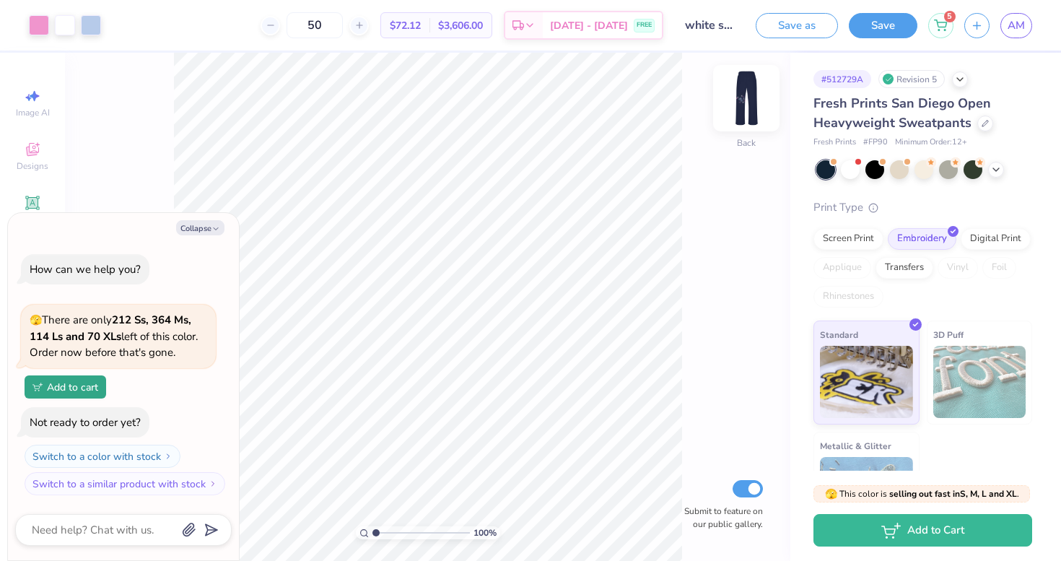
click at [752, 98] on img at bounding box center [746, 98] width 58 height 58
type textarea "x"
